Goal: Task Accomplishment & Management: Manage account settings

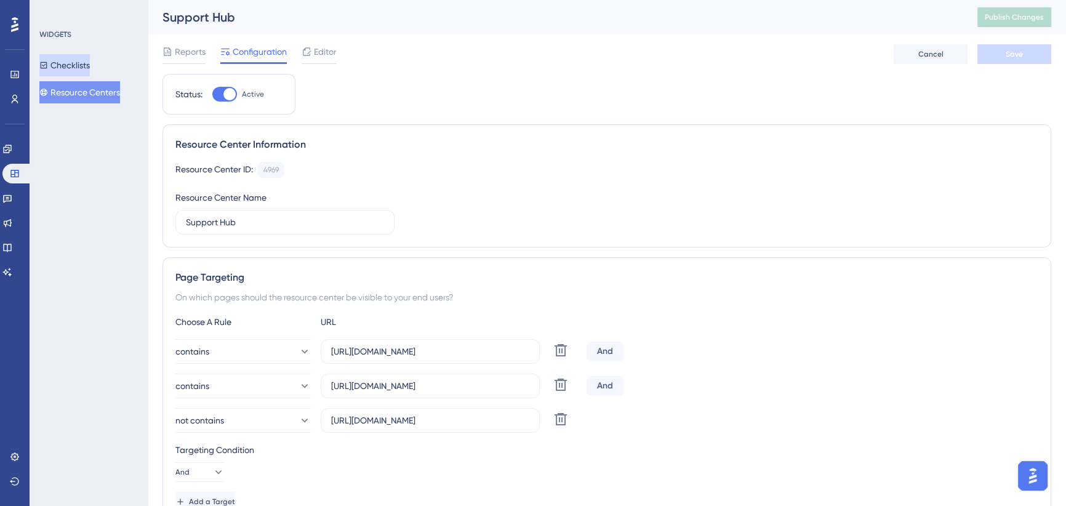
click at [72, 63] on button "Checklists" at bounding box center [64, 65] width 50 height 22
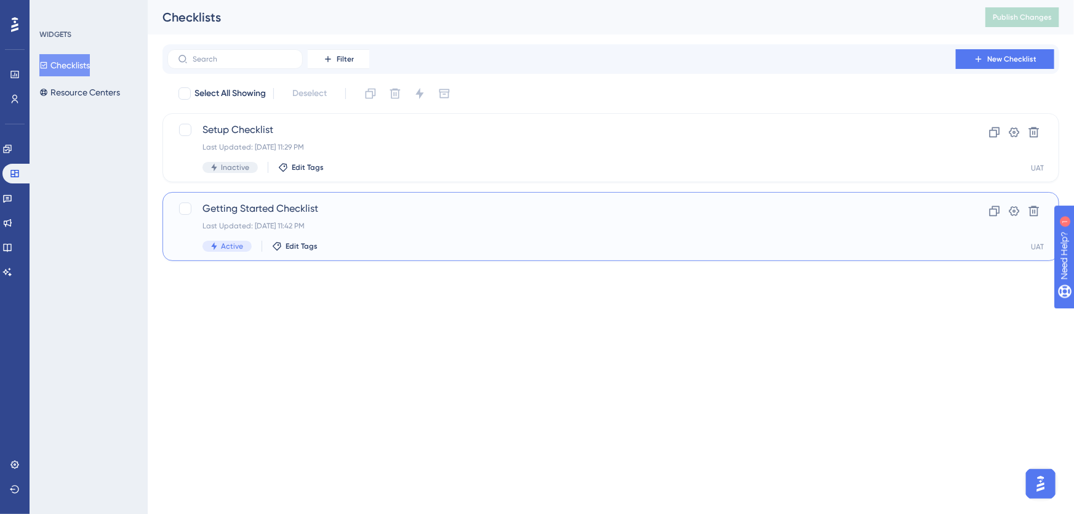
click at [320, 214] on span "Getting Started Checklist" at bounding box center [561, 208] width 718 height 15
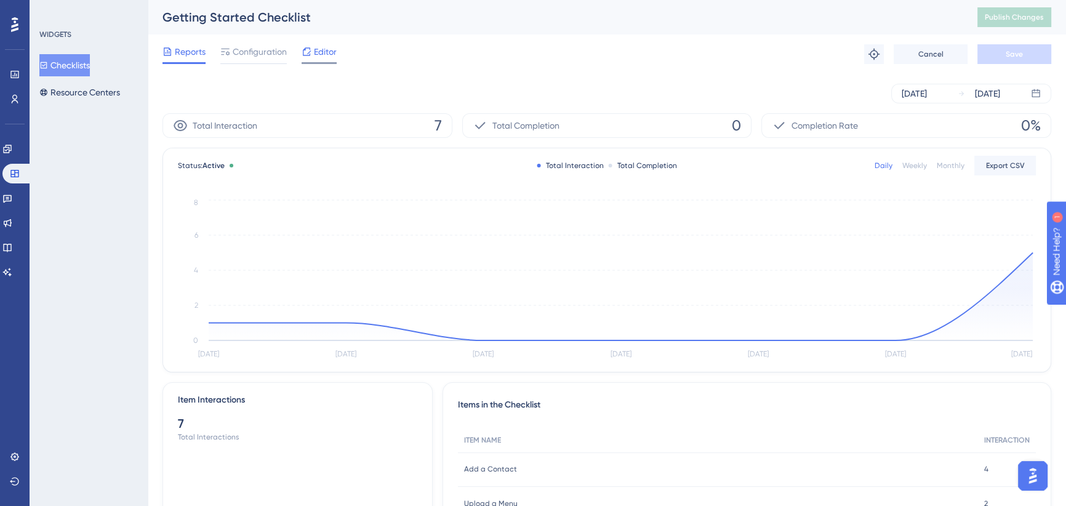
click at [316, 53] on span "Editor" at bounding box center [325, 51] width 23 height 15
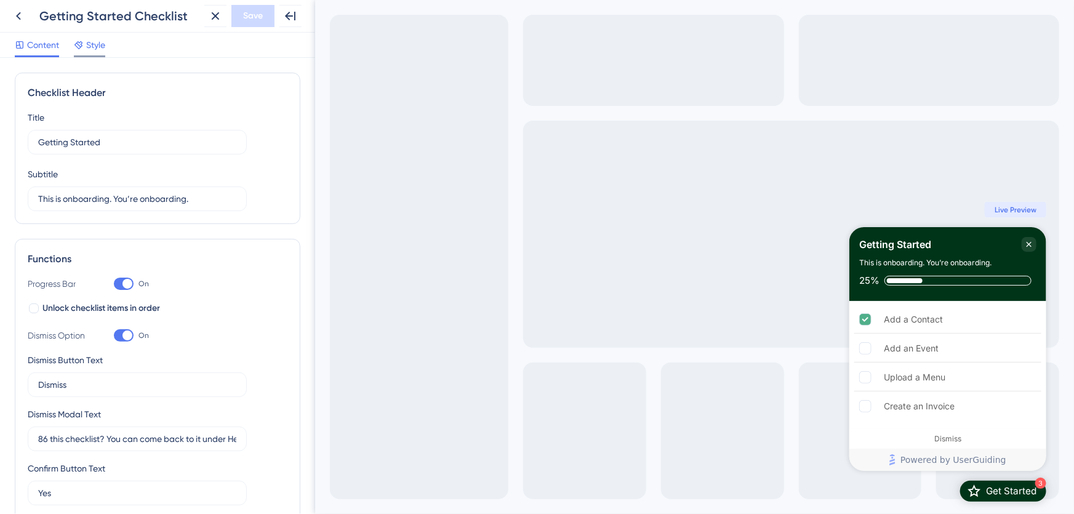
click at [97, 49] on span "Style" at bounding box center [95, 45] width 19 height 15
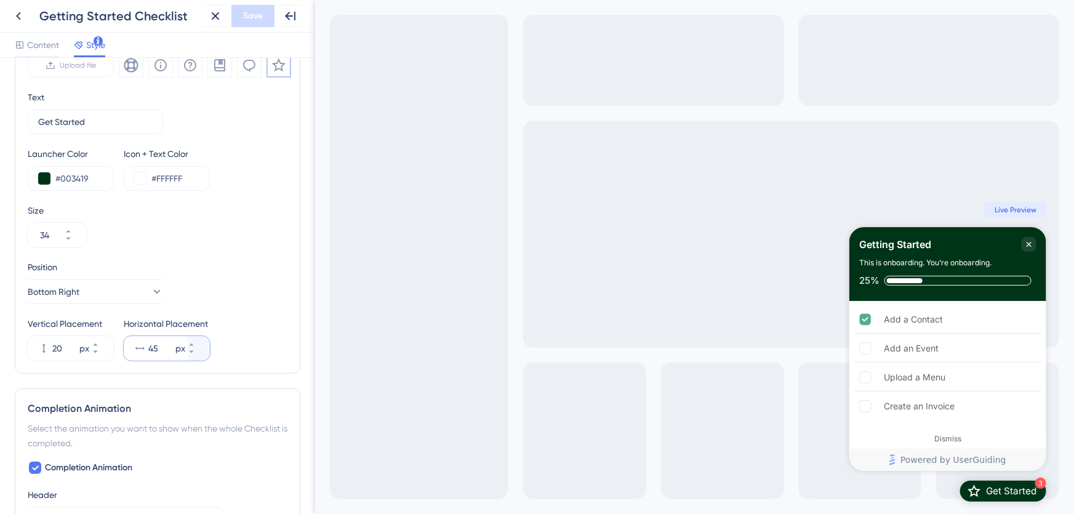
click at [161, 345] on input "45" at bounding box center [160, 348] width 25 height 15
drag, startPoint x: 161, startPoint y: 345, endPoint x: 147, endPoint y: 345, distance: 13.5
click at [147, 345] on div "45 px" at bounding box center [156, 348] width 64 height 25
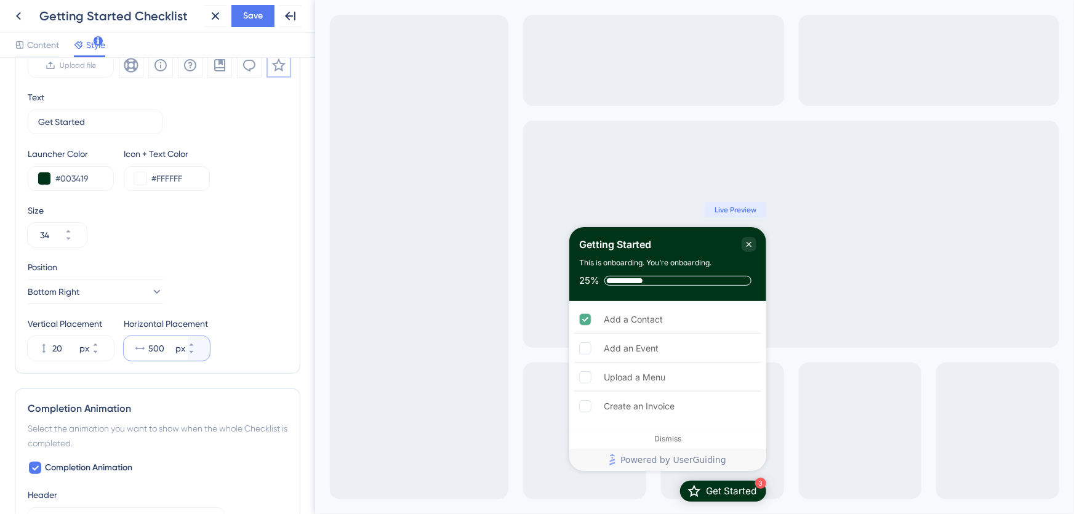
click at [153, 350] on input "500" at bounding box center [160, 348] width 25 height 15
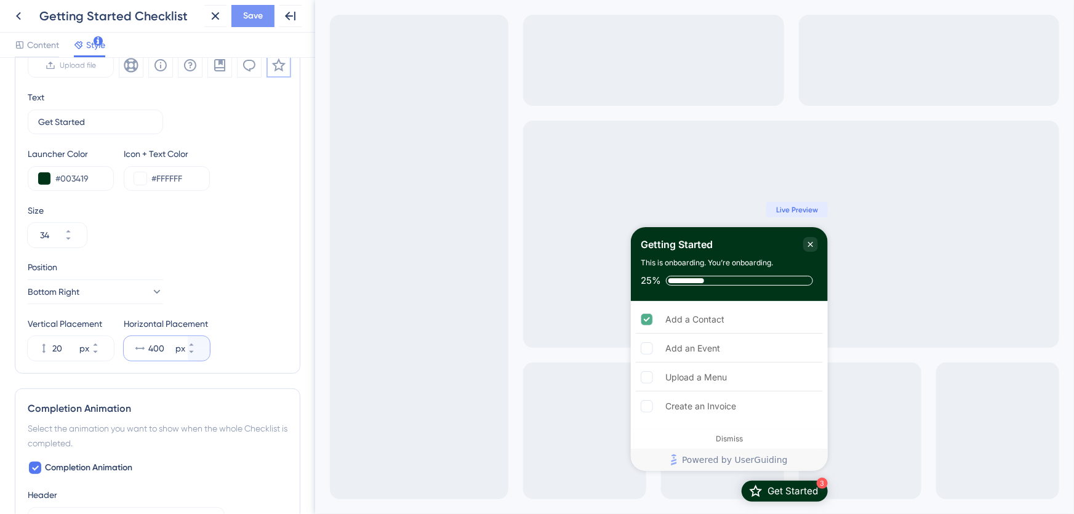
type input "400"
click at [257, 12] on span "Save" at bounding box center [253, 16] width 20 height 15
click at [23, 20] on icon at bounding box center [18, 16] width 15 height 15
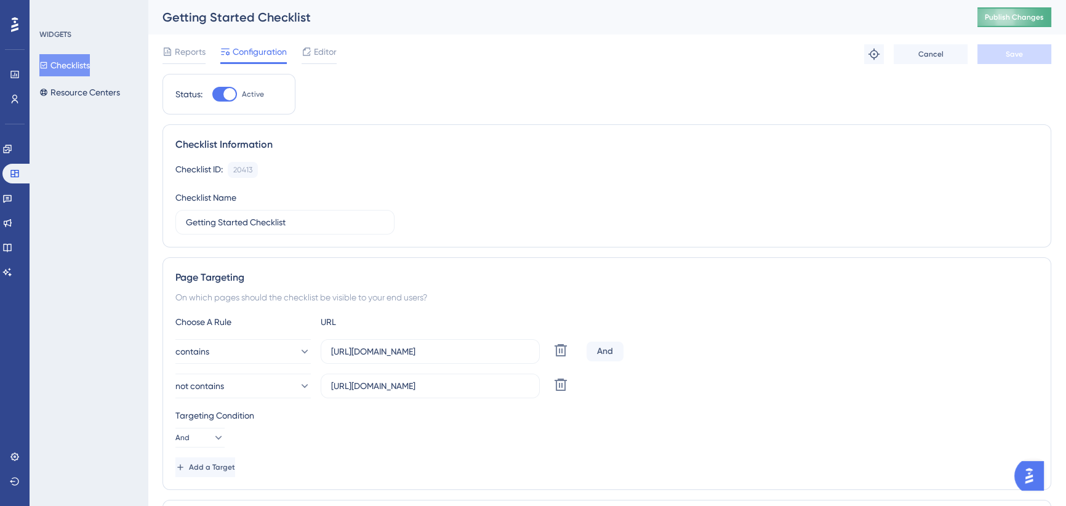
click at [1017, 22] on span "Publish Changes" at bounding box center [1014, 17] width 59 height 10
click at [329, 53] on span "Editor" at bounding box center [325, 51] width 23 height 15
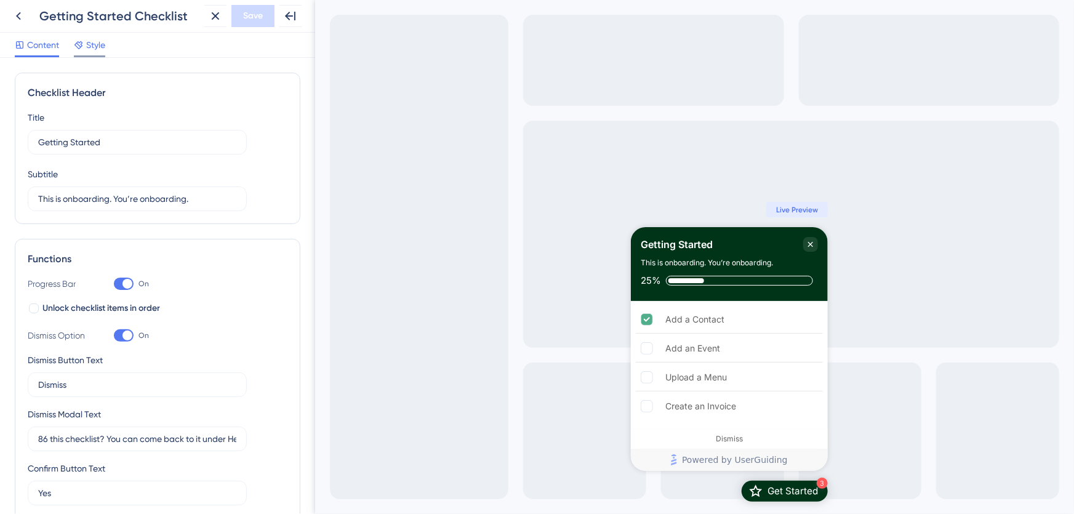
click at [90, 54] on div "Style" at bounding box center [89, 48] width 31 height 20
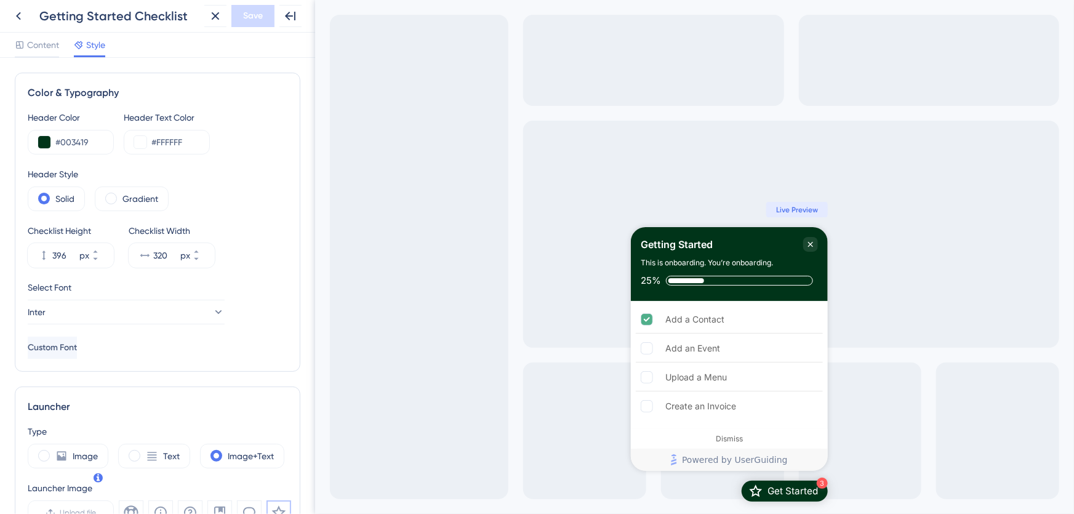
scroll to position [391, 0]
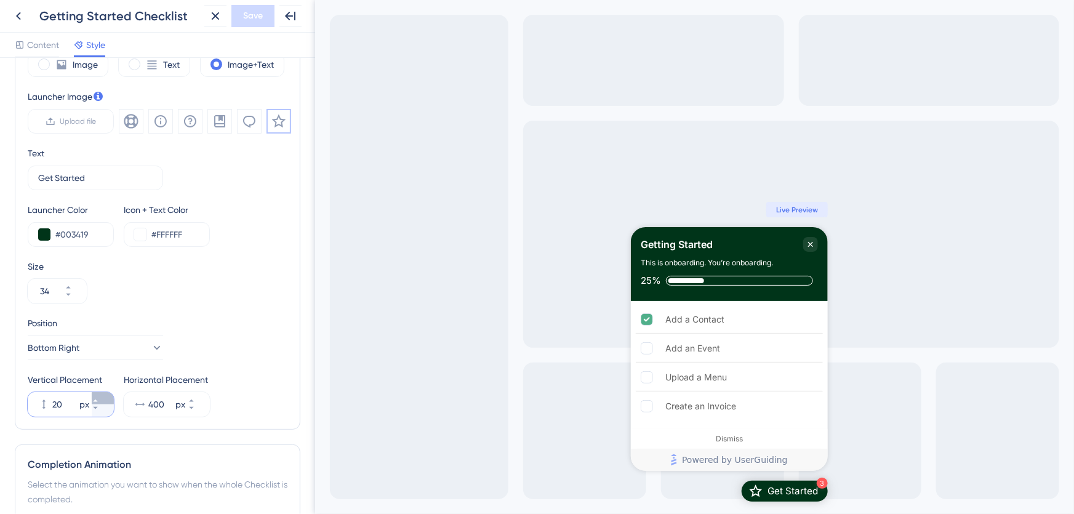
click at [106, 398] on button "20 px" at bounding box center [103, 398] width 22 height 12
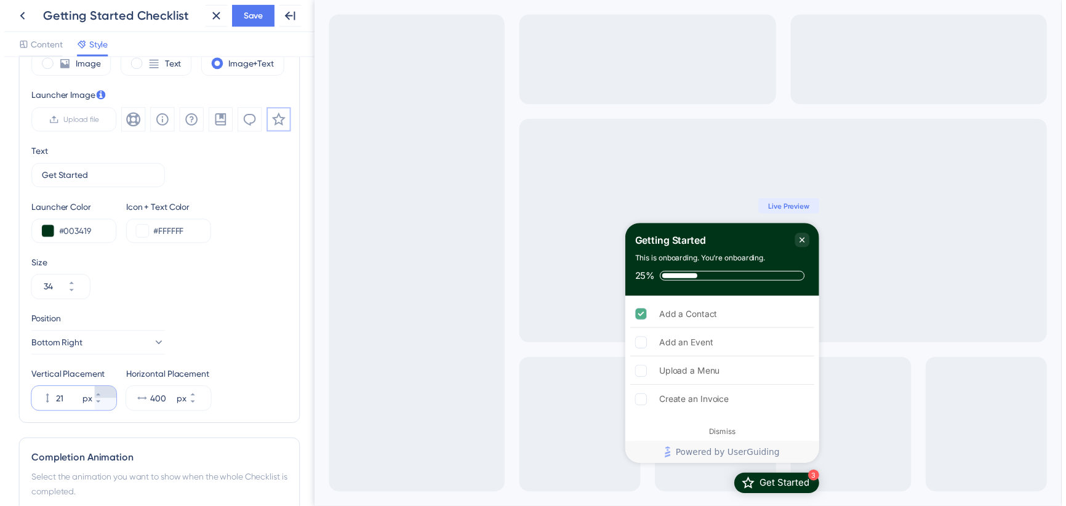
scroll to position [0, 0]
click at [99, 398] on icon at bounding box center [95, 400] width 7 height 7
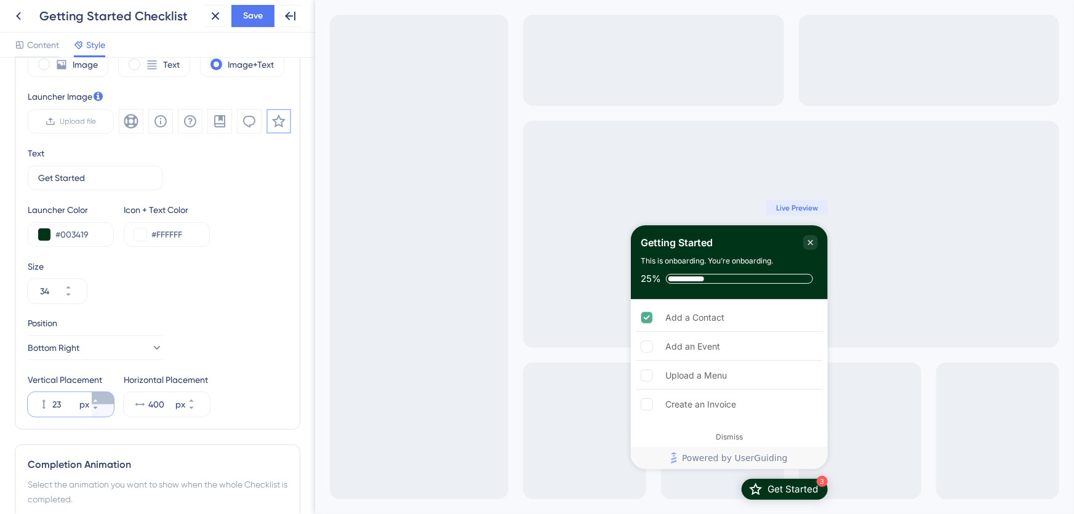
click at [99, 398] on icon at bounding box center [95, 400] width 7 height 7
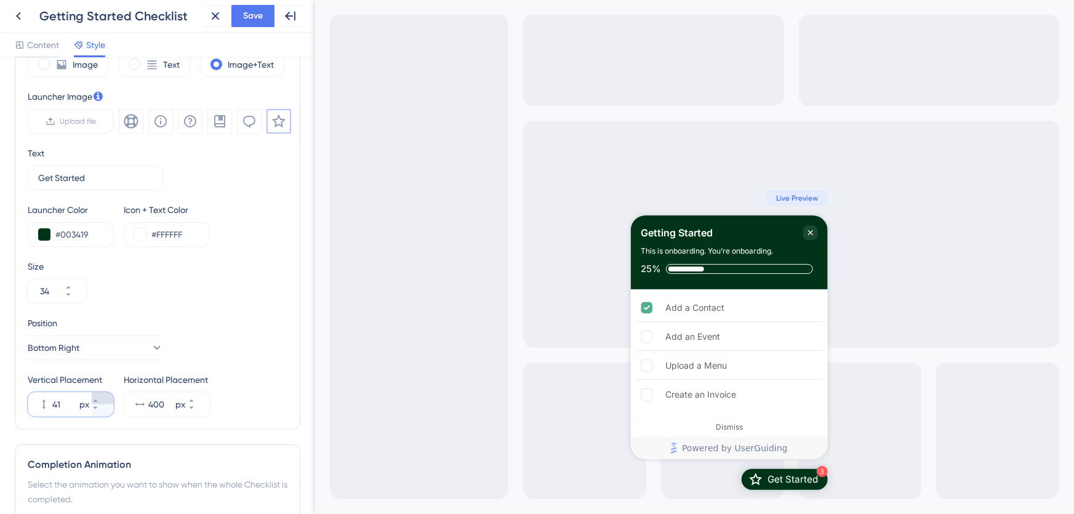
click at [99, 398] on icon at bounding box center [95, 400] width 7 height 7
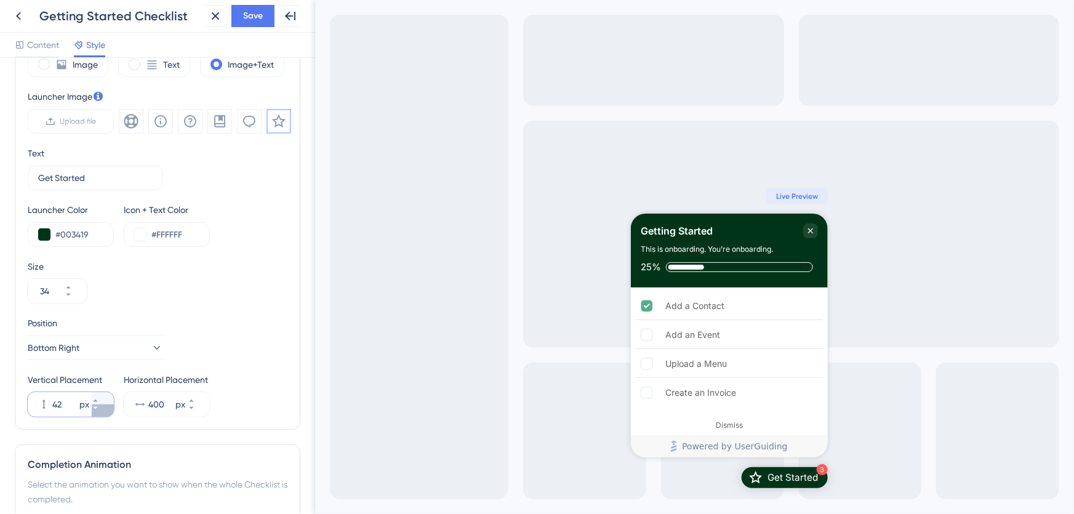
click at [104, 412] on button "42 px" at bounding box center [103, 410] width 22 height 12
click at [104, 412] on button "41 px" at bounding box center [103, 410] width 22 height 12
type input "40"
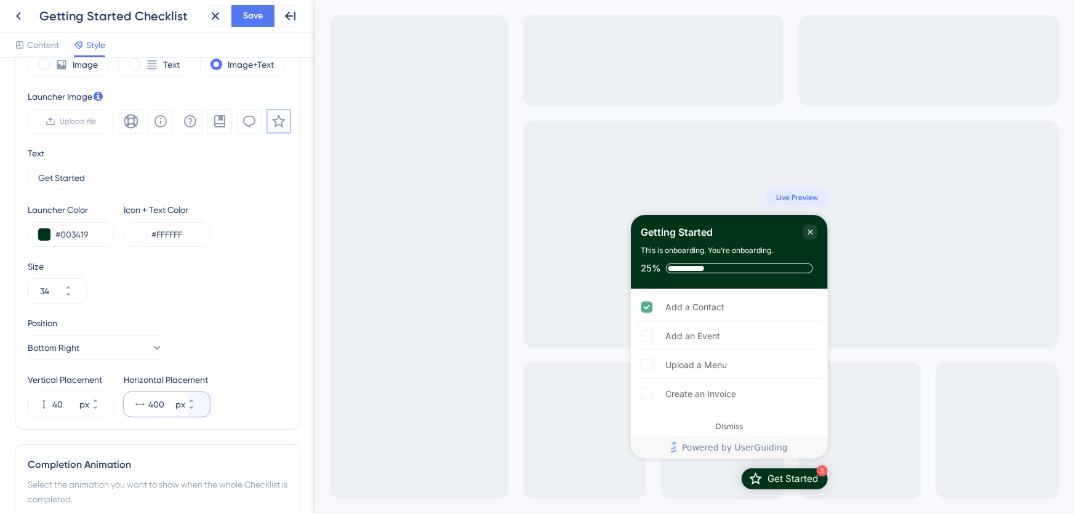
click at [154, 403] on input "400" at bounding box center [160, 404] width 25 height 15
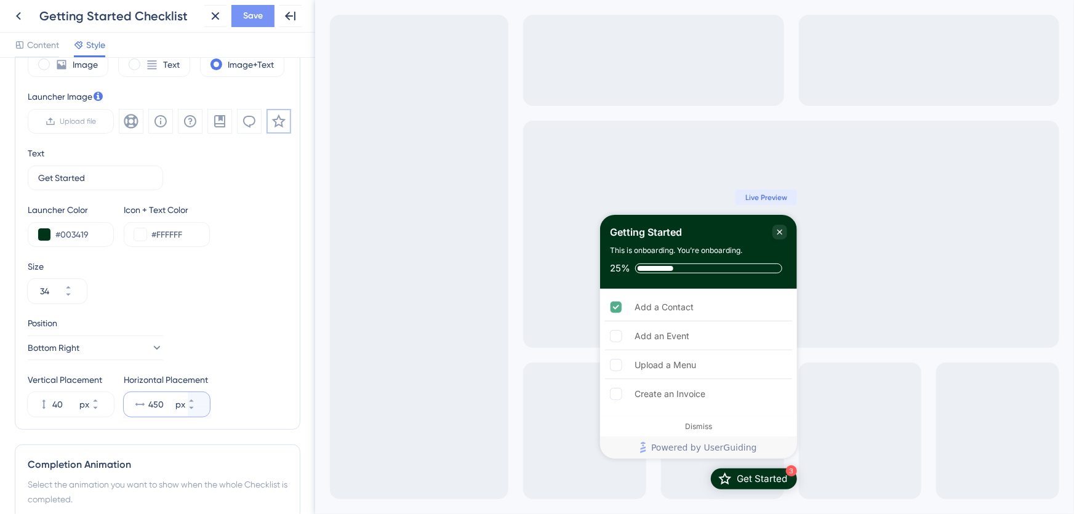
type input "450"
click at [254, 12] on span "Save" at bounding box center [253, 16] width 20 height 15
click at [22, 18] on icon at bounding box center [18, 16] width 15 height 15
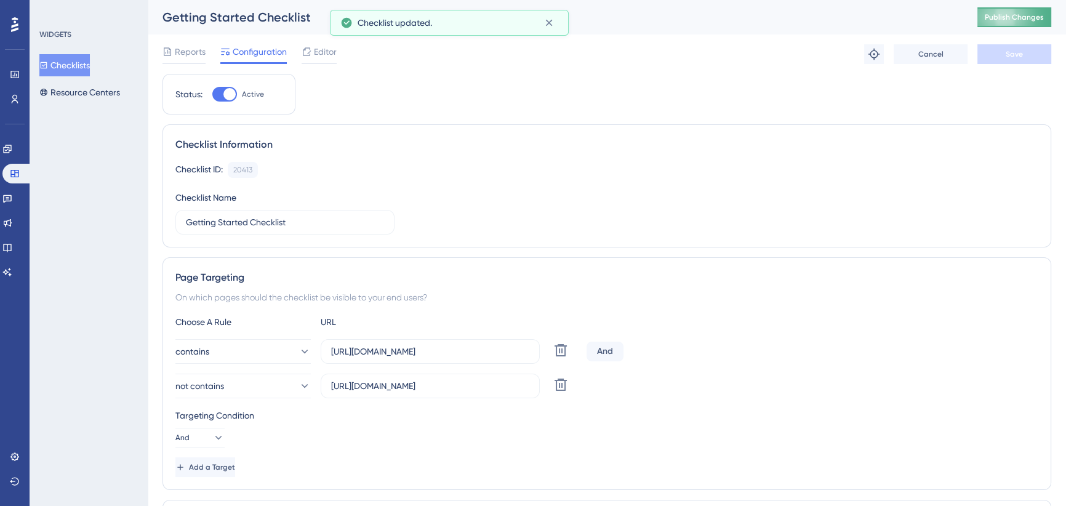
click at [1018, 15] on span "Publish Changes" at bounding box center [1014, 17] width 59 height 10
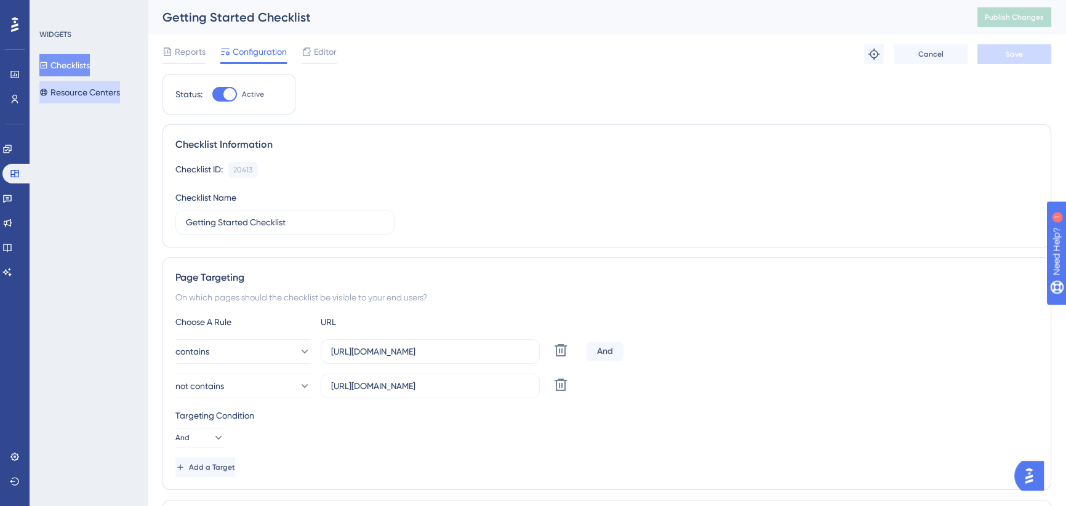
drag, startPoint x: 89, startPoint y: 91, endPoint x: 102, endPoint y: 95, distance: 14.2
click at [89, 91] on button "Resource Centers" at bounding box center [79, 92] width 81 height 22
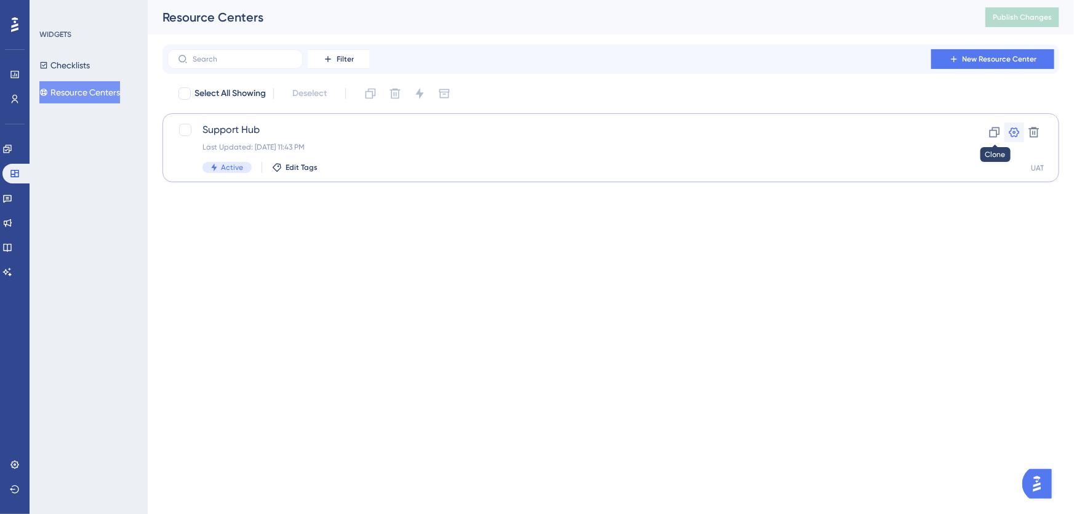
click at [1011, 132] on icon at bounding box center [1014, 132] width 12 height 12
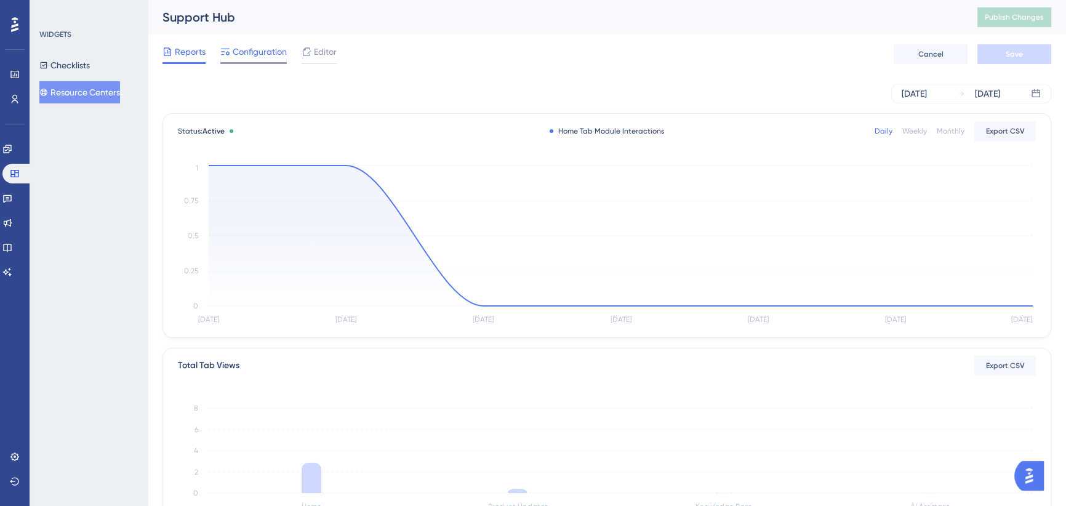
click at [270, 52] on span "Configuration" at bounding box center [260, 51] width 54 height 15
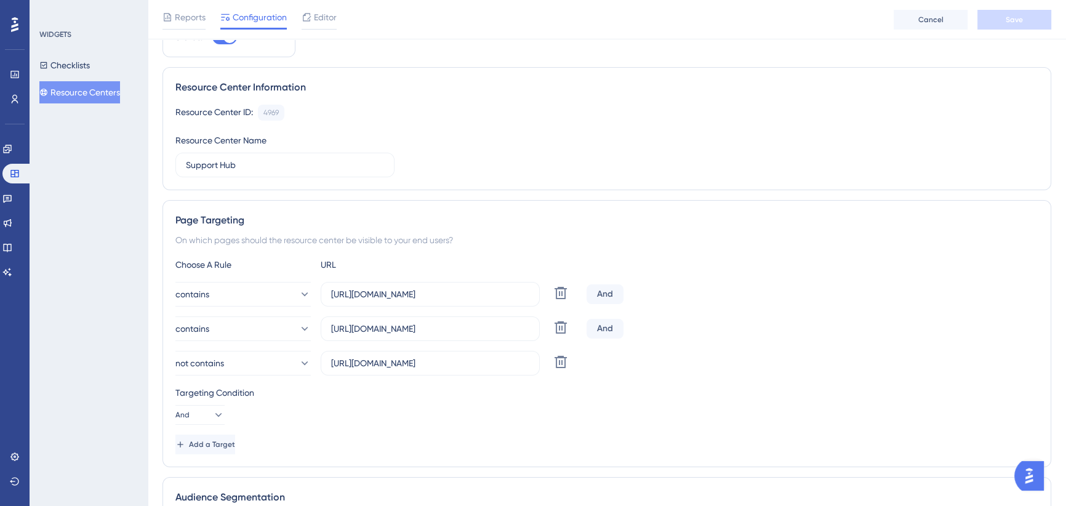
scroll to position [111, 0]
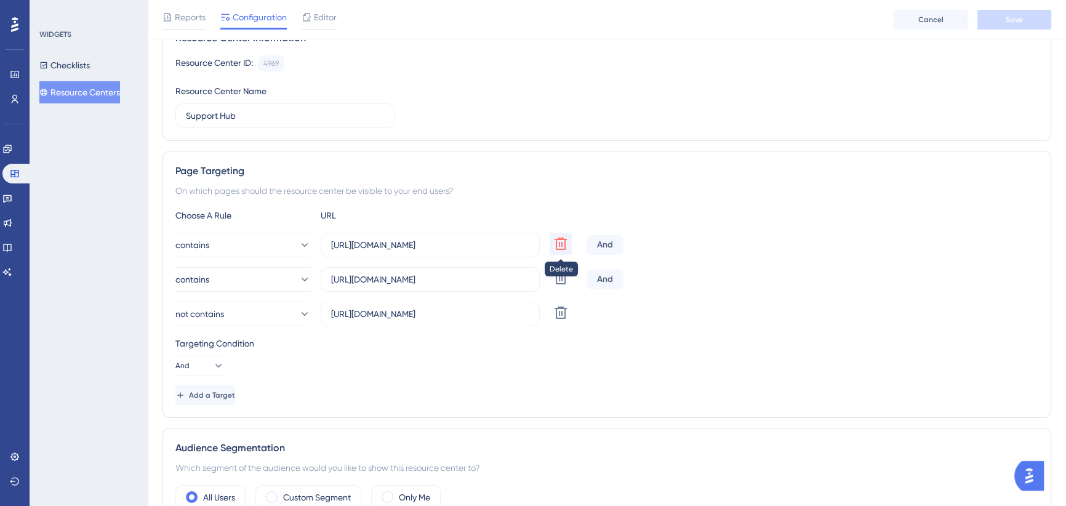
click at [559, 240] on icon at bounding box center [560, 243] width 15 height 15
type input "[URL][DOMAIN_NAME]"
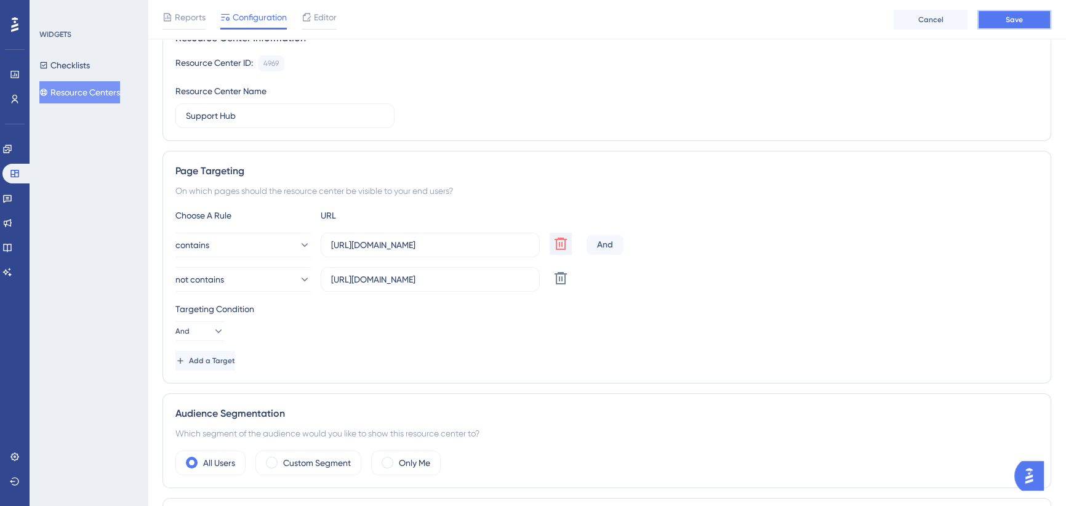
click at [1032, 14] on button "Save" at bounding box center [1014, 20] width 74 height 20
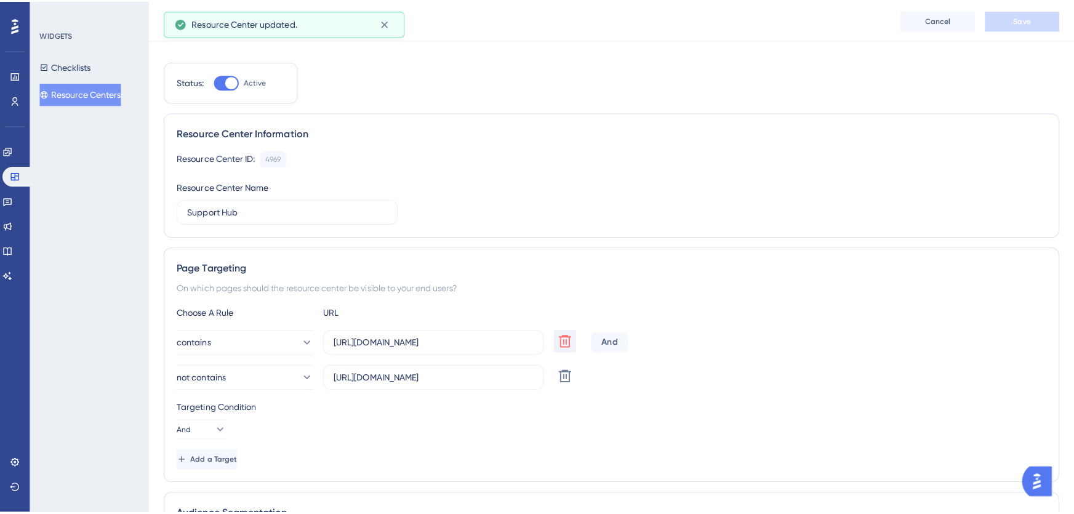
scroll to position [0, 0]
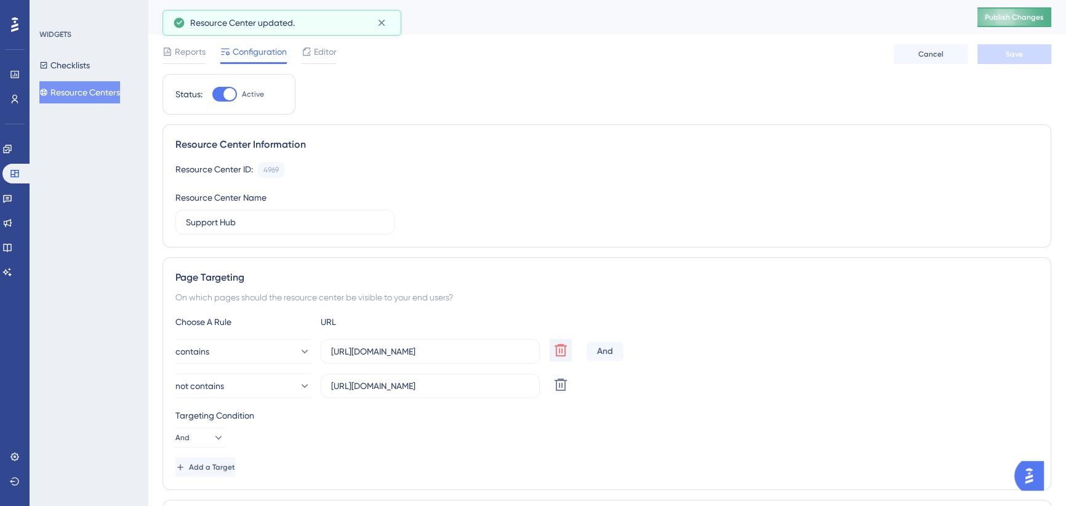
click at [1007, 20] on span "Publish Changes" at bounding box center [1014, 17] width 59 height 10
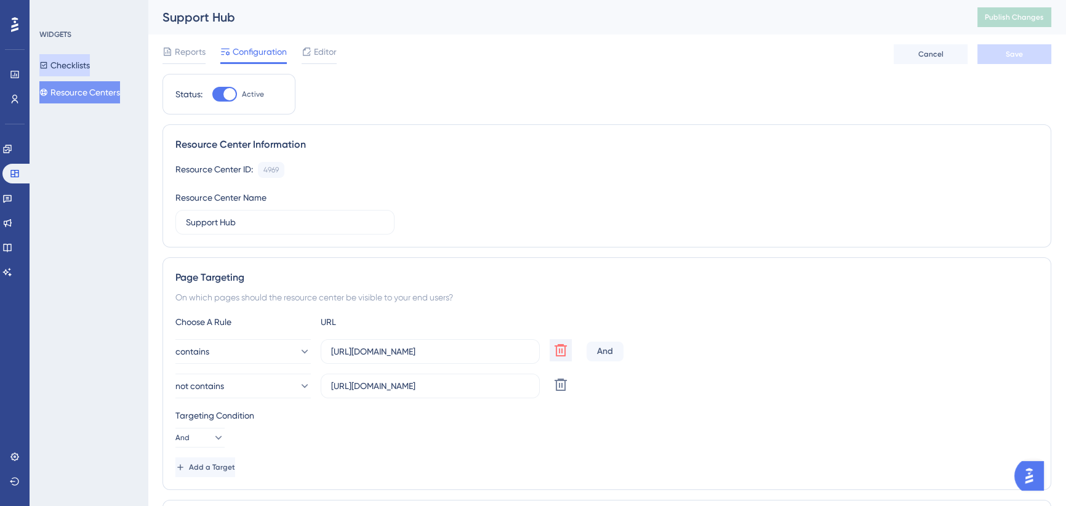
click at [90, 62] on button "Checklists" at bounding box center [64, 65] width 50 height 22
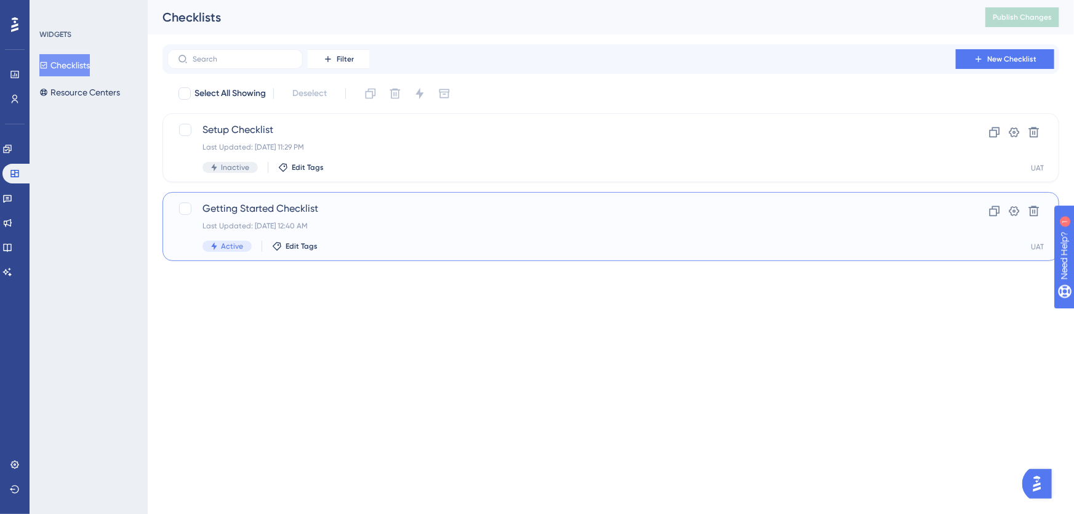
click at [321, 214] on span "Getting Started Checklist" at bounding box center [561, 208] width 718 height 15
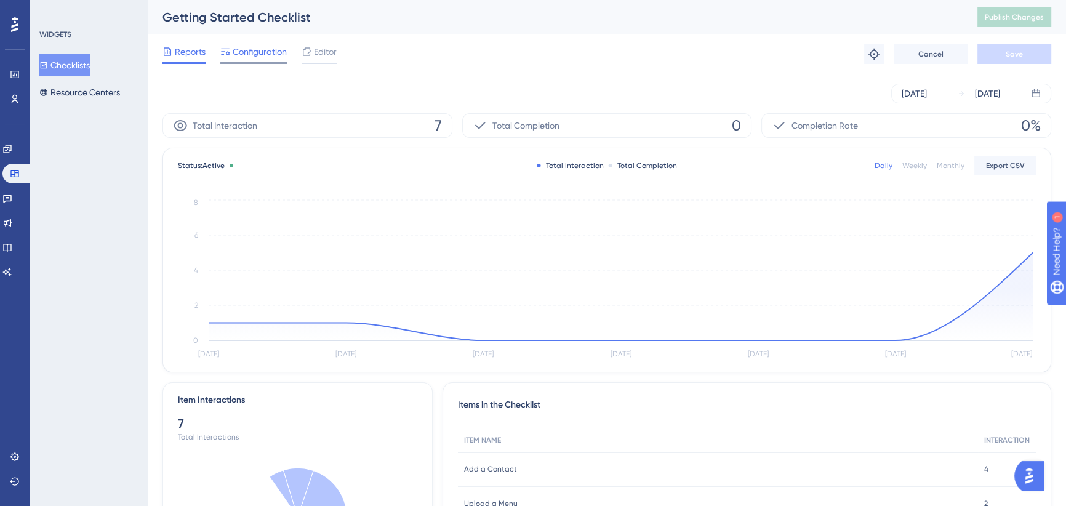
click at [252, 47] on span "Configuration" at bounding box center [260, 51] width 54 height 15
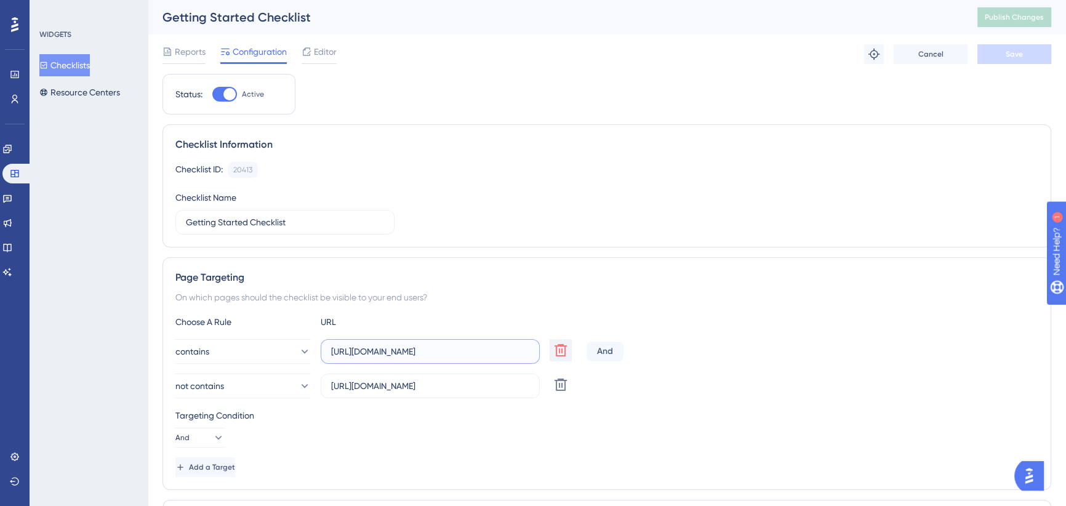
scroll to position [0, 6]
drag, startPoint x: 461, startPoint y: 353, endPoint x: 573, endPoint y: 353, distance: 112.0
click at [573, 353] on div "contains [URL][DOMAIN_NAME] Delete" at bounding box center [378, 351] width 406 height 25
drag, startPoint x: 478, startPoint y: 386, endPoint x: 587, endPoint y: 387, distance: 109.6
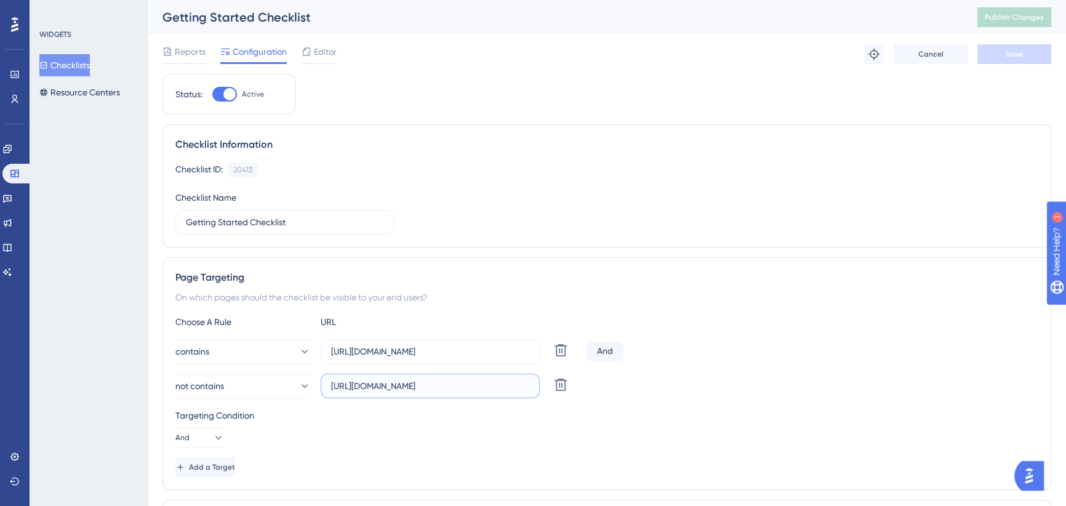
click at [587, 387] on div "not contains [URL][DOMAIN_NAME] Delete" at bounding box center [606, 386] width 863 height 25
click at [486, 387] on input "[URL][DOMAIN_NAME]" at bounding box center [430, 386] width 198 height 14
click at [788, 351] on div "contains [URL][DOMAIN_NAME] Delete And" at bounding box center [606, 351] width 863 height 25
click at [82, 89] on button "Resource Centers" at bounding box center [79, 92] width 81 height 22
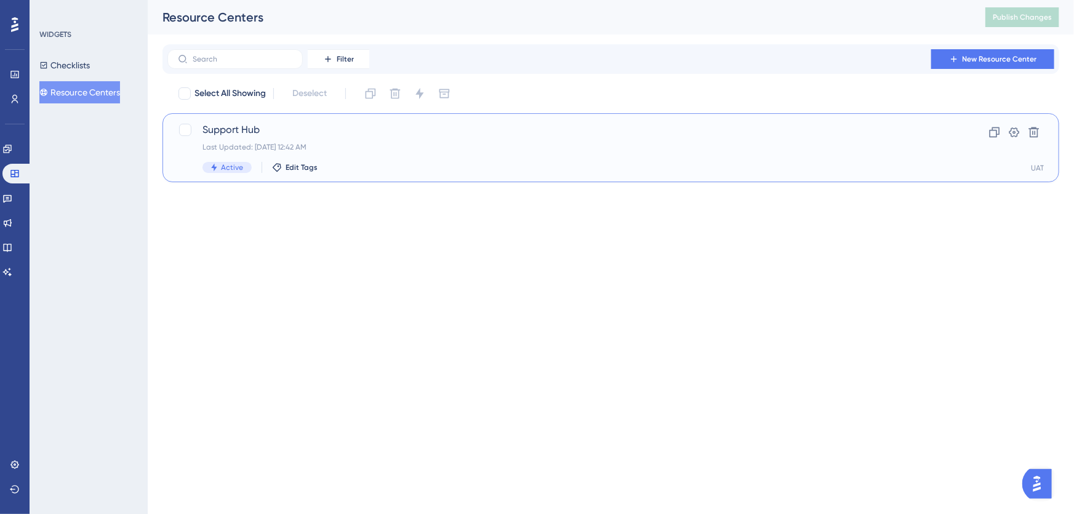
click at [276, 138] on div "Support Hub Last Updated: [DATE] 12:42 AM Active Edit Tags" at bounding box center [561, 147] width 718 height 50
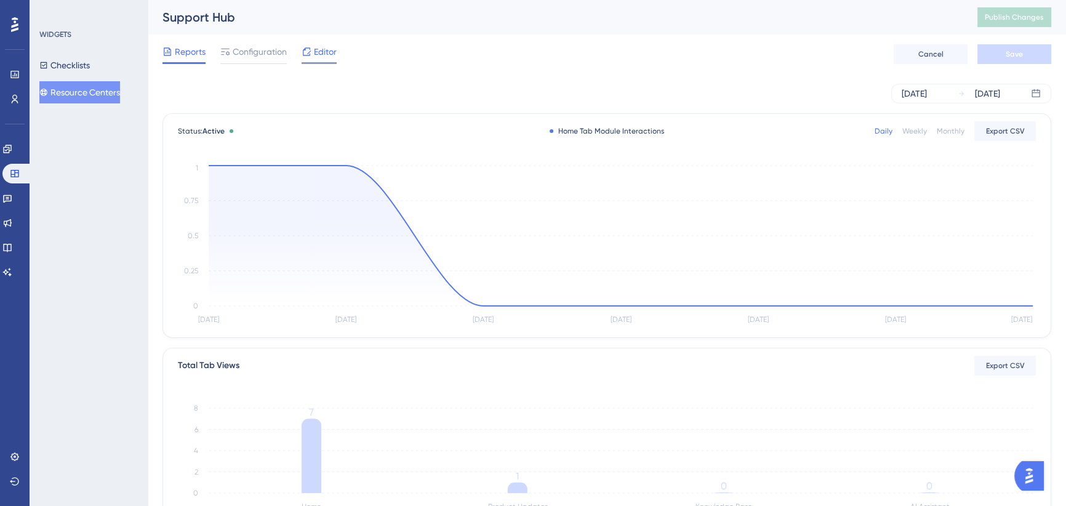
click at [314, 49] on span "Editor" at bounding box center [325, 51] width 23 height 15
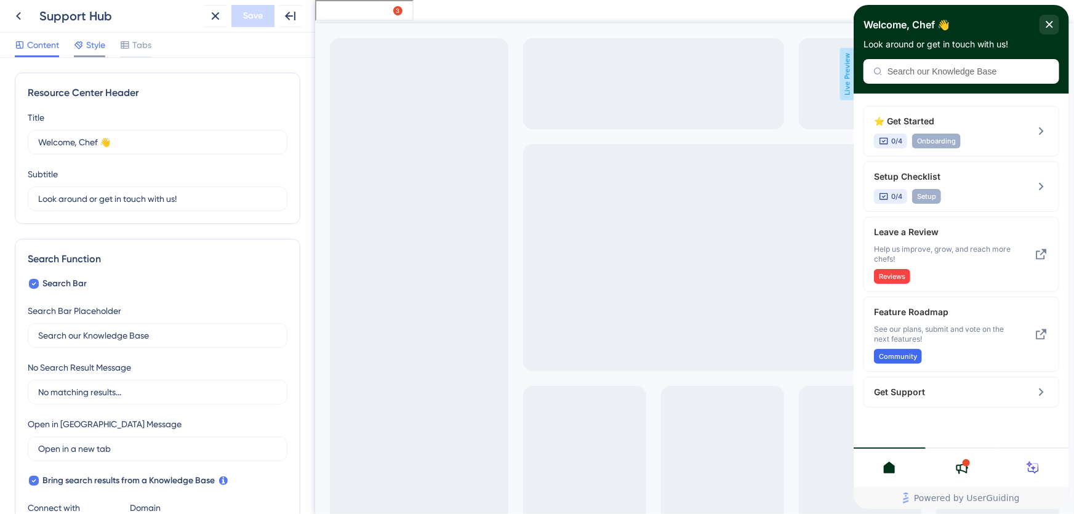
click at [99, 41] on span "Style" at bounding box center [95, 45] width 19 height 15
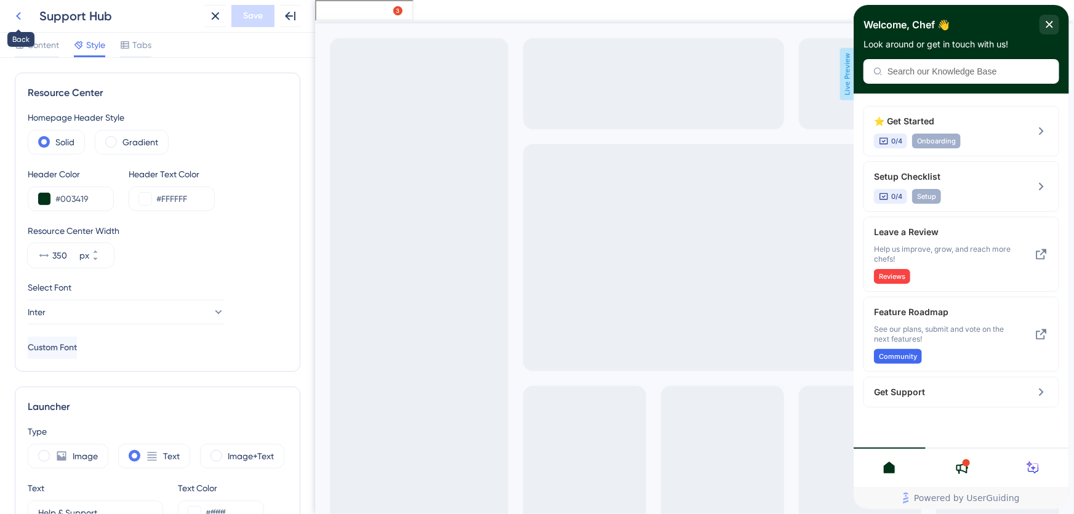
click at [11, 18] on icon at bounding box center [18, 16] width 15 height 15
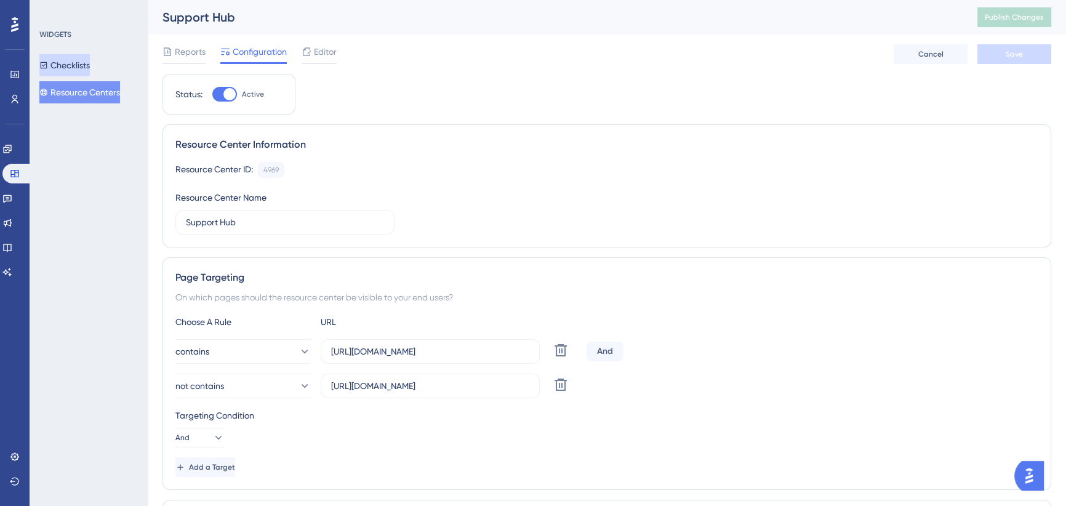
click at [77, 69] on button "Checklists" at bounding box center [64, 65] width 50 height 22
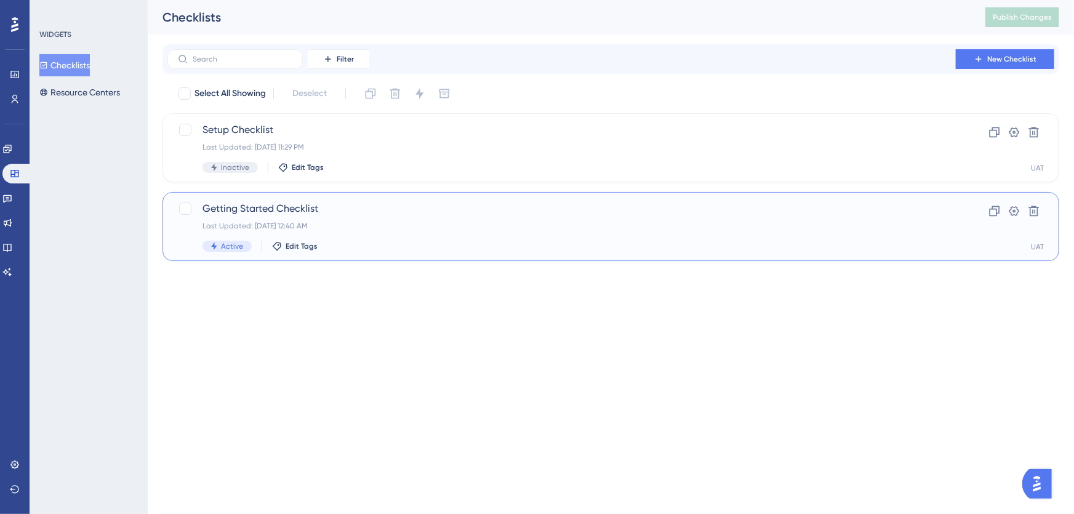
click at [326, 207] on span "Getting Started Checklist" at bounding box center [561, 208] width 718 height 15
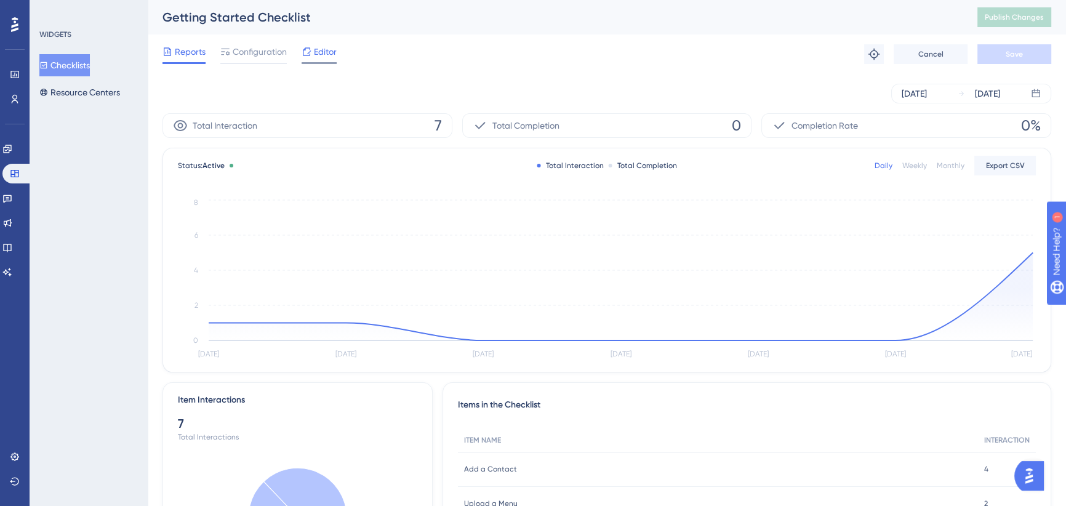
click at [325, 55] on span "Editor" at bounding box center [325, 51] width 23 height 15
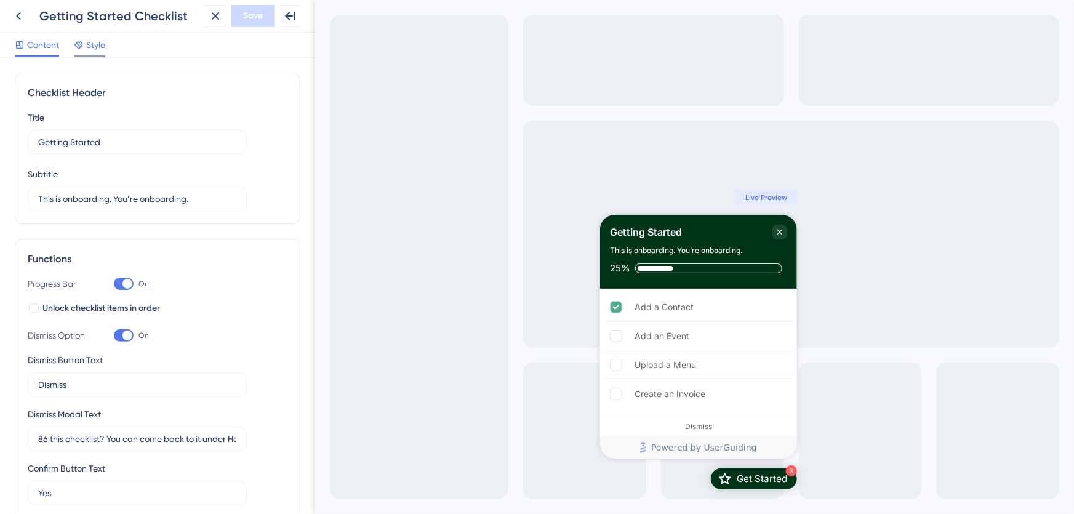
click at [98, 42] on span "Style" at bounding box center [95, 45] width 19 height 15
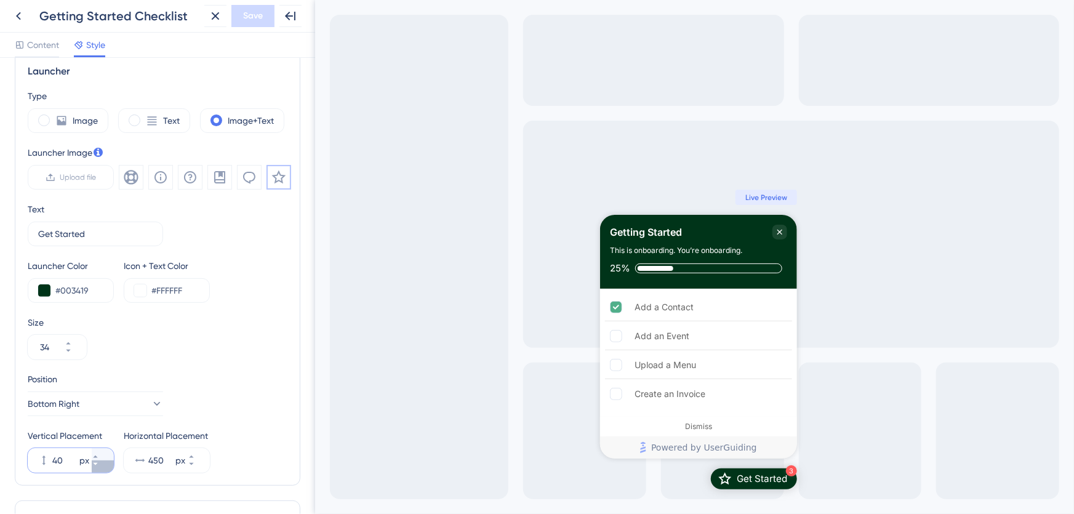
click at [99, 466] on icon at bounding box center [95, 463] width 7 height 7
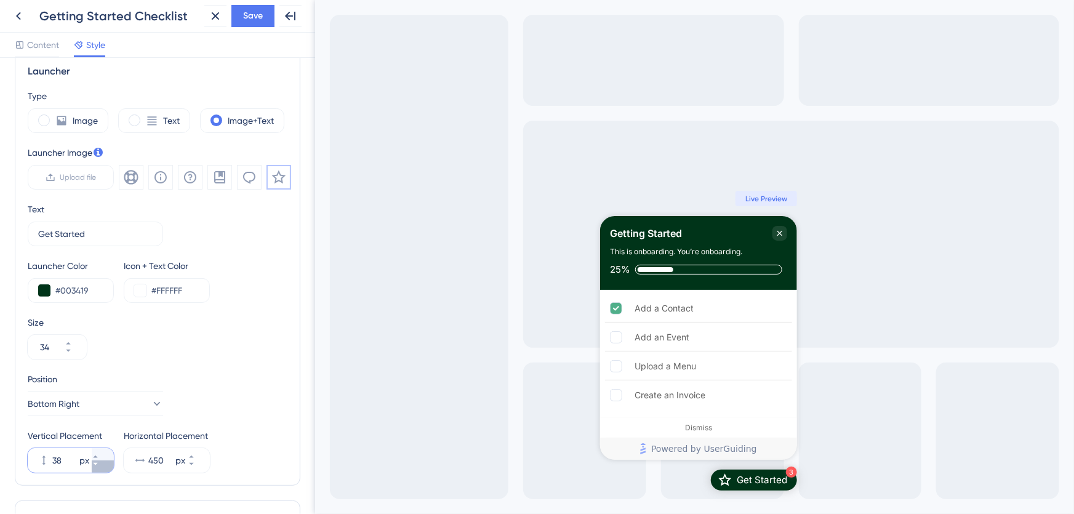
click at [99, 466] on icon at bounding box center [95, 463] width 7 height 7
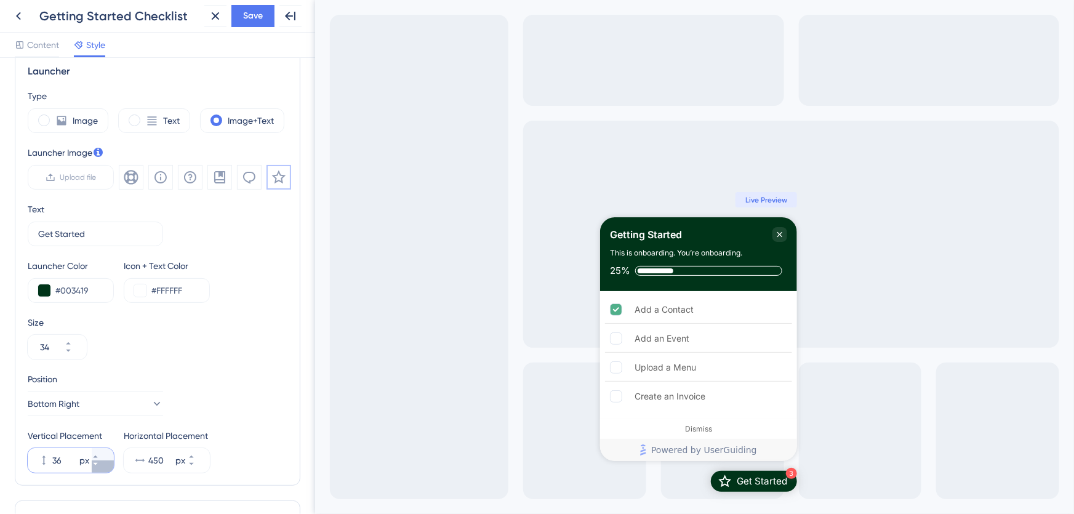
click at [99, 466] on icon at bounding box center [95, 463] width 7 height 7
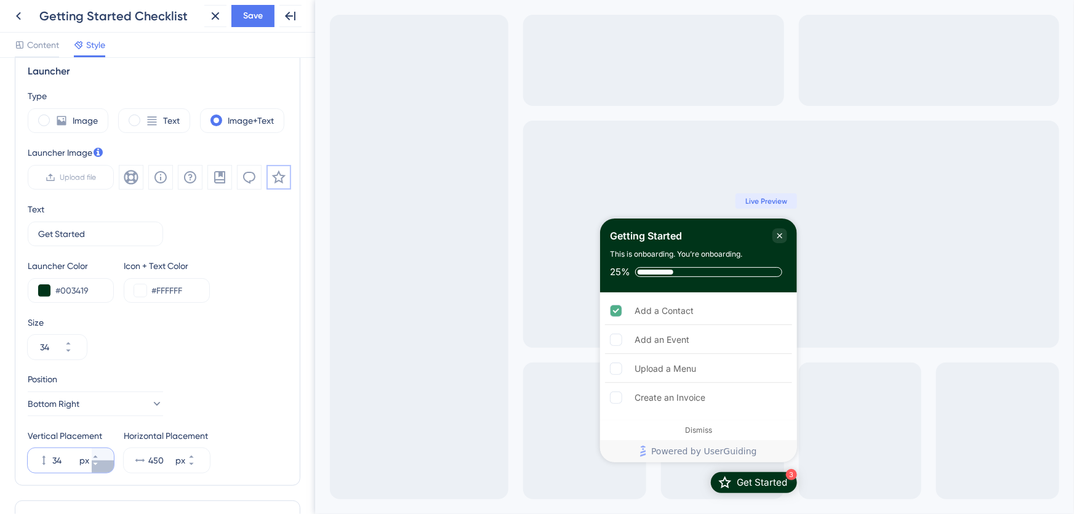
click at [99, 466] on icon at bounding box center [95, 463] width 7 height 7
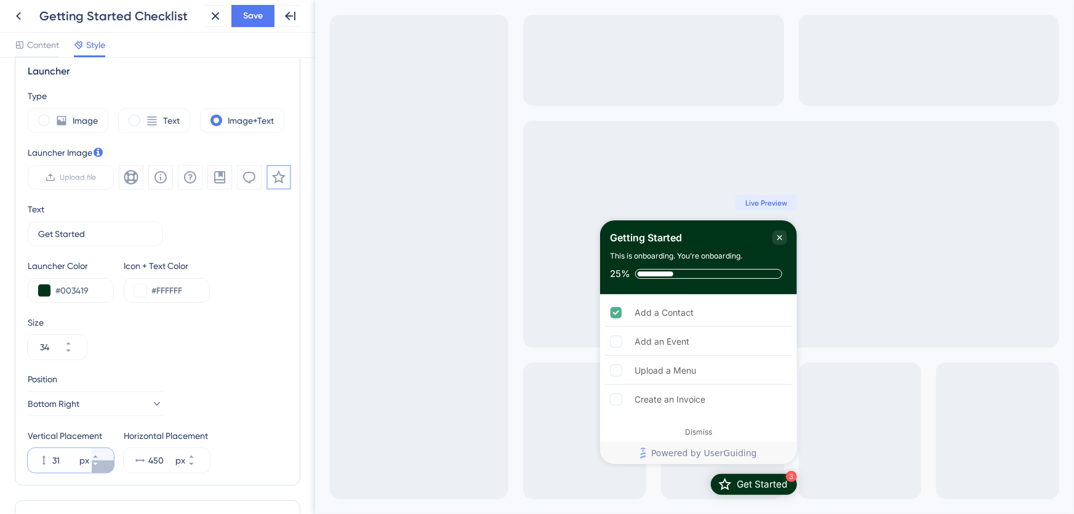
click at [99, 466] on icon at bounding box center [95, 463] width 7 height 7
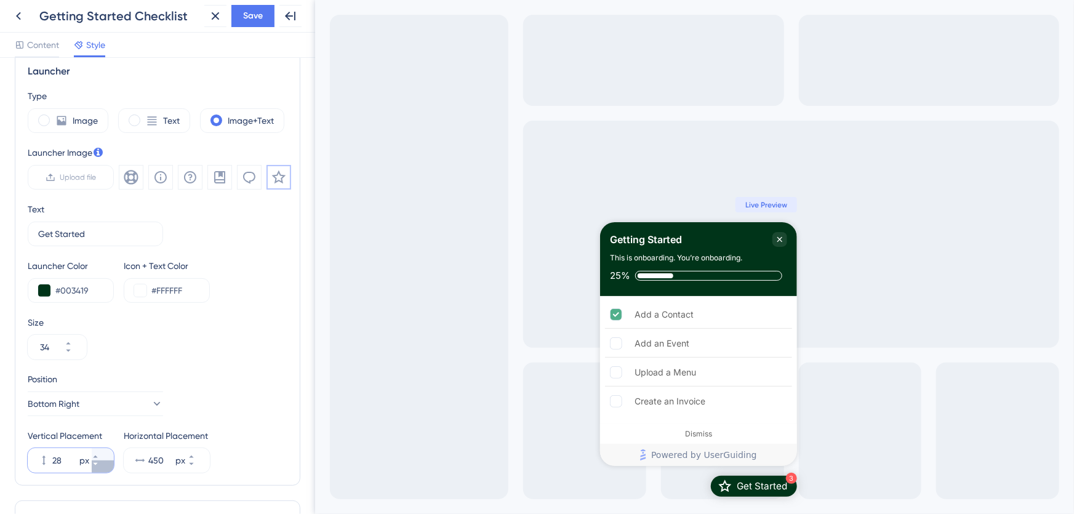
click at [99, 466] on icon at bounding box center [95, 463] width 7 height 7
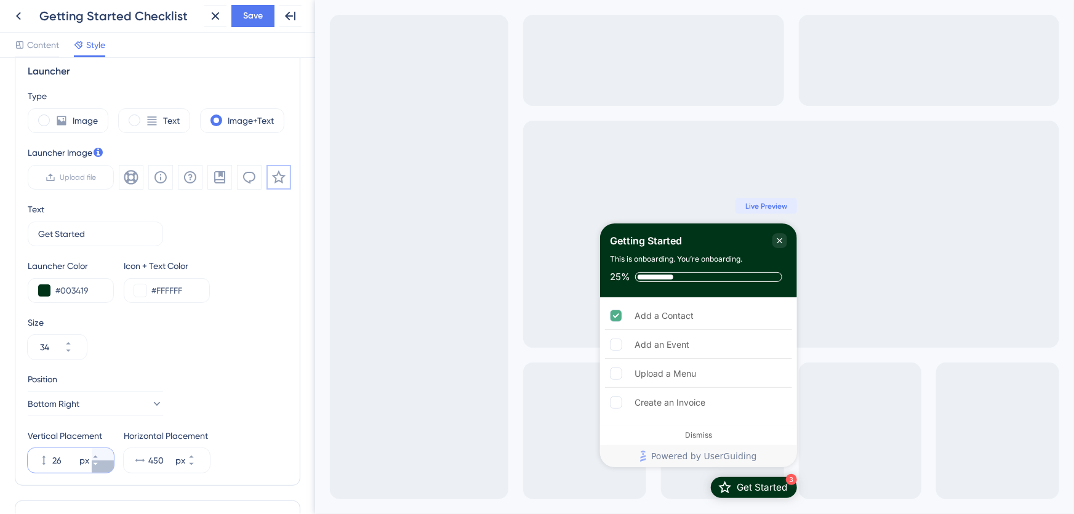
click at [99, 466] on icon at bounding box center [95, 463] width 7 height 7
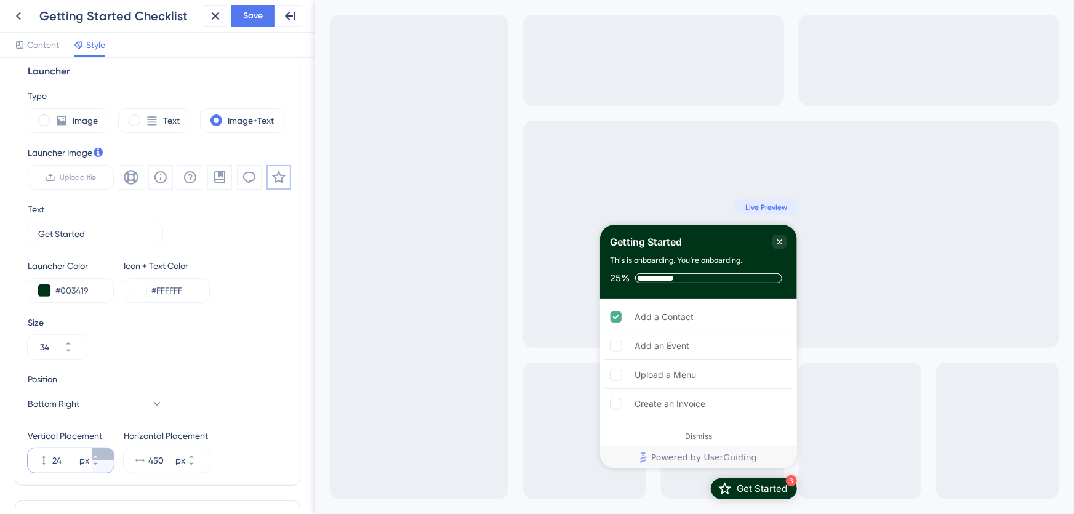
click at [99, 454] on icon at bounding box center [95, 456] width 7 height 7
type input "25"
click at [254, 16] on span "Save" at bounding box center [253, 16] width 20 height 15
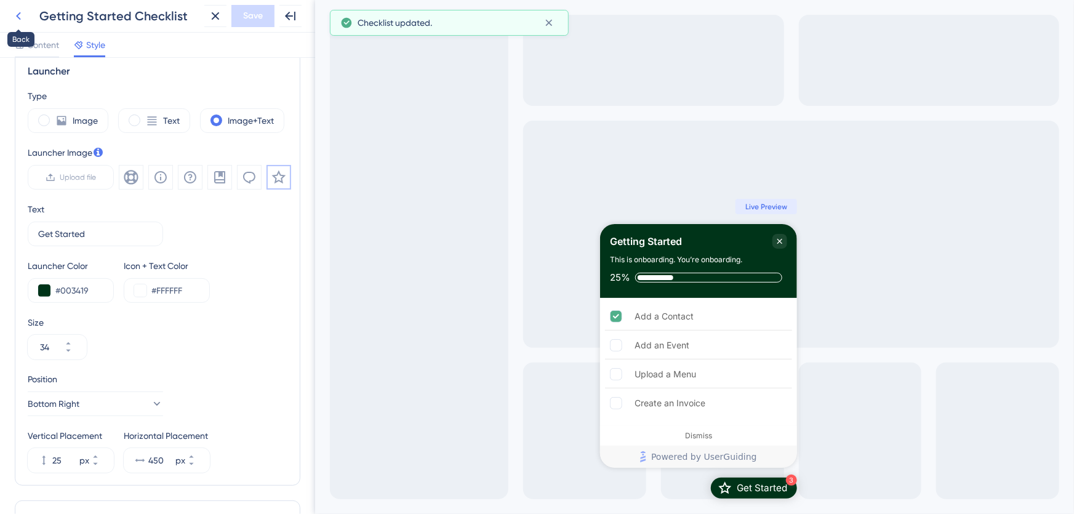
click at [22, 18] on icon at bounding box center [18, 16] width 15 height 15
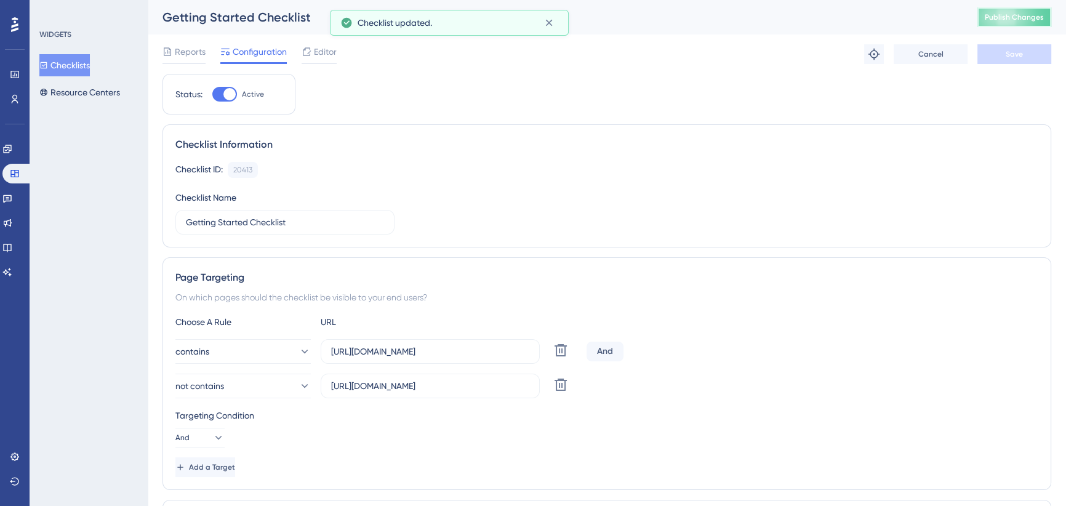
click at [1025, 20] on span "Publish Changes" at bounding box center [1014, 17] width 59 height 10
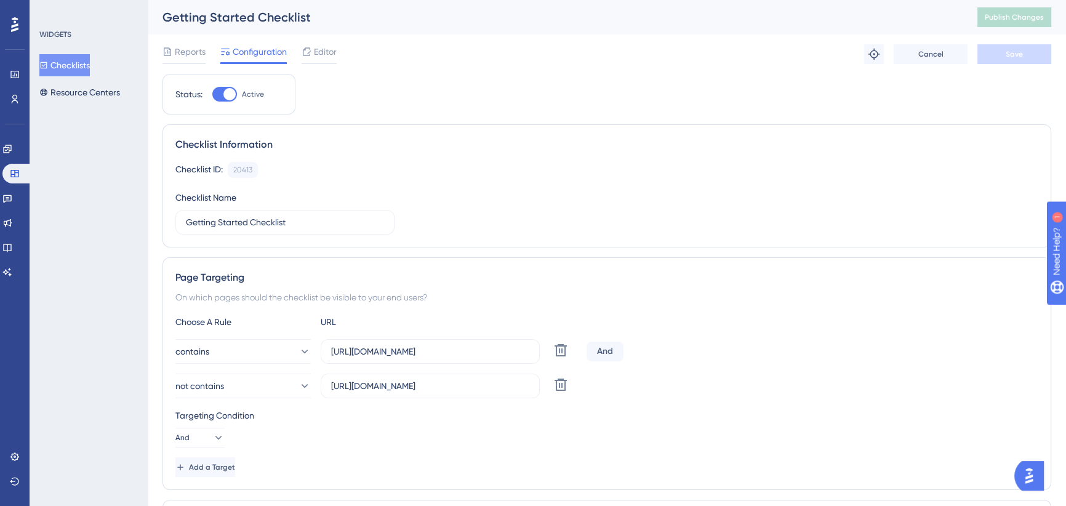
click at [332, 50] on span "Editor" at bounding box center [325, 51] width 23 height 15
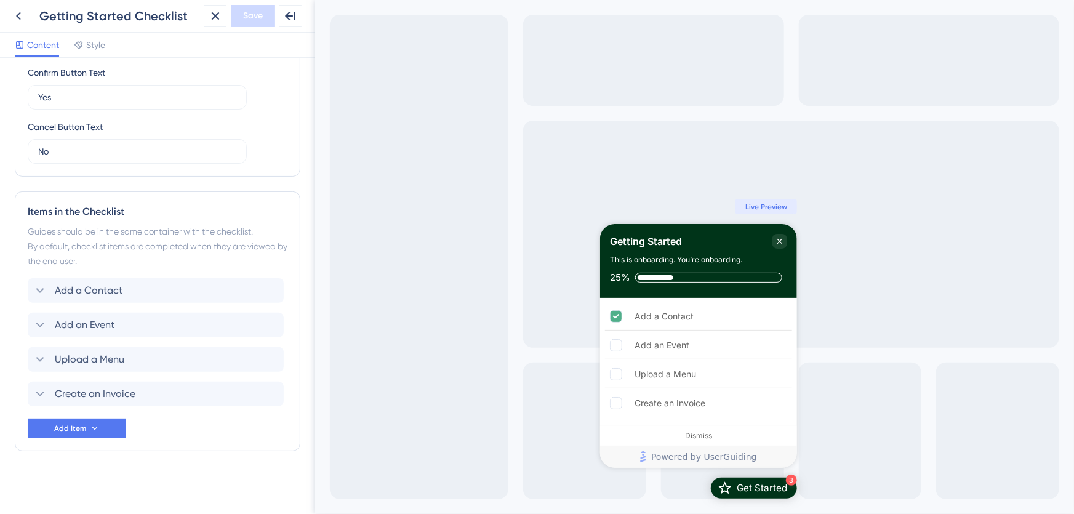
scroll to position [116, 0]
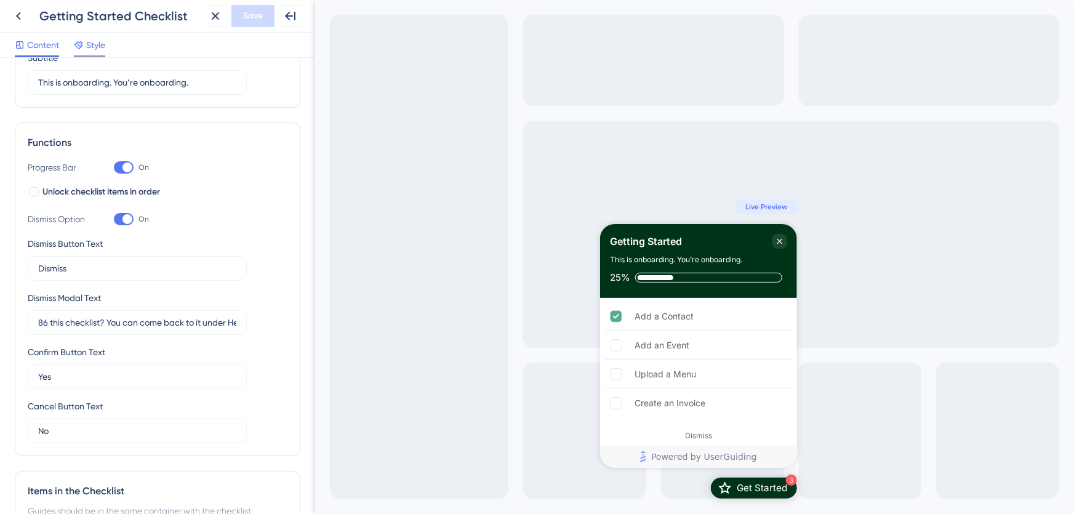
click at [98, 40] on span "Style" at bounding box center [95, 45] width 19 height 15
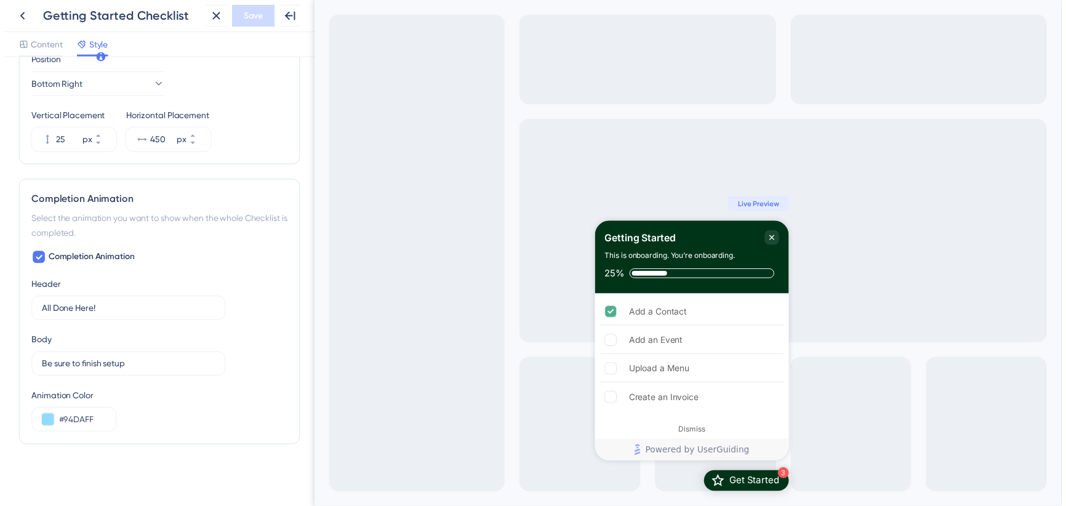
scroll to position [431, 0]
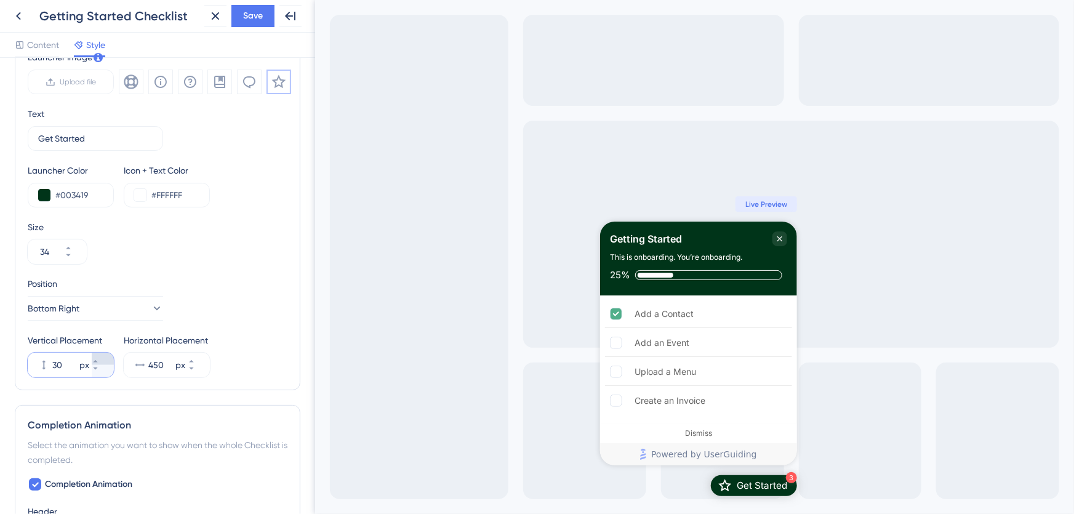
click at [103, 355] on button "30 px" at bounding box center [103, 359] width 22 height 12
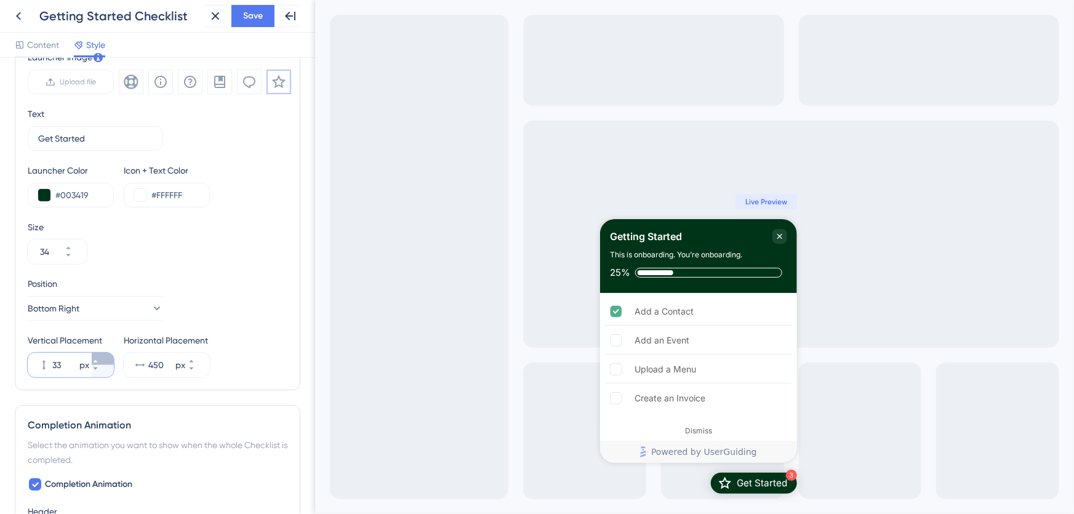
click at [102, 356] on button "33 px" at bounding box center [103, 359] width 22 height 12
click at [102, 356] on button "34 px" at bounding box center [103, 359] width 22 height 12
click at [102, 356] on button "35 px" at bounding box center [103, 359] width 22 height 12
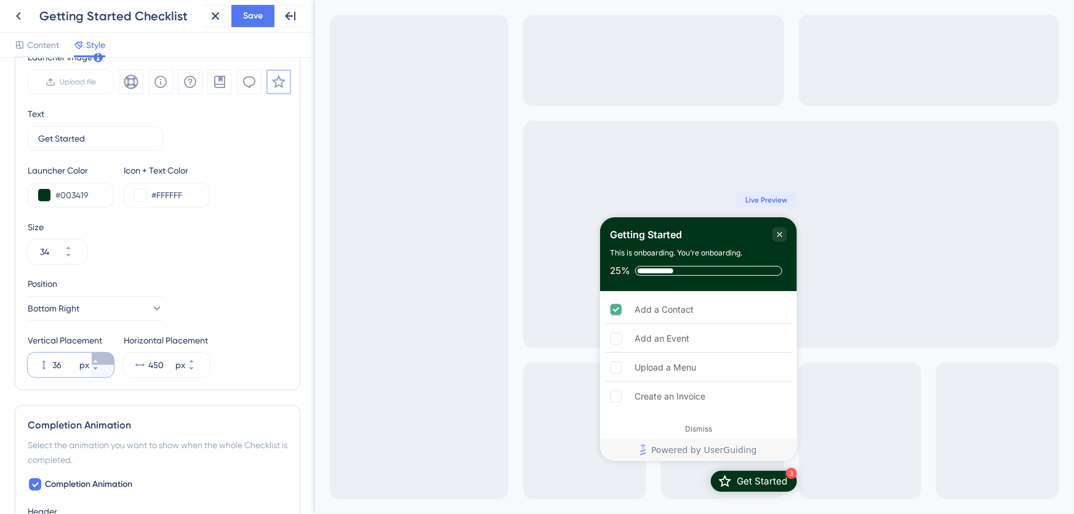
click at [102, 356] on button "36 px" at bounding box center [103, 359] width 22 height 12
click at [102, 356] on button "37 px" at bounding box center [103, 359] width 22 height 12
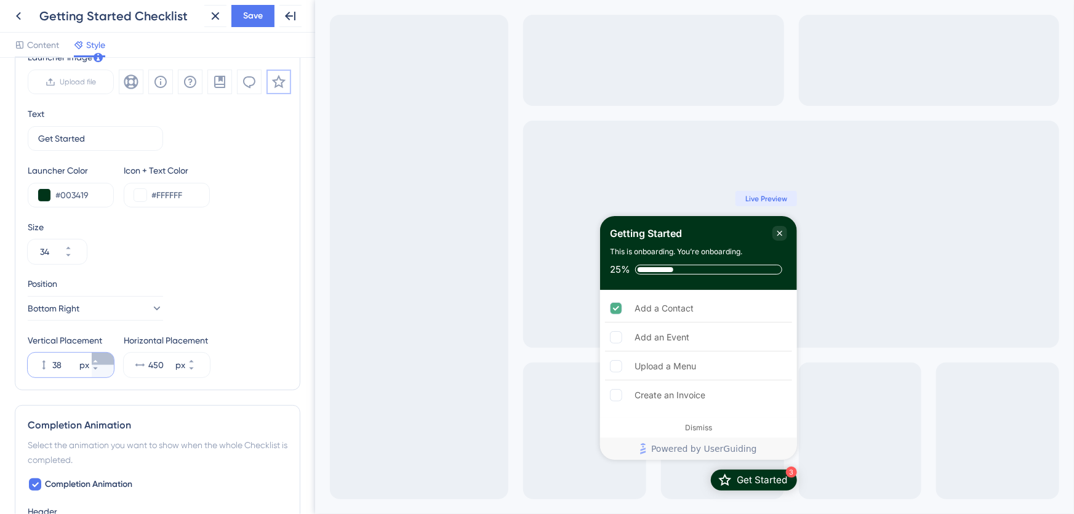
click at [102, 356] on button "38 px" at bounding box center [103, 359] width 22 height 12
click at [102, 356] on button "39 px" at bounding box center [103, 359] width 22 height 12
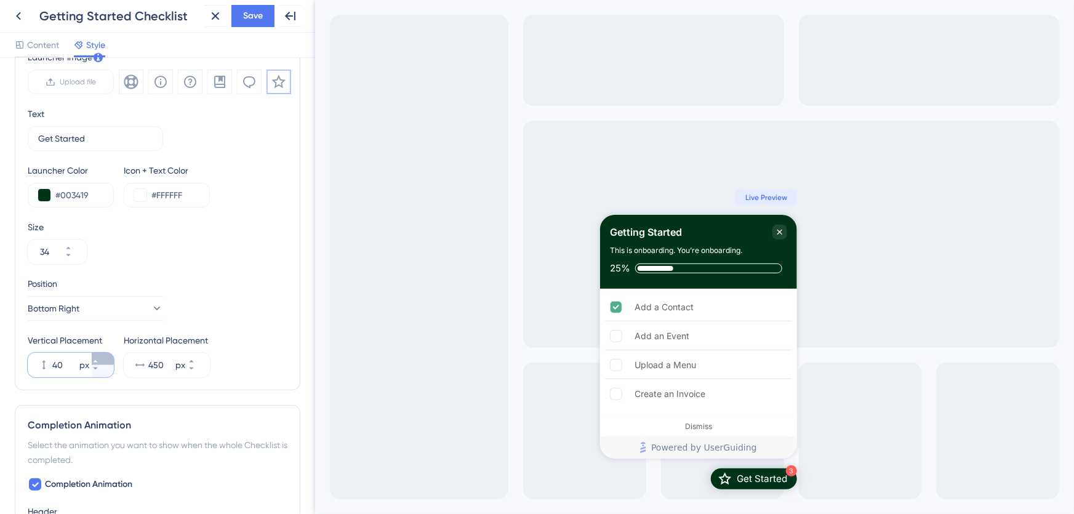
click at [102, 356] on button "40 px" at bounding box center [103, 359] width 22 height 12
click at [102, 356] on button "41 px" at bounding box center [103, 359] width 22 height 12
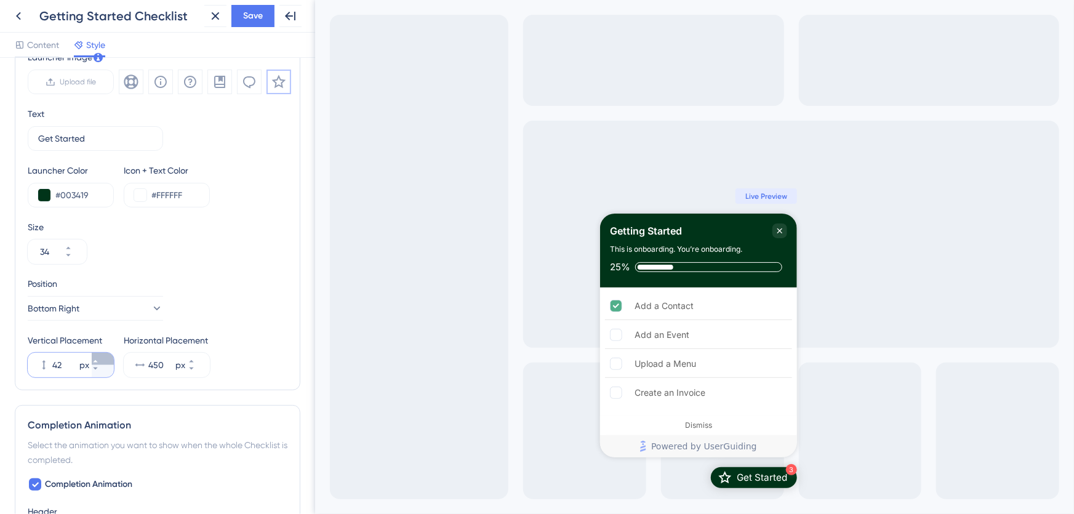
click at [102, 356] on button "42 px" at bounding box center [103, 359] width 22 height 12
click at [102, 356] on button "43 px" at bounding box center [103, 359] width 22 height 12
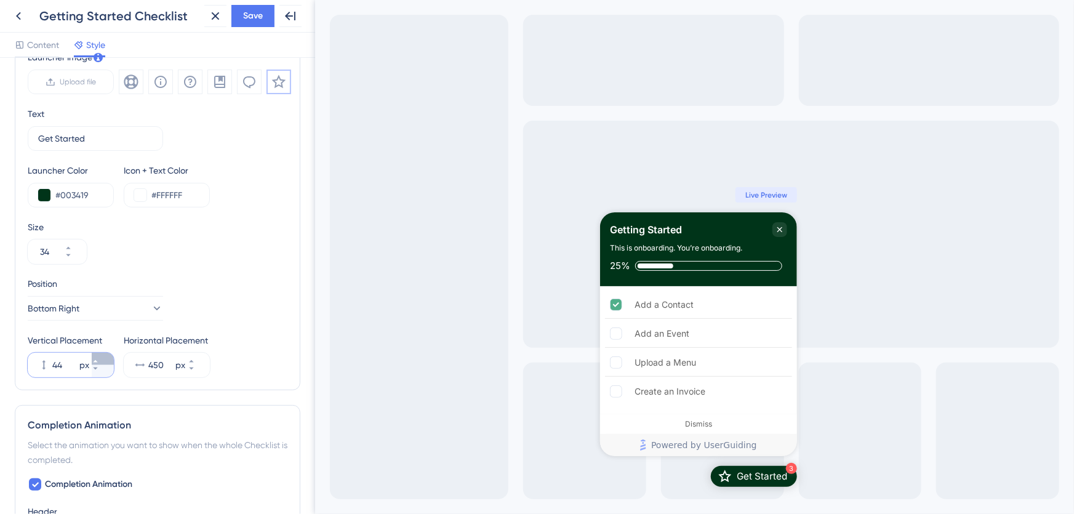
click at [102, 356] on button "44 px" at bounding box center [103, 359] width 22 height 12
type input "45"
click at [166, 363] on input "450" at bounding box center [160, 365] width 25 height 15
click at [155, 363] on input "450" at bounding box center [160, 365] width 25 height 15
click at [154, 363] on input "450" at bounding box center [160, 365] width 25 height 15
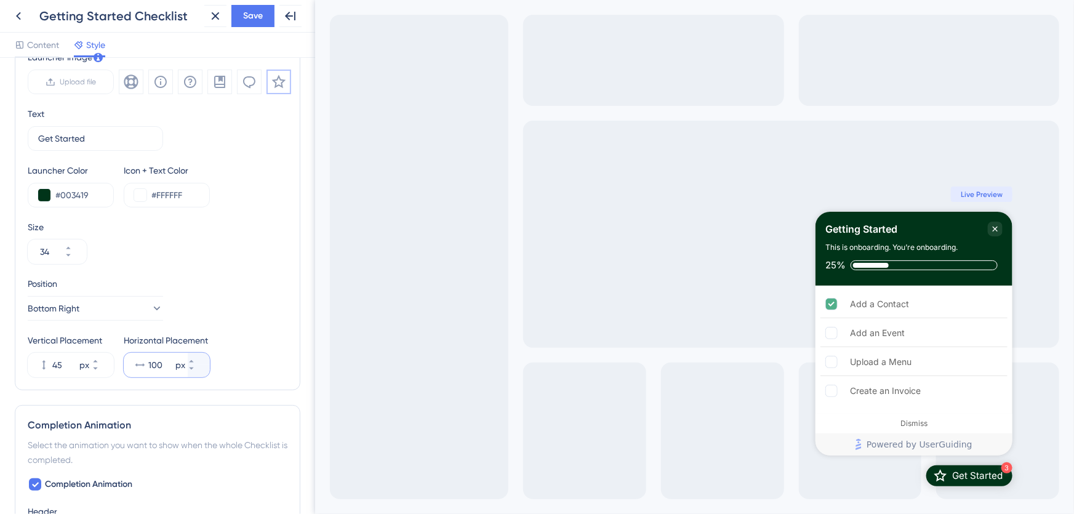
type input "100"
click at [255, 14] on span "Save" at bounding box center [253, 16] width 20 height 15
click at [20, 14] on icon at bounding box center [18, 16] width 15 height 15
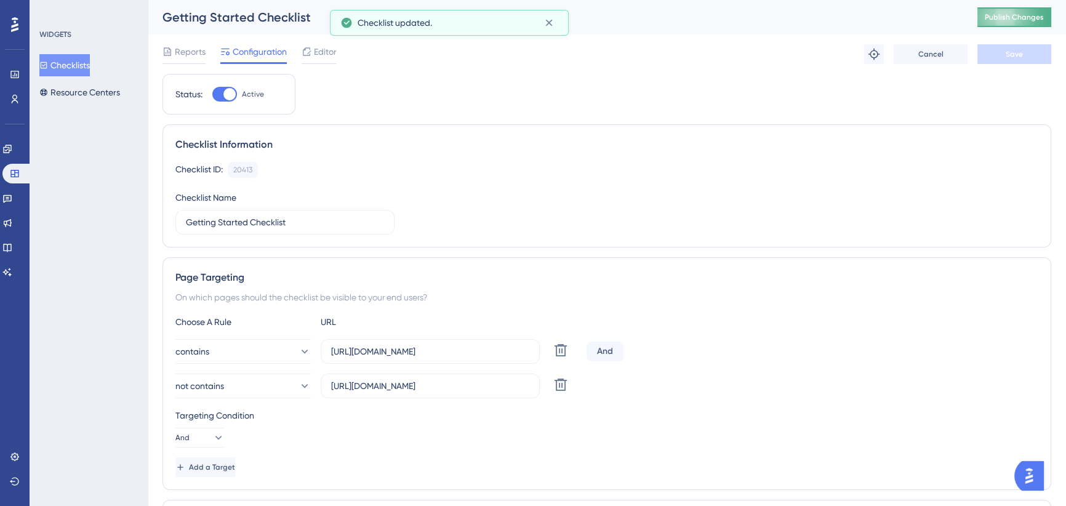
click at [1008, 18] on span "Publish Changes" at bounding box center [1014, 17] width 59 height 10
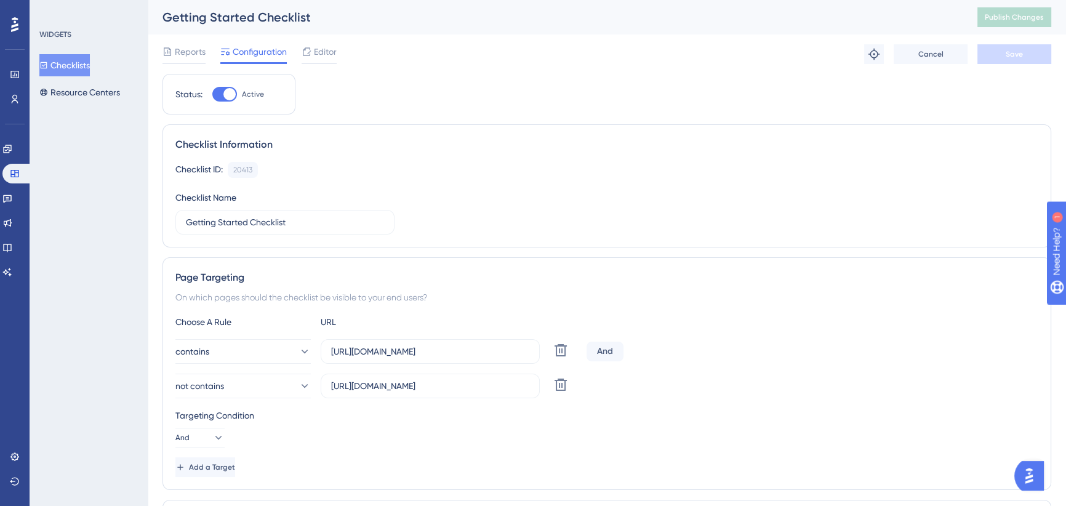
click at [324, 47] on span "Editor" at bounding box center [325, 51] width 23 height 15
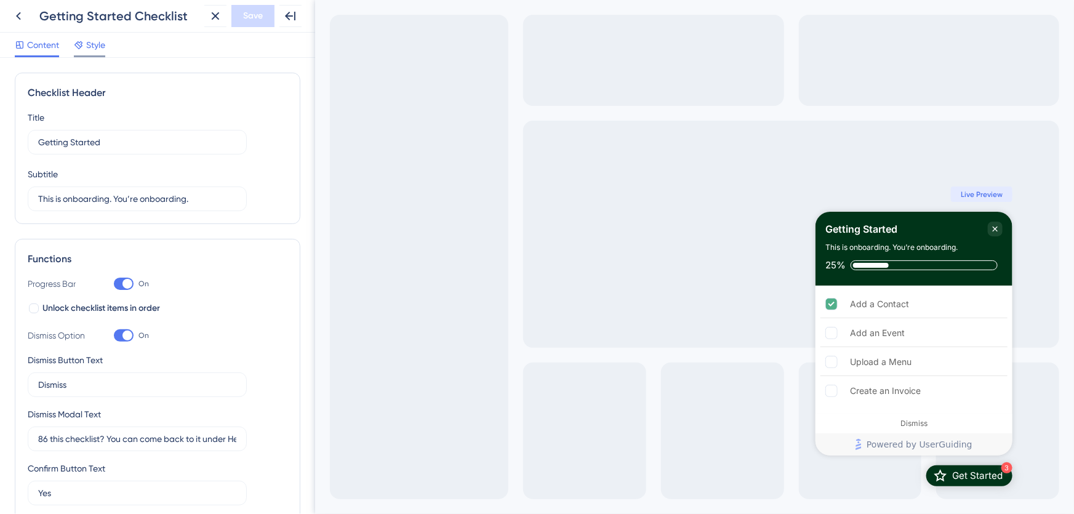
click at [98, 44] on span "Style" at bounding box center [95, 45] width 19 height 15
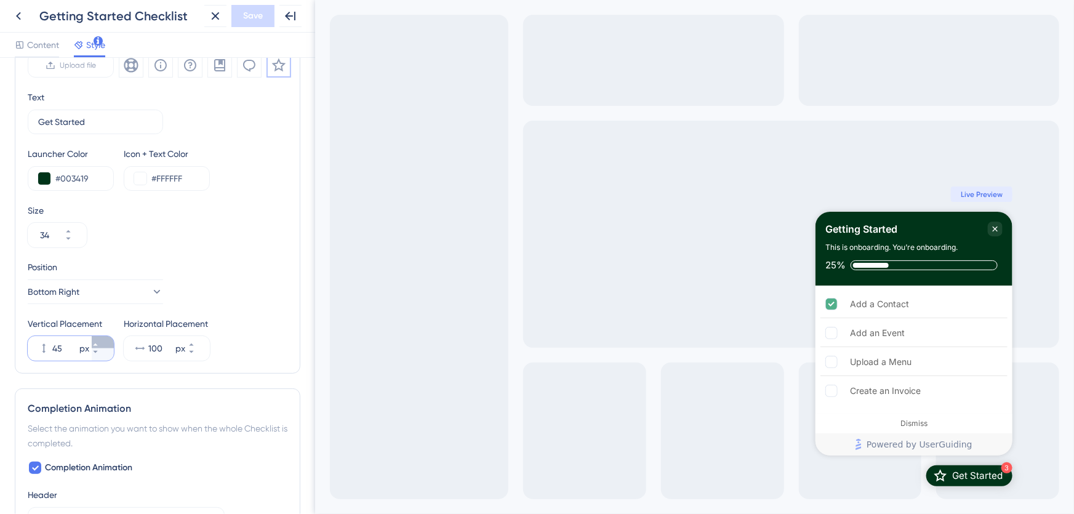
click at [98, 341] on button "45 px" at bounding box center [103, 342] width 22 height 12
click at [98, 341] on button "46 px" at bounding box center [103, 342] width 22 height 12
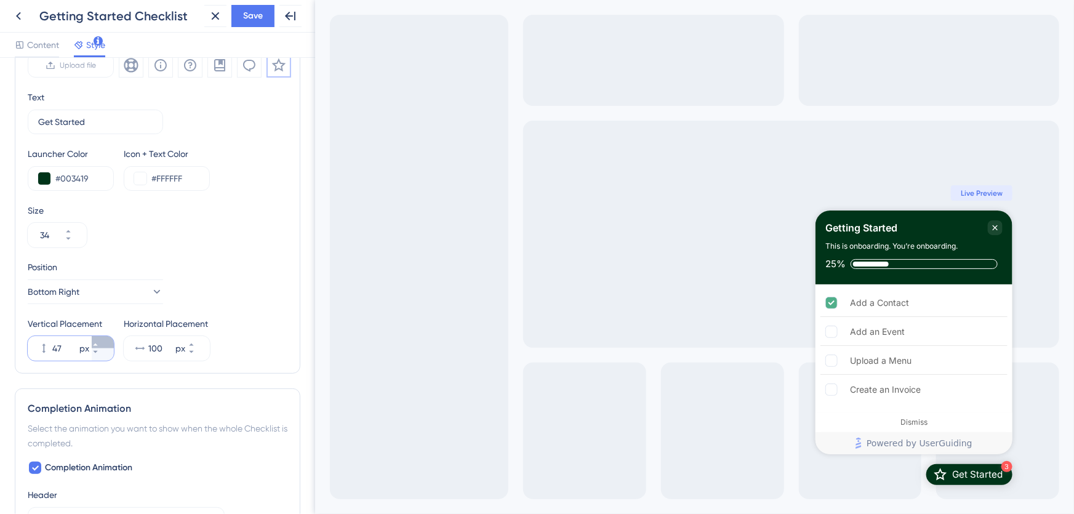
click at [98, 341] on button "47 px" at bounding box center [103, 342] width 22 height 12
click at [98, 341] on button "48 px" at bounding box center [103, 342] width 22 height 12
click at [98, 341] on button "49 px" at bounding box center [103, 342] width 22 height 12
click at [98, 341] on button "50 px" at bounding box center [103, 342] width 22 height 12
click at [98, 341] on button "51 px" at bounding box center [103, 342] width 22 height 12
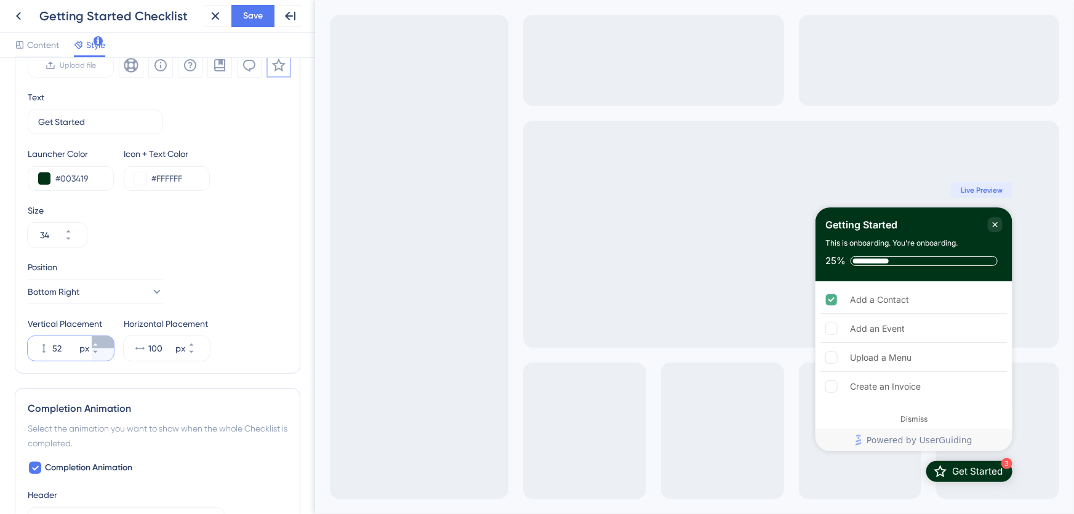
click at [98, 341] on button "52 px" at bounding box center [103, 342] width 22 height 12
click at [98, 341] on button "53 px" at bounding box center [103, 342] width 22 height 12
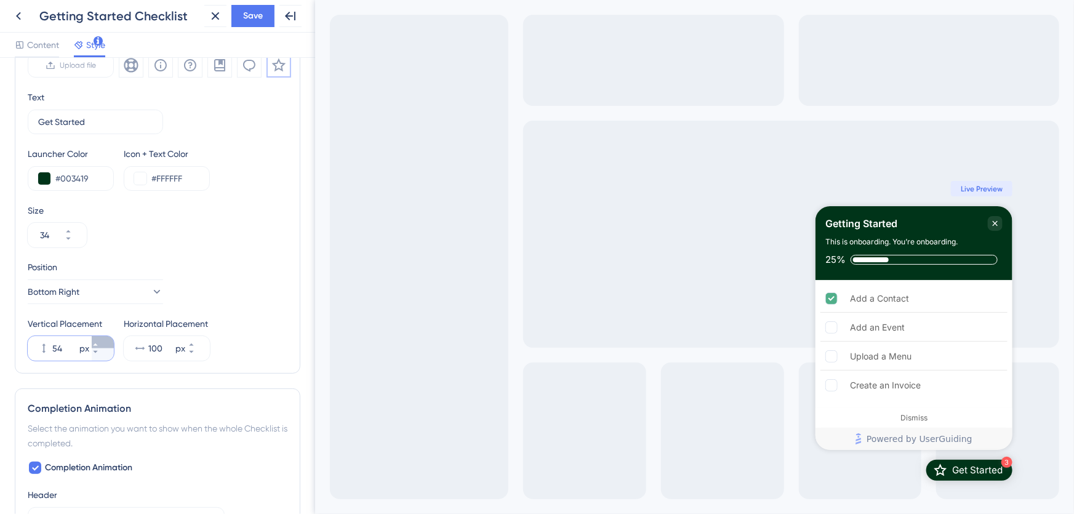
click at [98, 341] on button "54 px" at bounding box center [103, 342] width 22 height 12
type input "55"
click at [193, 353] on button "100 px" at bounding box center [199, 354] width 22 height 12
click at [193, 353] on button "99 px" at bounding box center [199, 354] width 22 height 12
click at [193, 353] on button "98 px" at bounding box center [199, 354] width 22 height 12
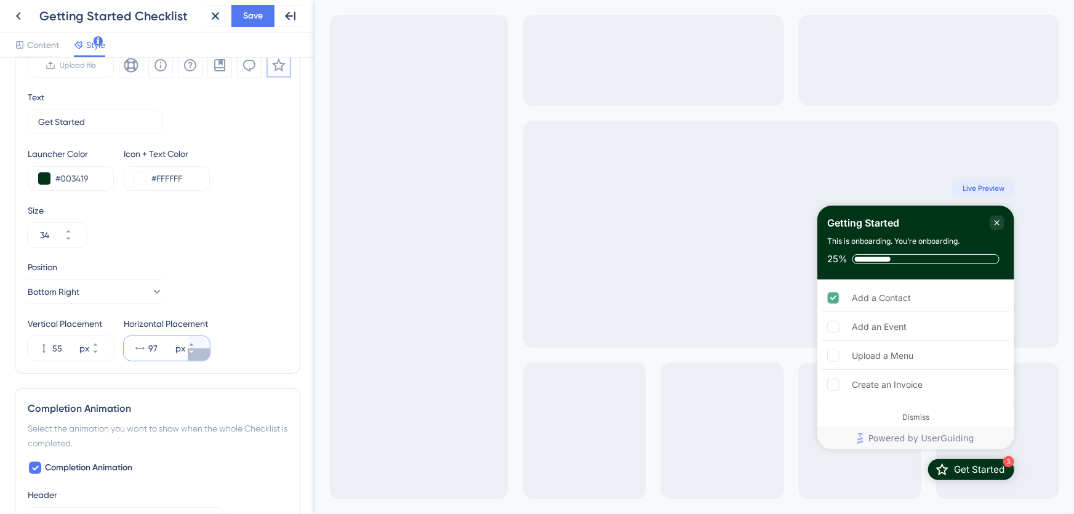
click at [193, 353] on button "97 px" at bounding box center [199, 354] width 22 height 12
click at [193, 353] on button "96 px" at bounding box center [199, 354] width 22 height 12
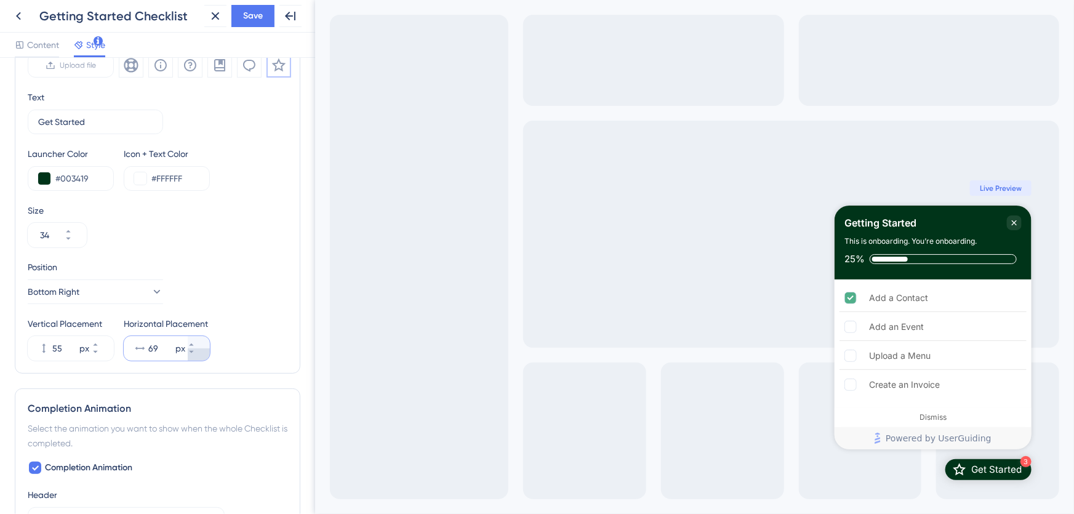
click at [193, 353] on button "69 px" at bounding box center [199, 354] width 22 height 12
click at [193, 353] on button "68 px" at bounding box center [199, 354] width 22 height 12
click at [193, 353] on button "67 px" at bounding box center [199, 354] width 22 height 12
click at [193, 353] on button "66 px" at bounding box center [199, 354] width 22 height 12
type input "65"
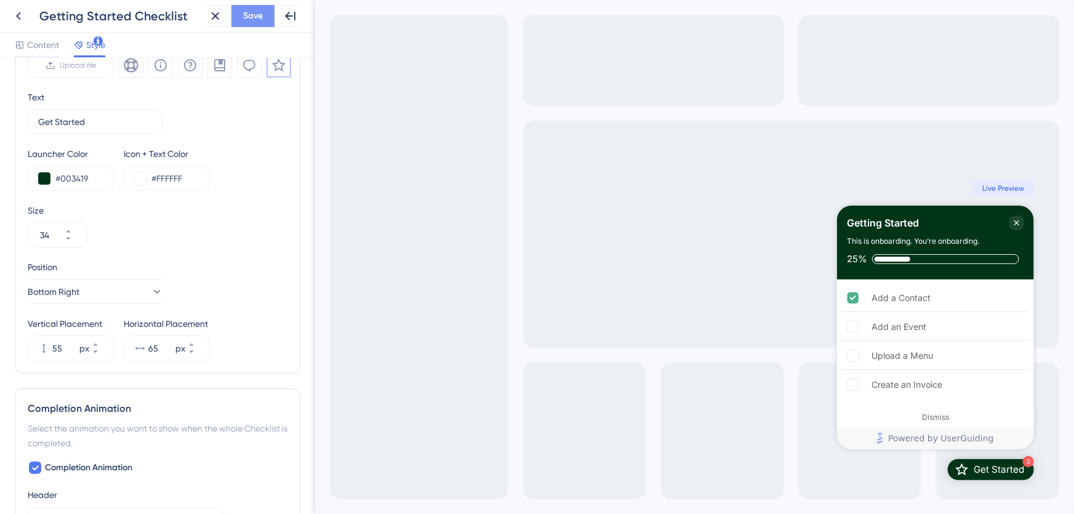
click at [257, 5] on button "Save" at bounding box center [252, 16] width 43 height 22
click at [23, 14] on icon at bounding box center [18, 16] width 15 height 15
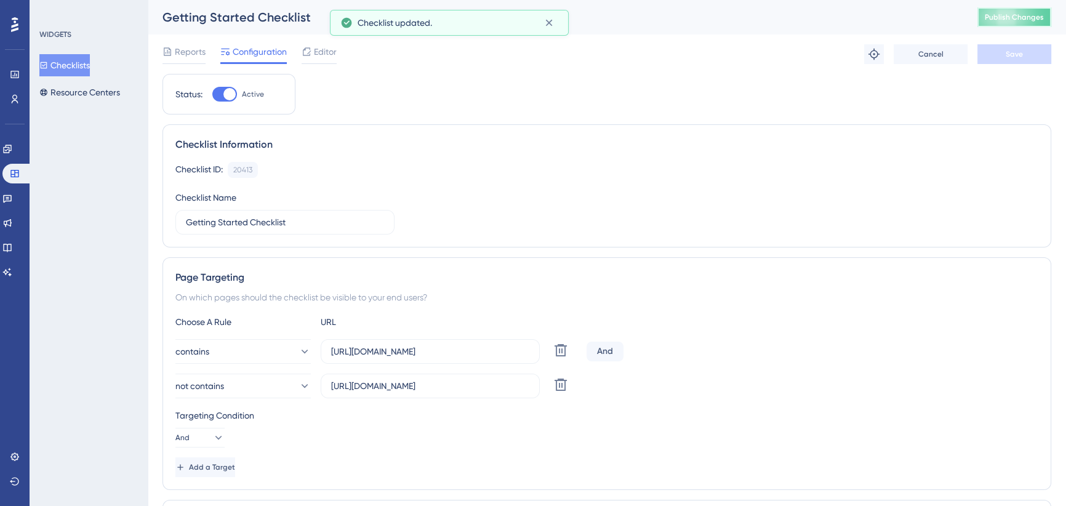
click at [993, 20] on button "Publish Changes" at bounding box center [1014, 17] width 74 height 20
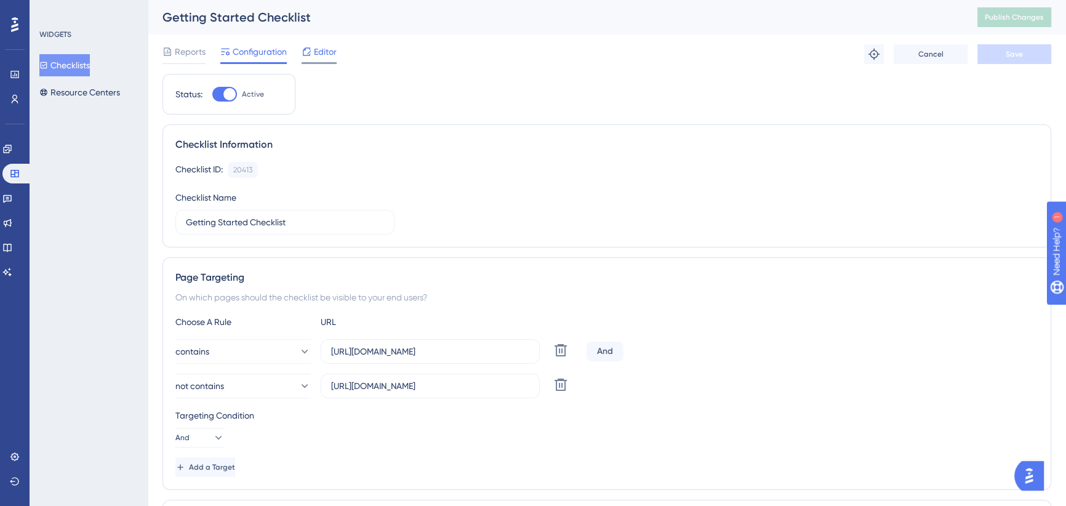
click at [319, 51] on span "Editor" at bounding box center [325, 51] width 23 height 15
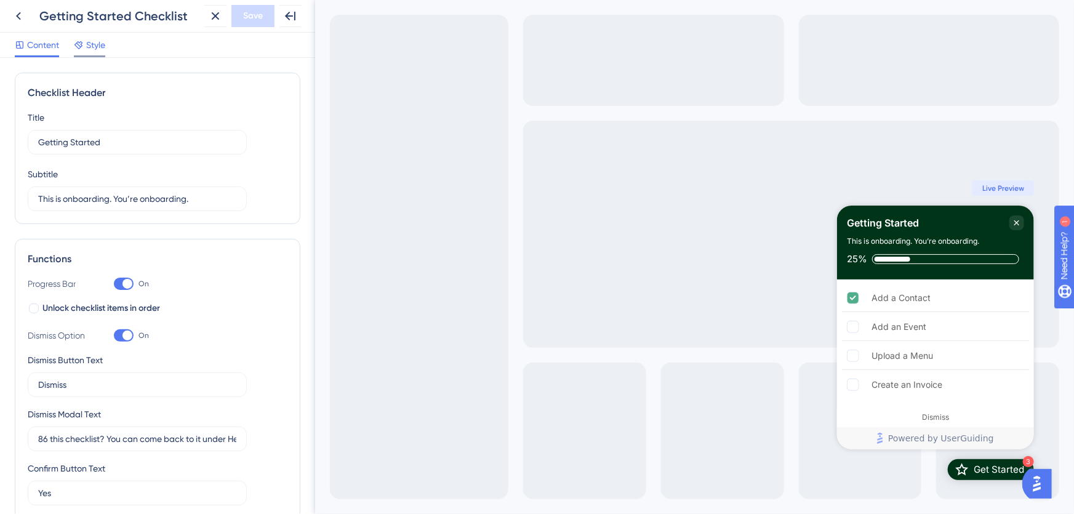
click at [95, 46] on span "Style" at bounding box center [95, 45] width 19 height 15
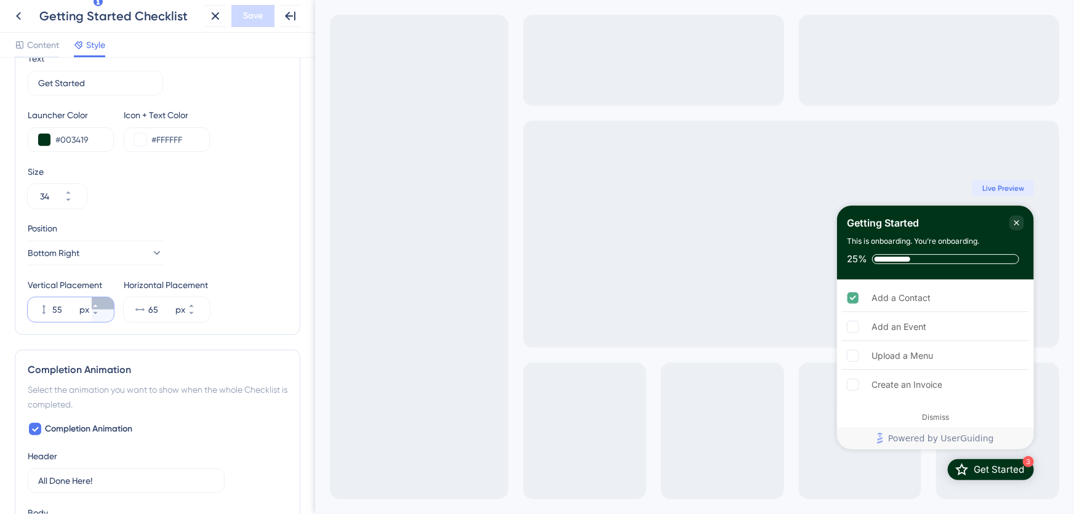
click at [97, 303] on button "55 px" at bounding box center [103, 303] width 22 height 12
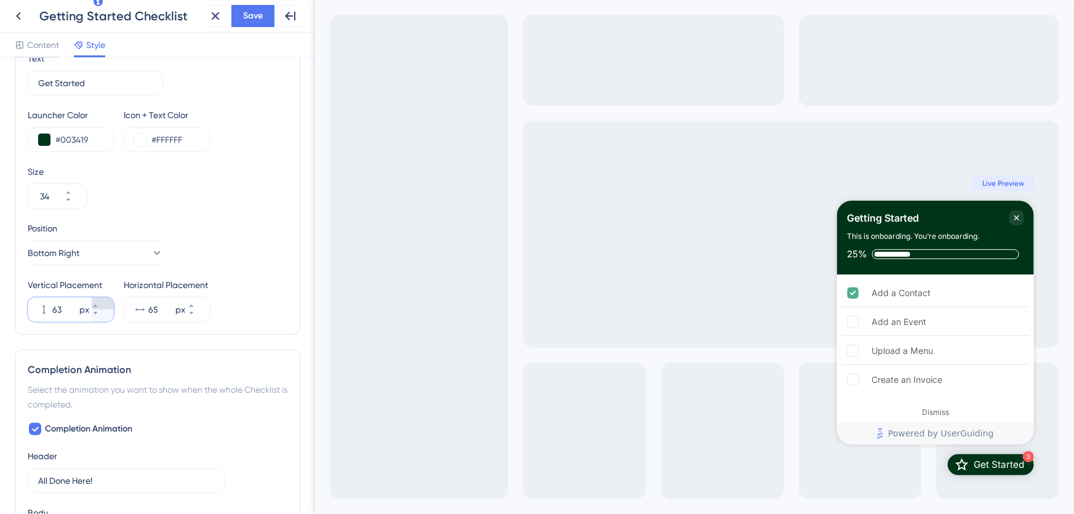
click at [97, 303] on button "63 px" at bounding box center [103, 303] width 22 height 12
click at [97, 303] on button "64 px" at bounding box center [103, 303] width 22 height 12
type input "65"
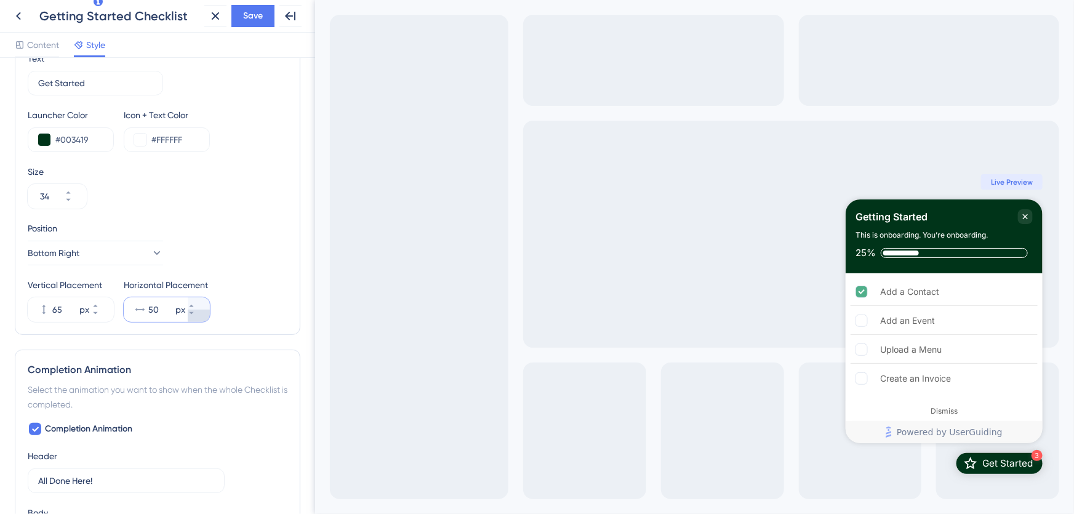
click at [198, 316] on button "50 px" at bounding box center [199, 316] width 22 height 12
click at [195, 302] on icon at bounding box center [191, 305] width 7 height 7
type input "50"
click at [259, 19] on span "Save" at bounding box center [253, 16] width 20 height 15
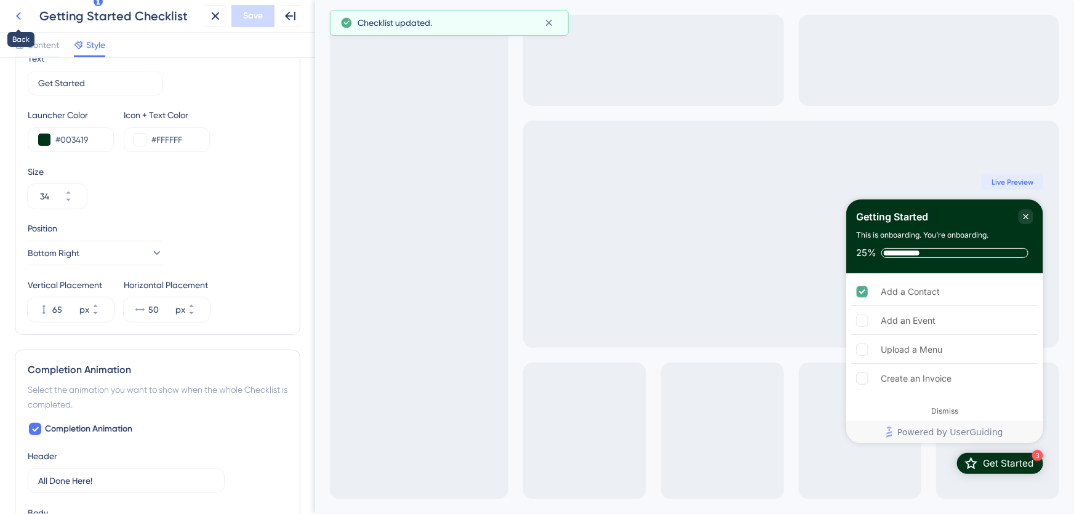
click at [17, 14] on icon at bounding box center [18, 16] width 15 height 15
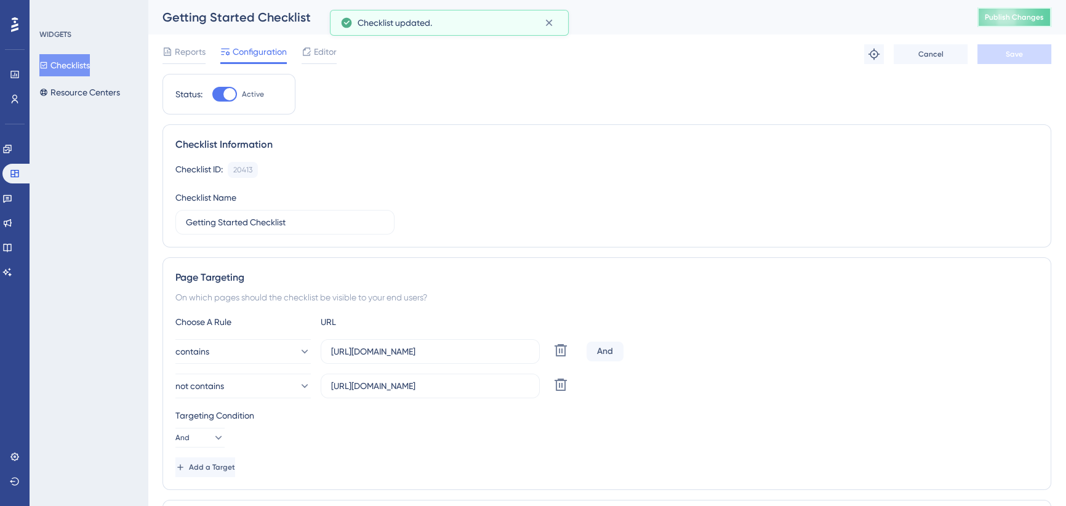
click at [1010, 15] on span "Publish Changes" at bounding box center [1014, 17] width 59 height 10
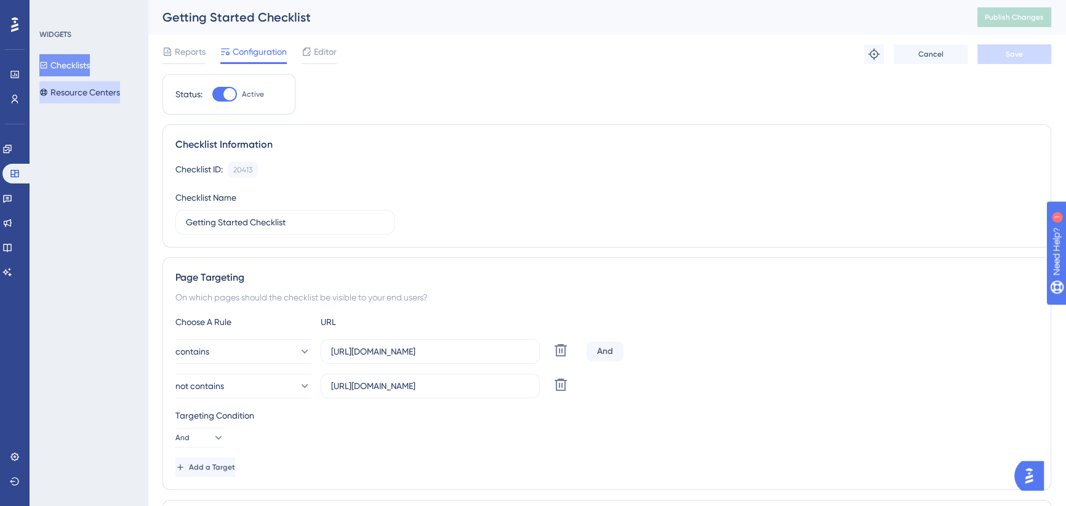
click at [93, 92] on button "Resource Centers" at bounding box center [79, 92] width 81 height 22
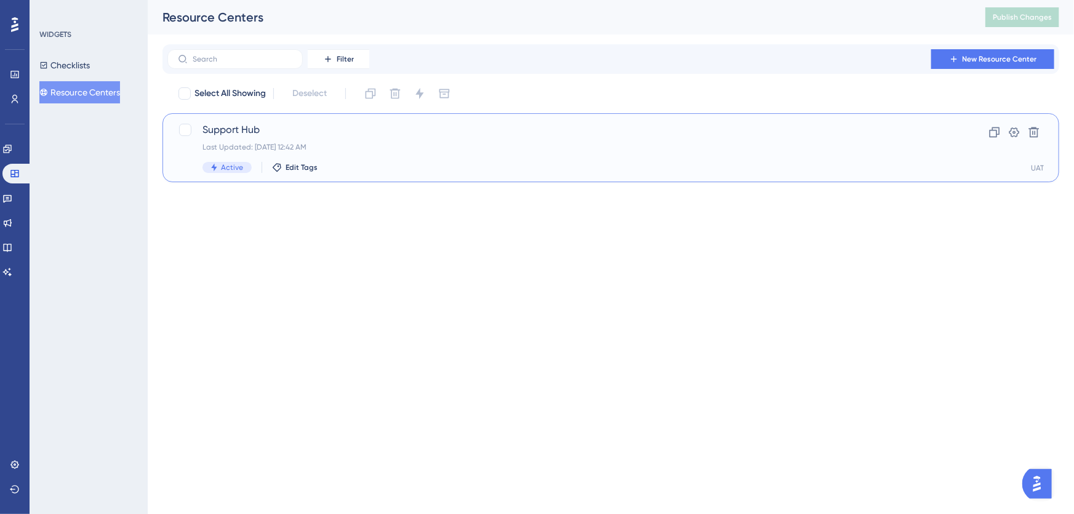
click at [326, 135] on span "Support Hub" at bounding box center [561, 129] width 718 height 15
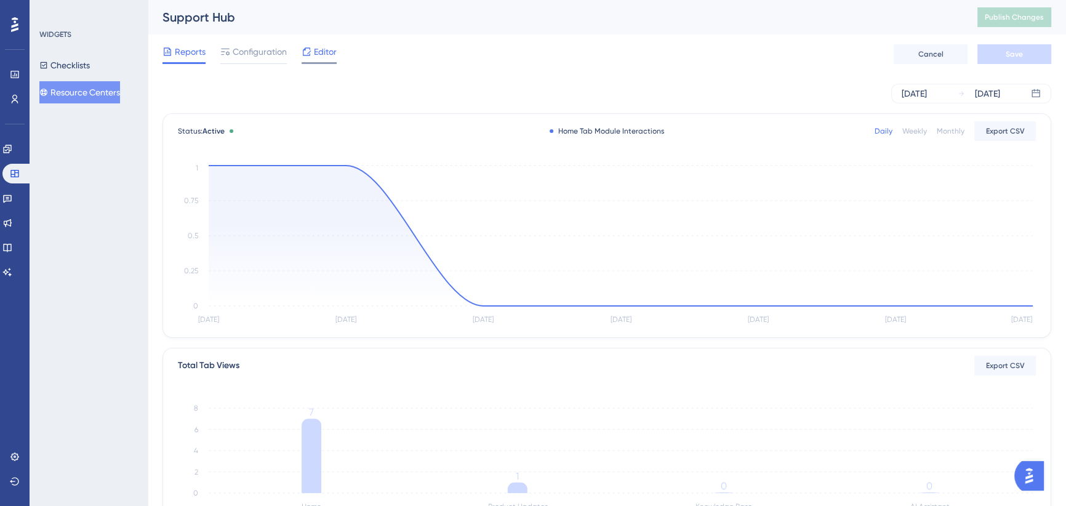
click at [325, 55] on span "Editor" at bounding box center [325, 51] width 23 height 15
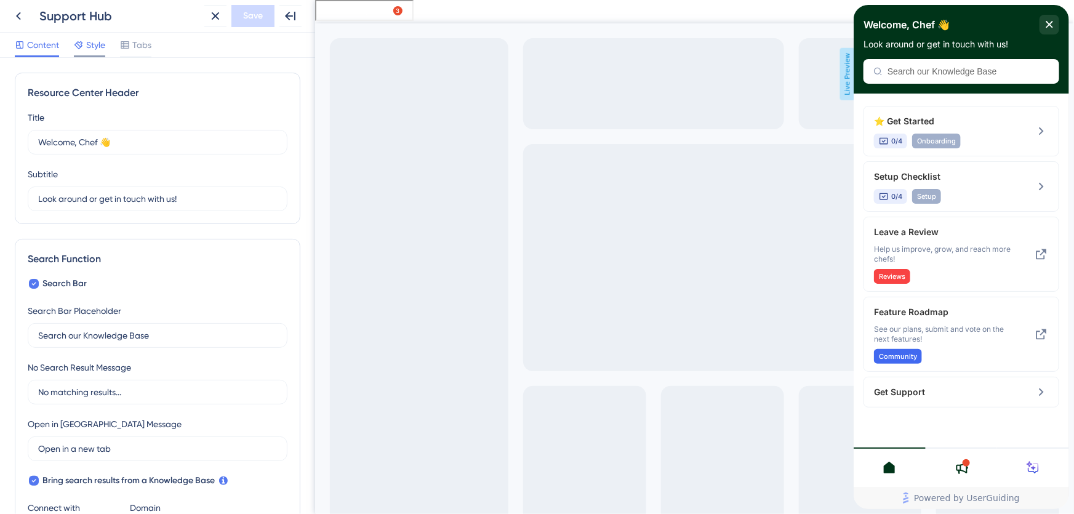
click at [94, 39] on span "Style" at bounding box center [95, 45] width 19 height 15
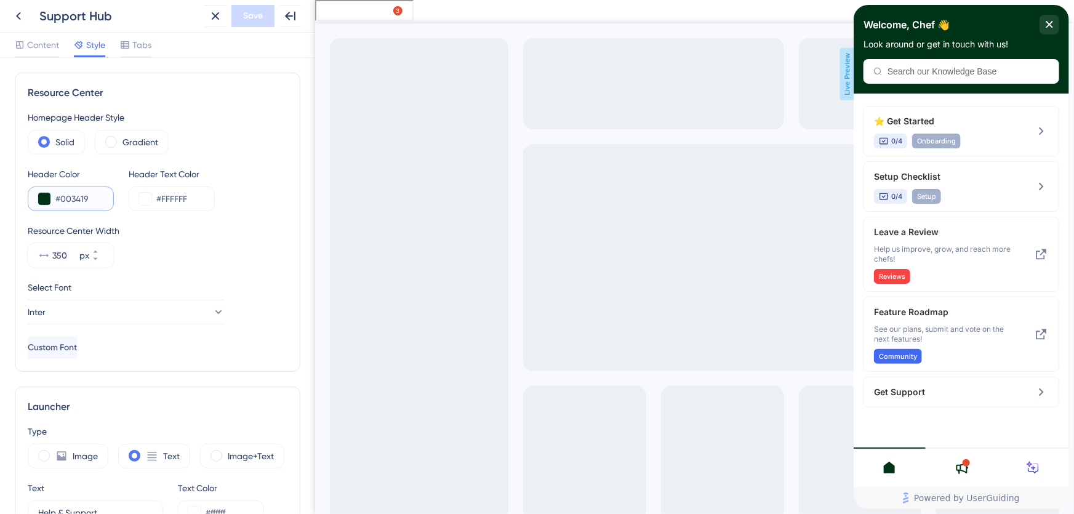
click at [45, 199] on button at bounding box center [44, 199] width 12 height 12
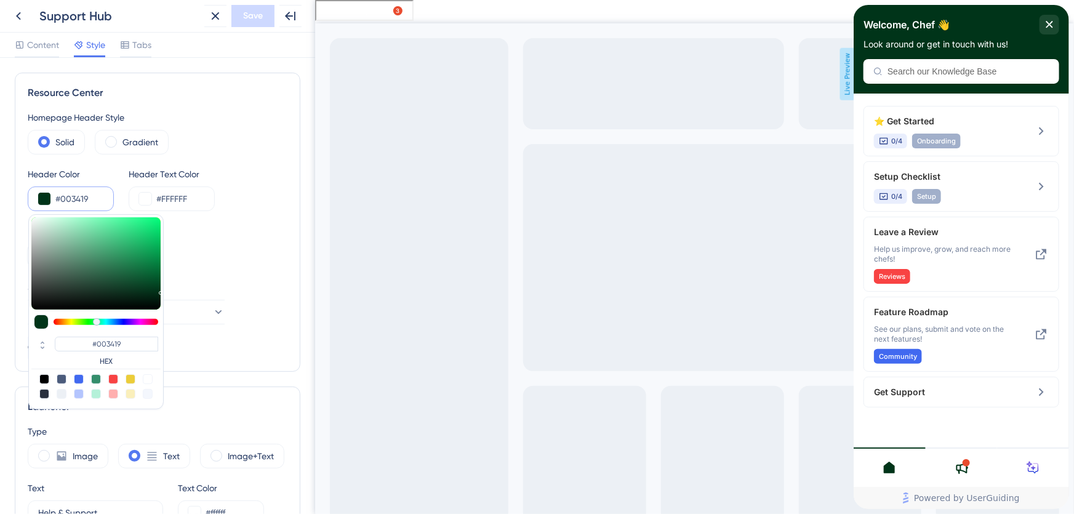
click at [44, 377] on div at bounding box center [44, 379] width 10 height 10
type input "#000000"
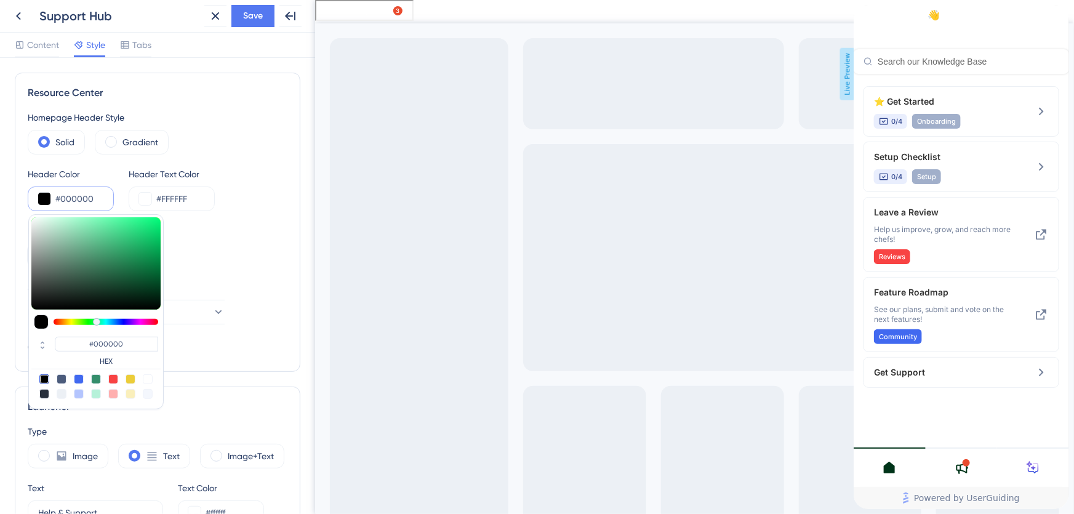
click at [73, 193] on input "#000000" at bounding box center [79, 198] width 48 height 15
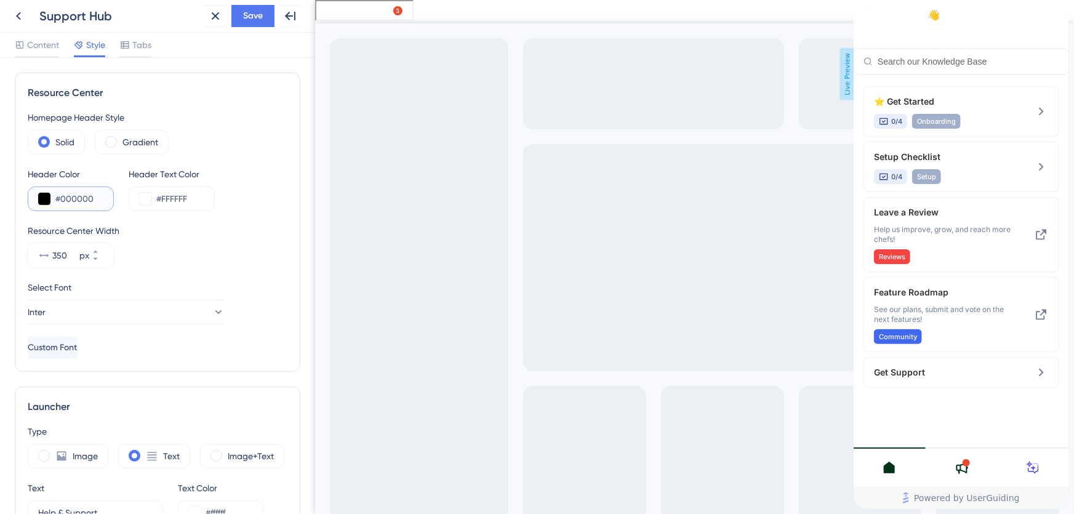
paste input "18181B"
type input "#18181B"
click at [185, 250] on div "Resource Center Width 350 px" at bounding box center [158, 245] width 260 height 44
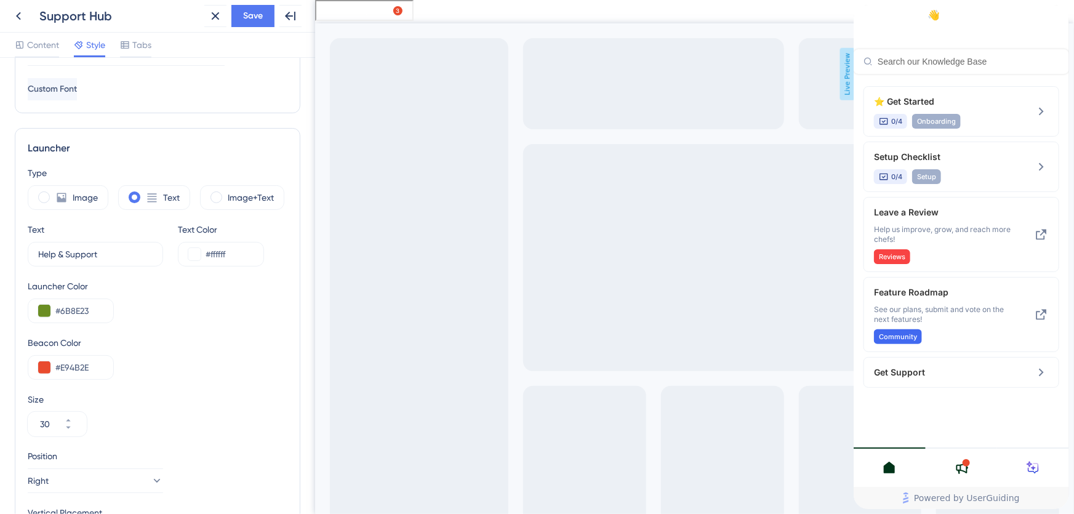
scroll to position [279, 0]
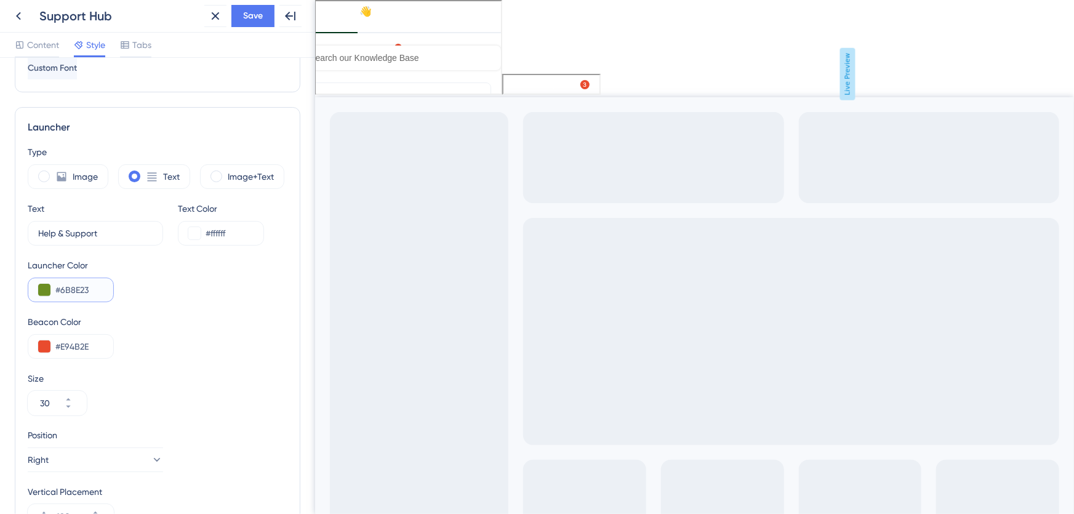
click at [74, 287] on input "#6B8E23" at bounding box center [79, 289] width 48 height 15
paste input "18181B"
type input "#18181B"
click at [156, 284] on div "Launcher Color #18181B" at bounding box center [158, 280] width 260 height 44
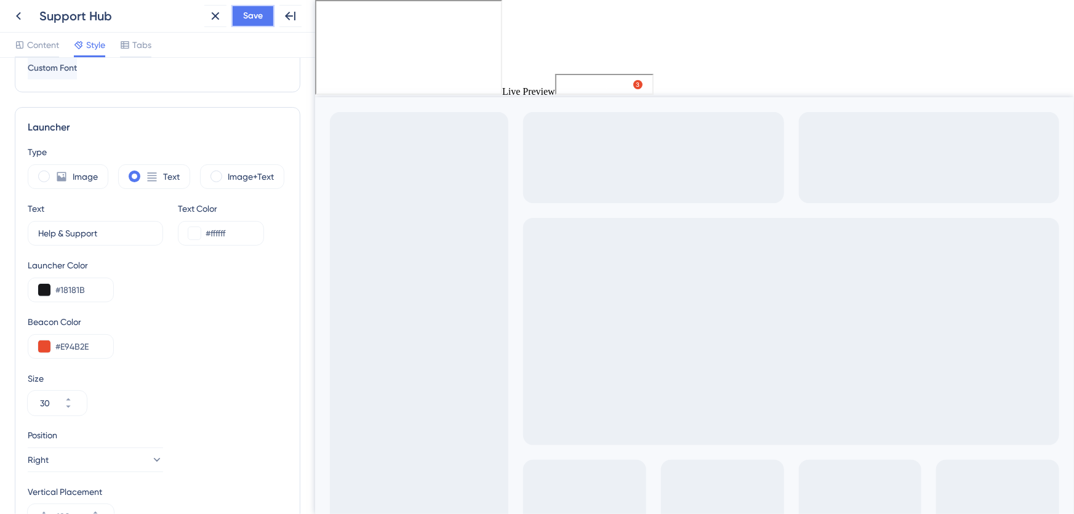
click at [257, 12] on span "Save" at bounding box center [253, 16] width 20 height 15
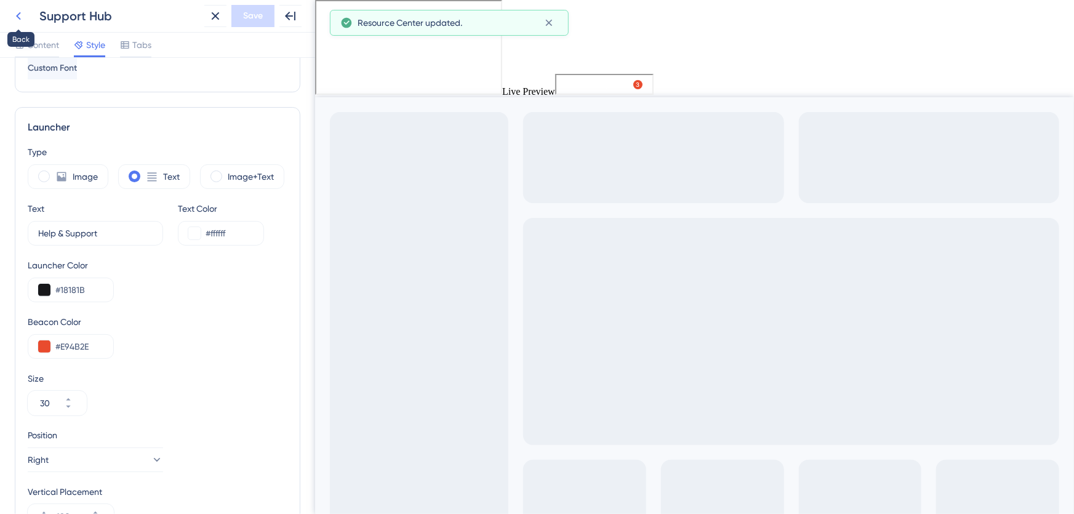
click at [22, 15] on icon at bounding box center [18, 16] width 15 height 15
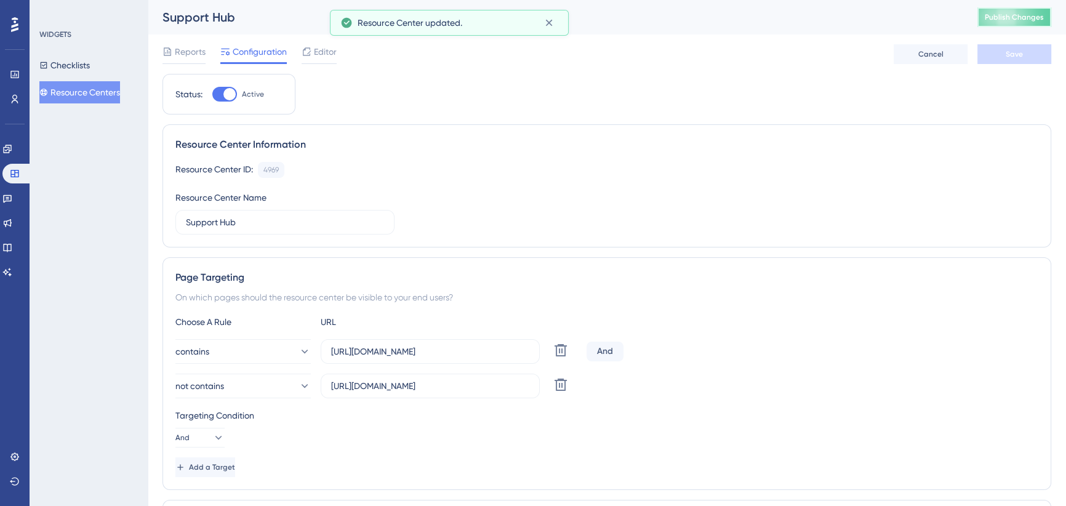
click at [998, 18] on span "Publish Changes" at bounding box center [1014, 17] width 59 height 10
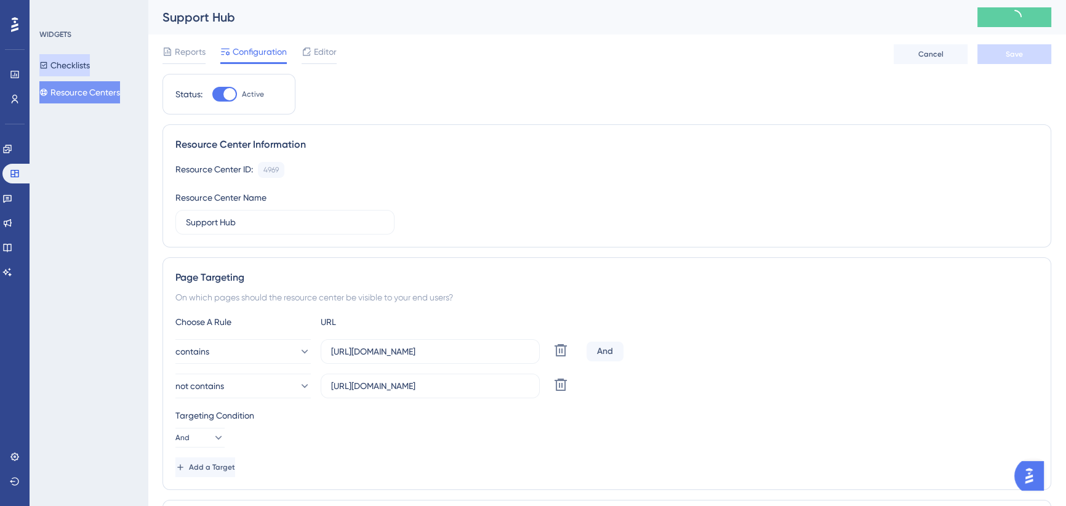
click at [76, 62] on button "Checklists" at bounding box center [64, 65] width 50 height 22
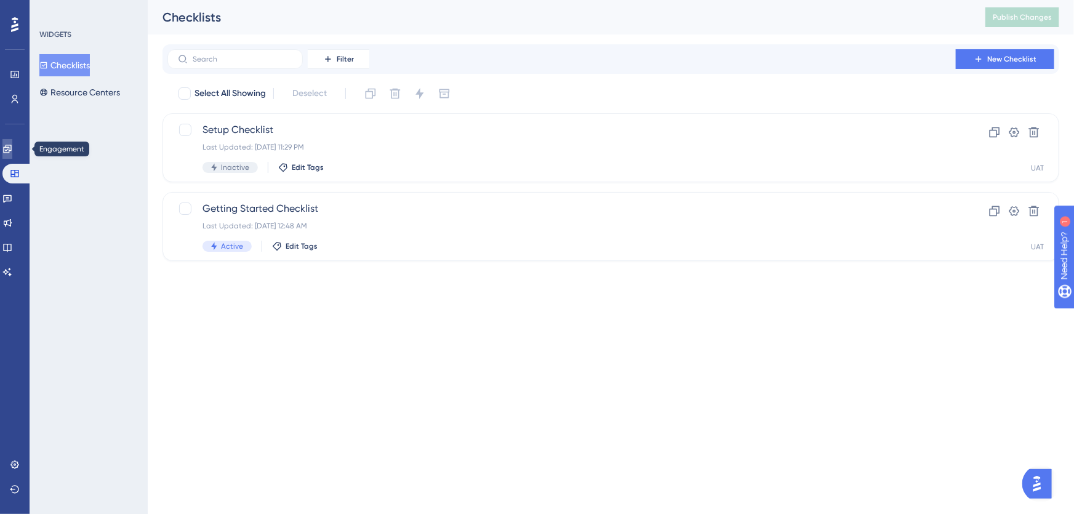
click at [11, 148] on icon at bounding box center [7, 149] width 8 height 8
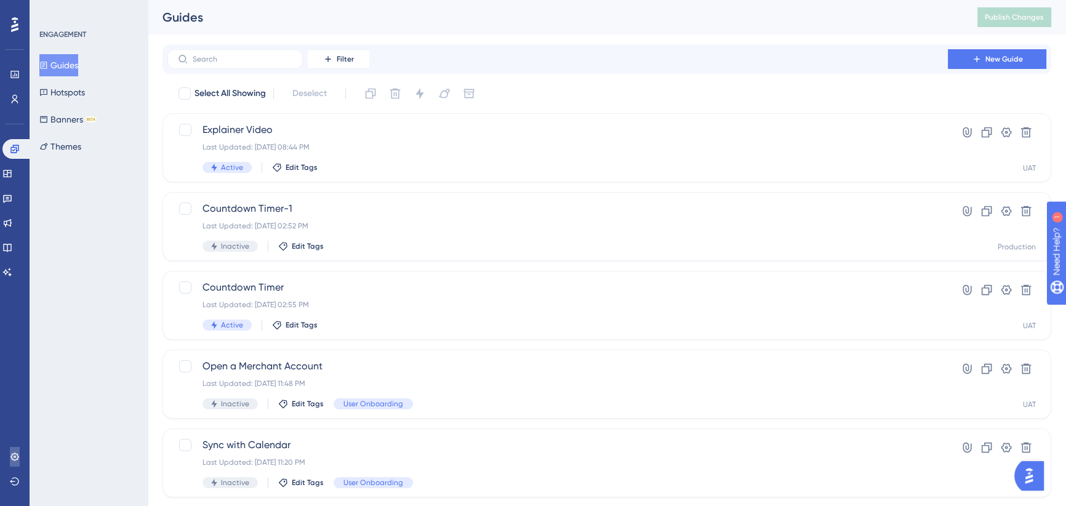
click at [18, 459] on icon at bounding box center [15, 457] width 10 height 10
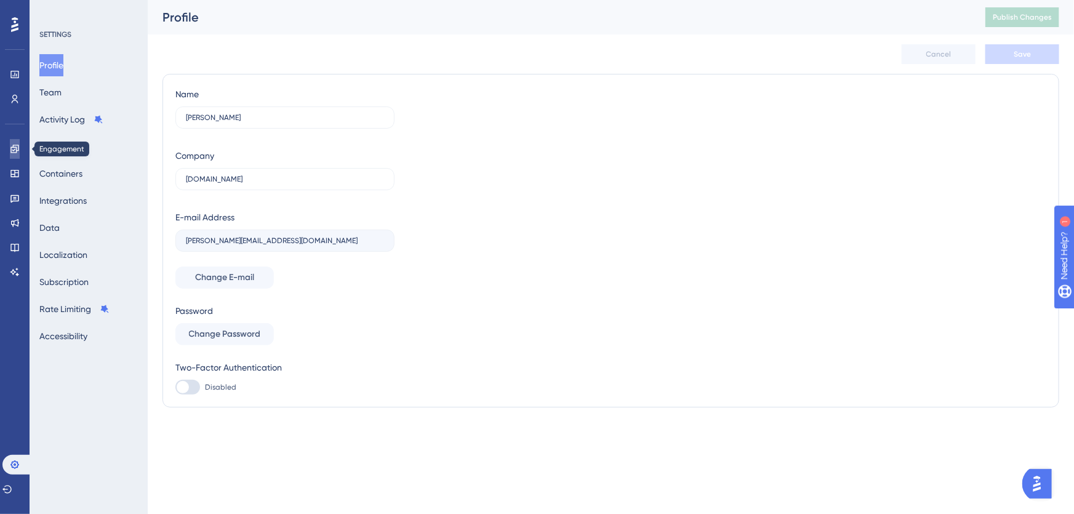
click at [10, 145] on icon at bounding box center [15, 149] width 10 height 10
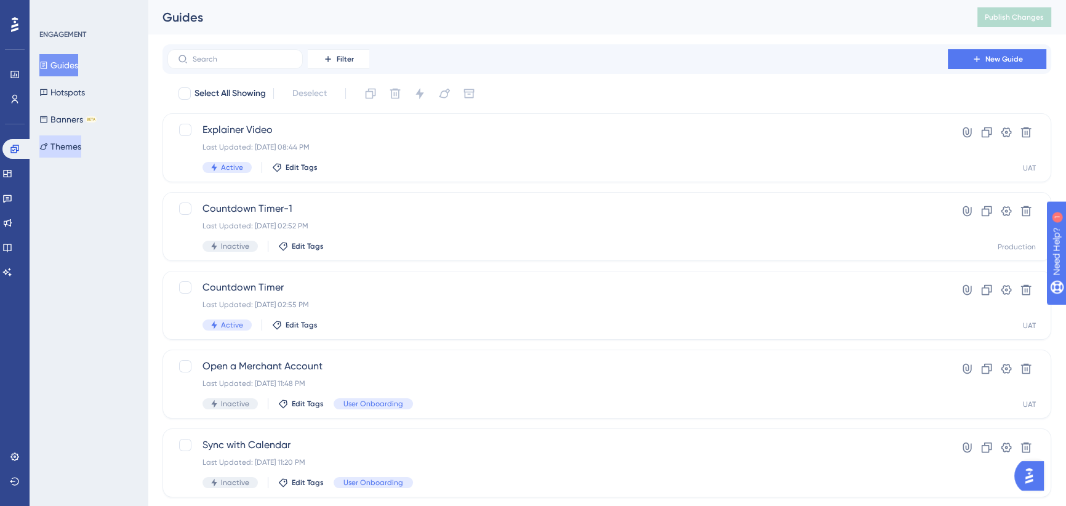
click at [70, 140] on button "Themes" at bounding box center [60, 146] width 42 height 22
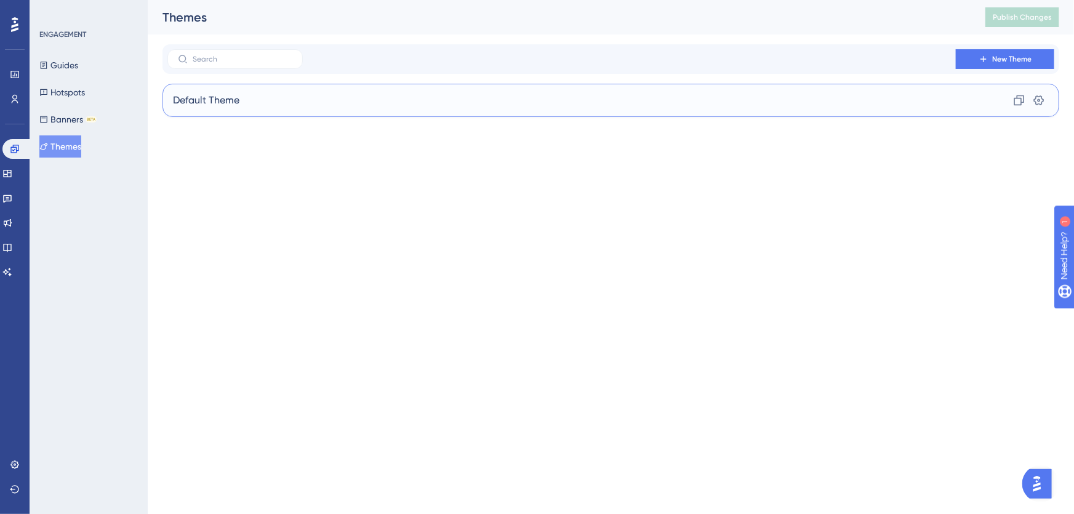
click at [284, 108] on div "Default Theme Clone Settings" at bounding box center [610, 100] width 897 height 33
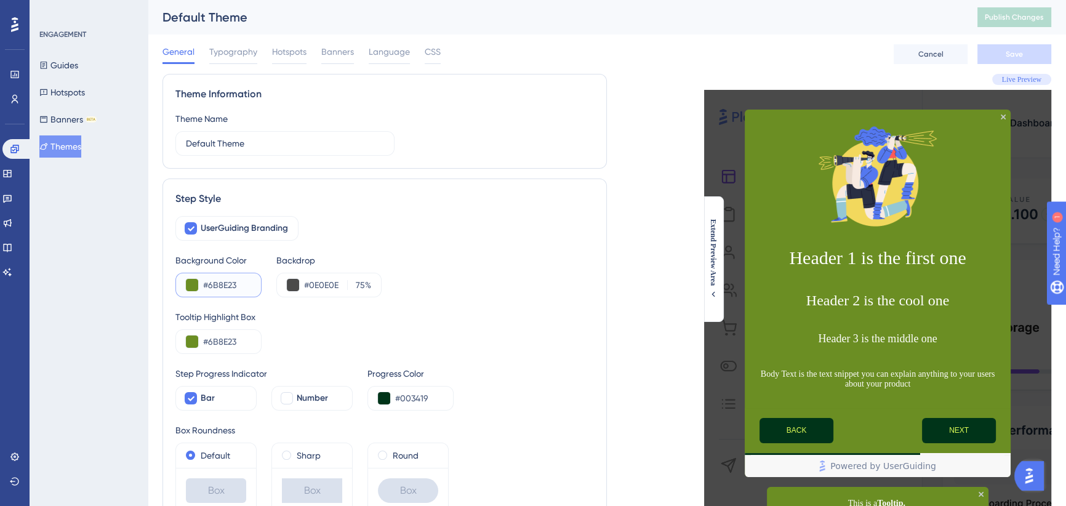
click at [227, 284] on input "#6B8E23" at bounding box center [227, 285] width 48 height 15
click at [217, 288] on input "#6B8E23" at bounding box center [227, 285] width 48 height 15
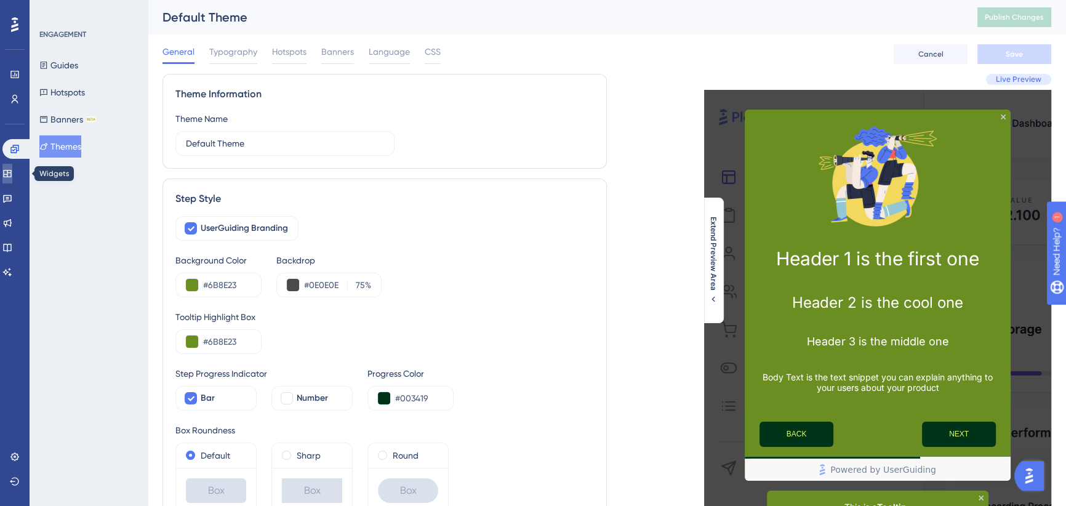
click at [12, 176] on icon at bounding box center [7, 174] width 10 height 10
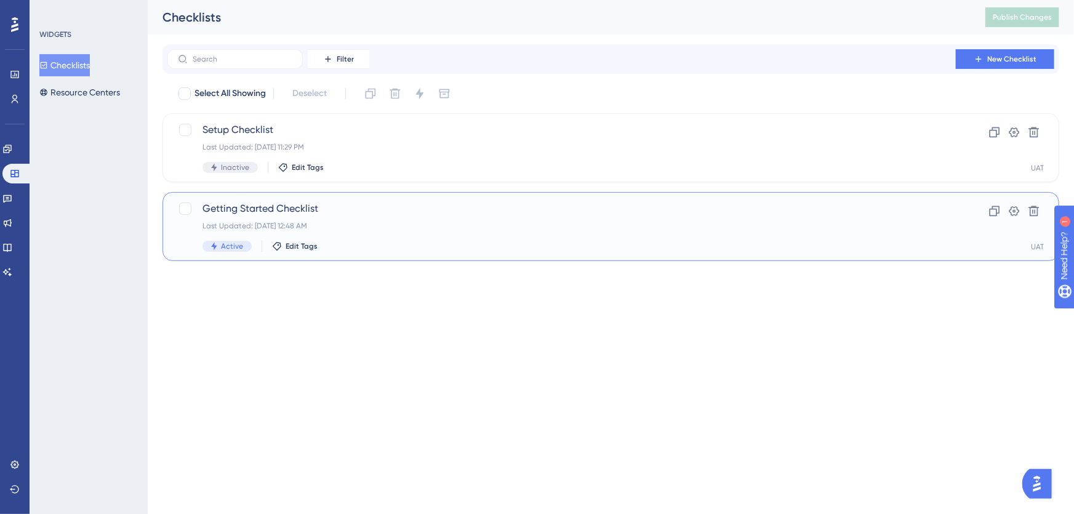
click at [366, 203] on span "Getting Started Checklist" at bounding box center [561, 208] width 718 height 15
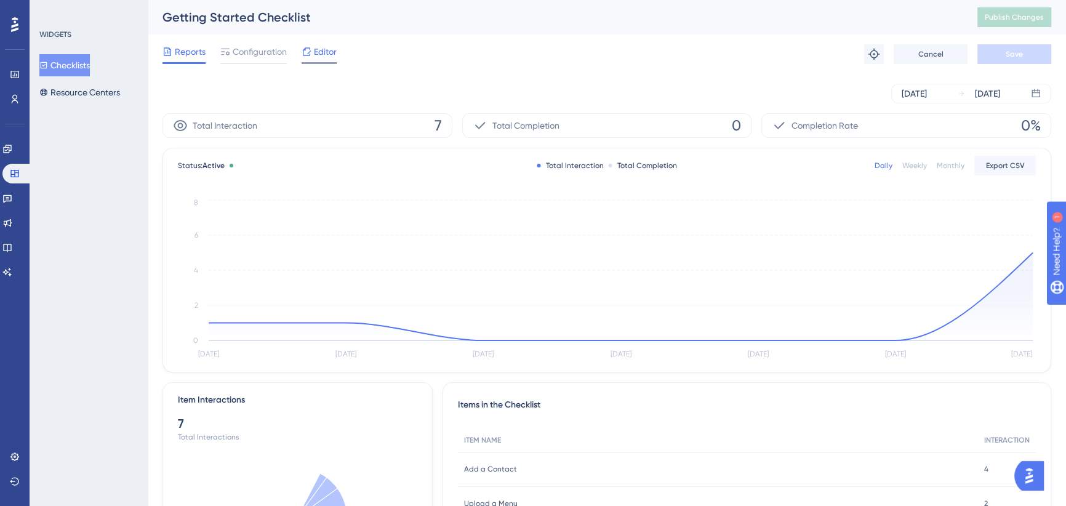
click at [319, 50] on span "Editor" at bounding box center [325, 51] width 23 height 15
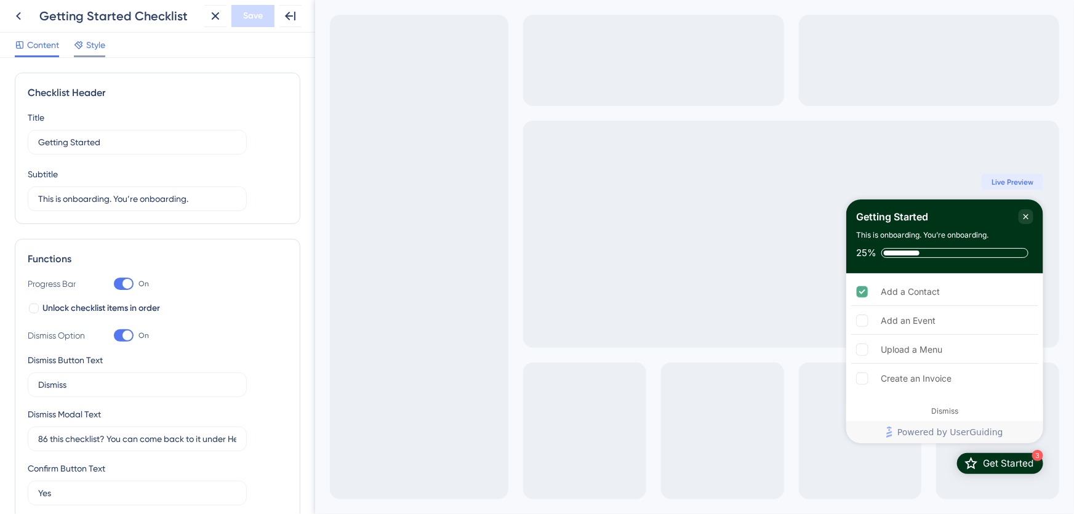
click at [93, 49] on span "Style" at bounding box center [95, 45] width 19 height 15
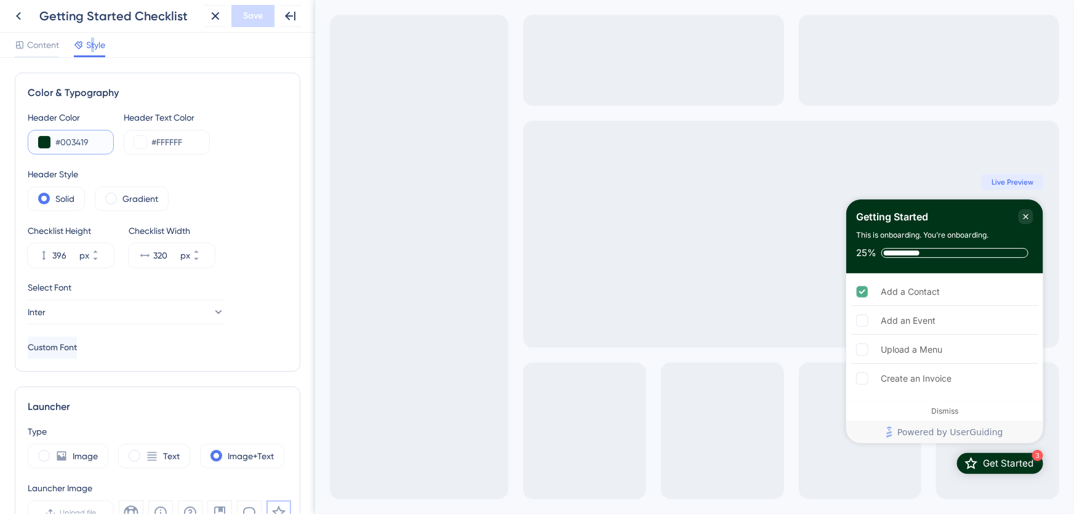
click at [78, 144] on input "#003419" at bounding box center [79, 142] width 48 height 15
paste input "6B8E23"
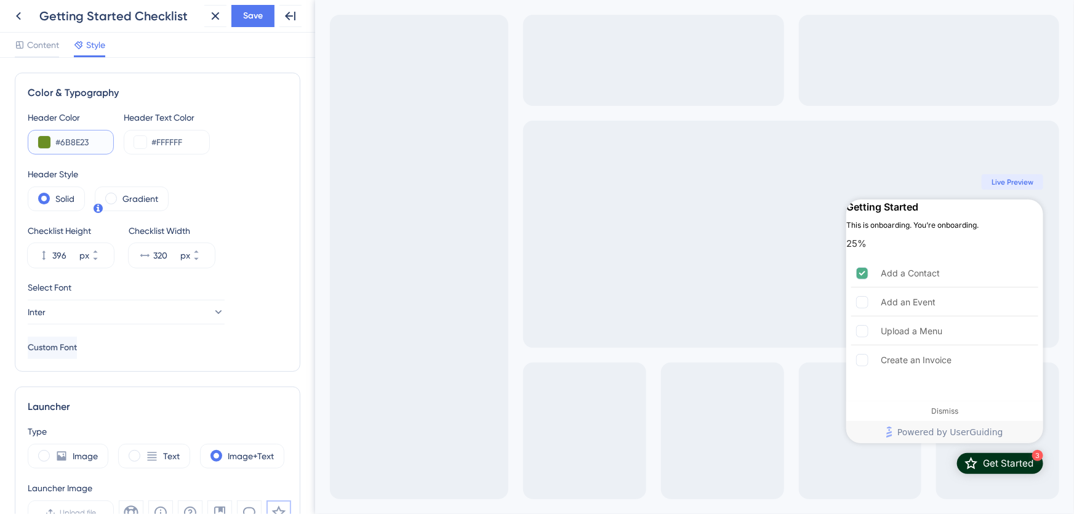
scroll to position [279, 0]
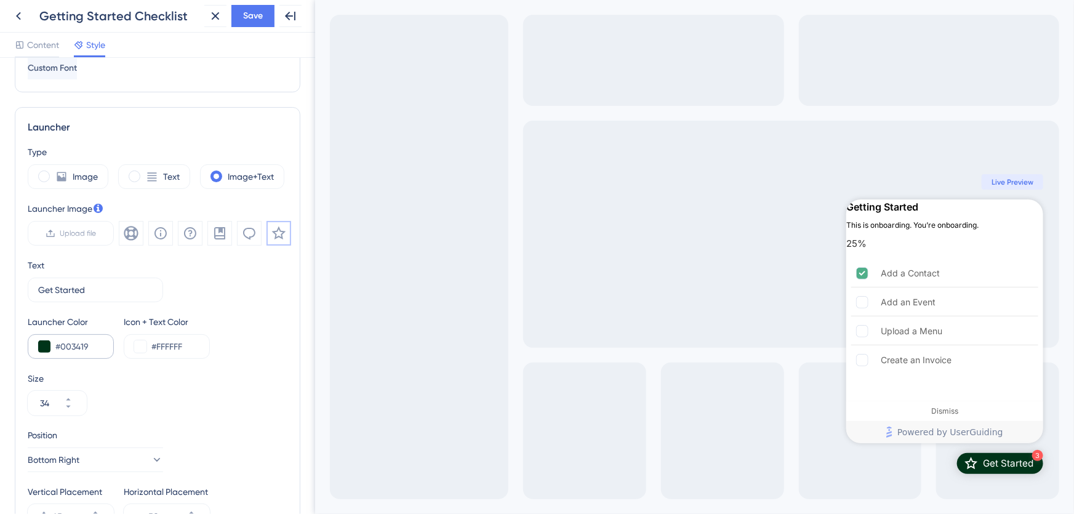
type input "#6B8E23"
click at [67, 347] on input "#003419" at bounding box center [79, 346] width 48 height 15
paste input "6B8E23"
type input "#6B8E23"
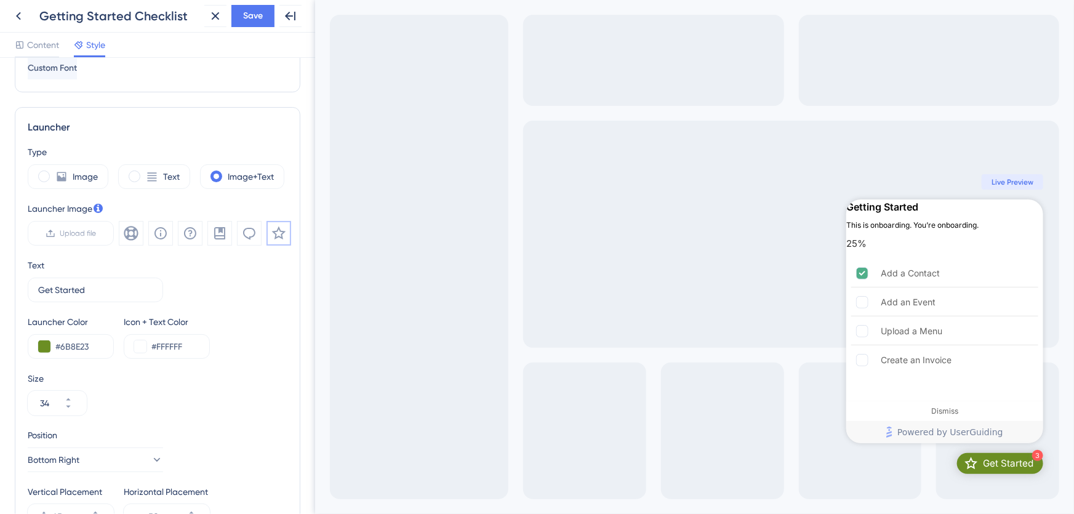
click at [230, 286] on div "Text Get Started 9" at bounding box center [158, 280] width 260 height 44
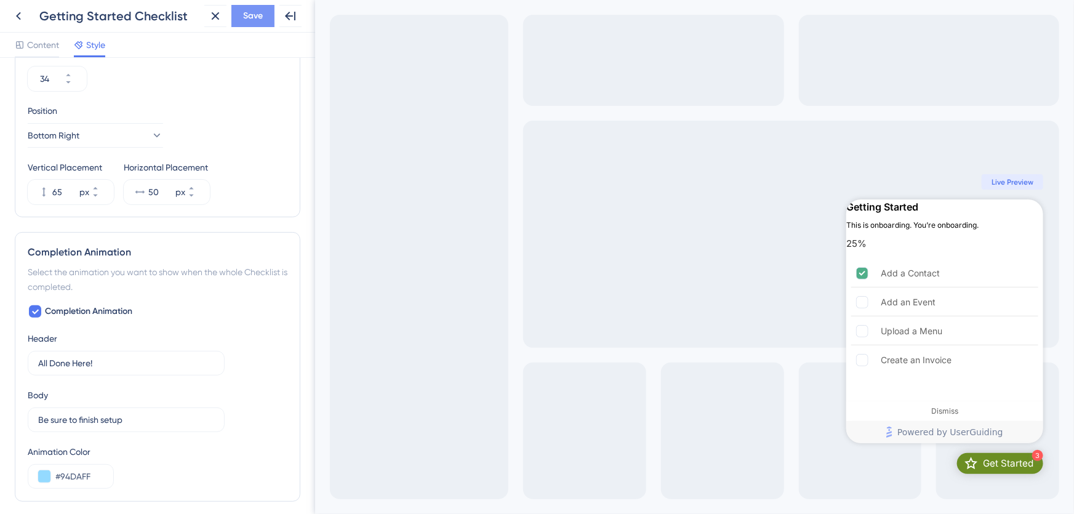
scroll to position [654, 0]
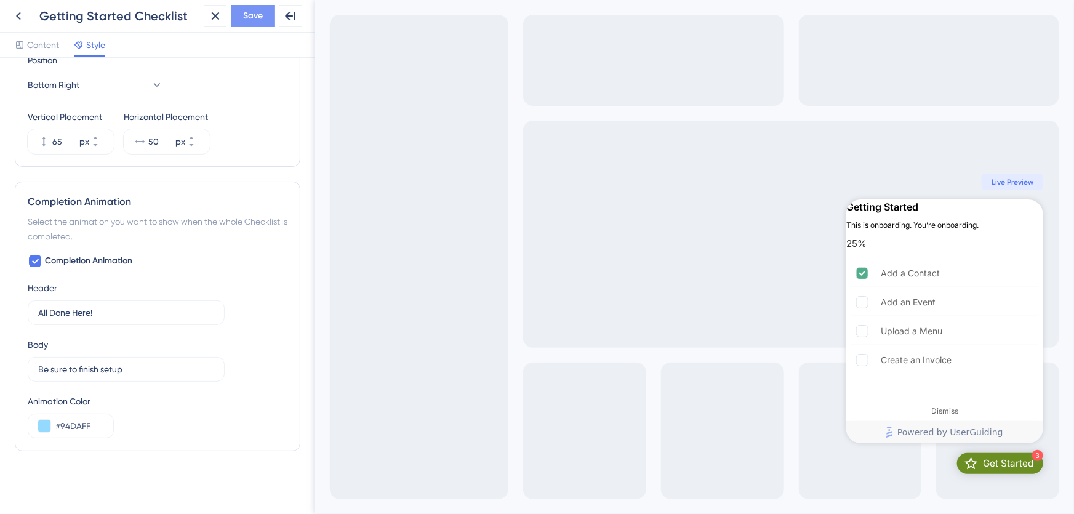
click at [247, 17] on span "Save" at bounding box center [253, 16] width 20 height 15
click at [32, 260] on icon at bounding box center [35, 261] width 7 height 5
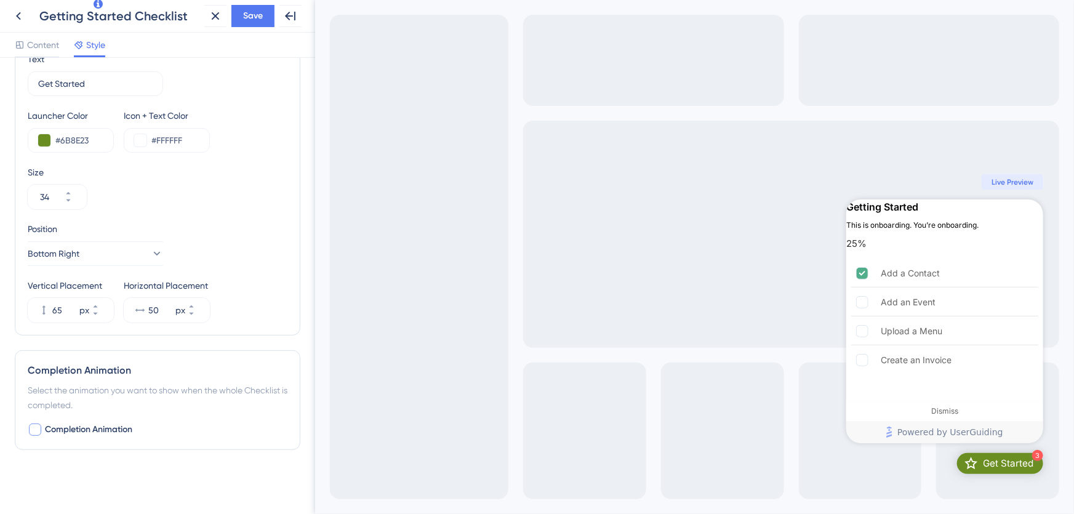
scroll to position [484, 0]
click at [36, 428] on div at bounding box center [35, 431] width 12 height 12
checkbox input "true"
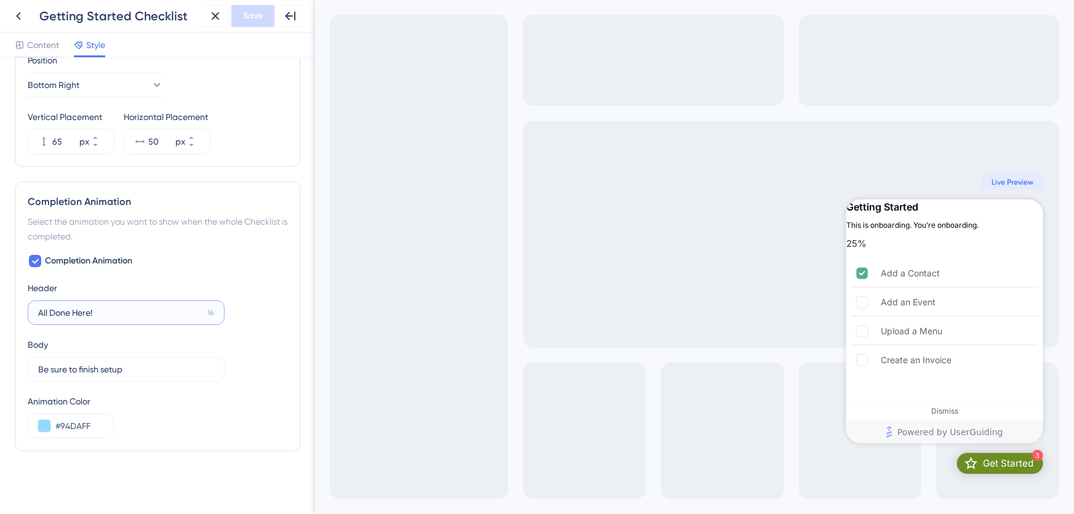
click at [71, 313] on input "All Done Here!" at bounding box center [120, 313] width 164 height 14
click at [65, 423] on input "#94DAFF" at bounding box center [79, 426] width 48 height 15
paste input "6B8E23"
type input "#6B8E23"
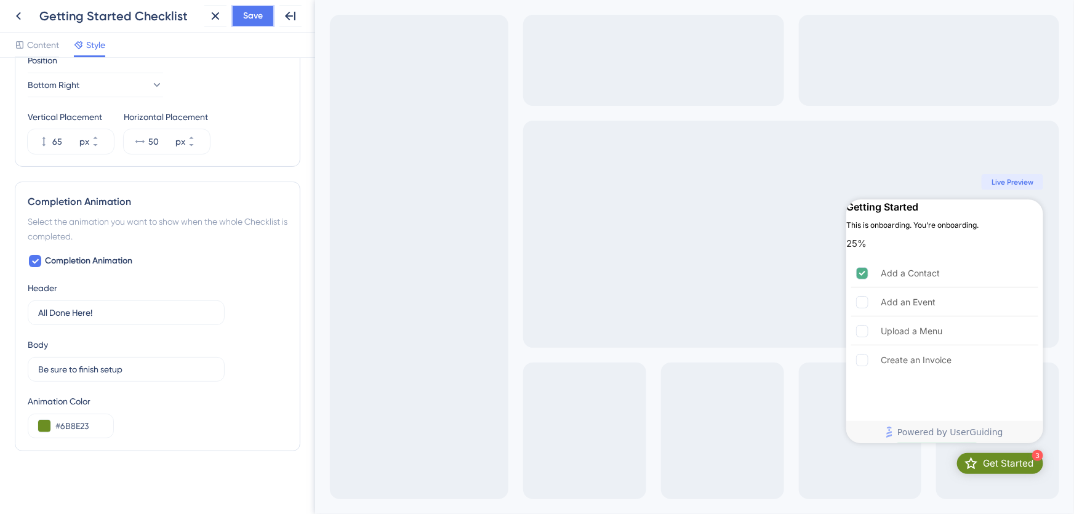
click at [249, 20] on span "Save" at bounding box center [253, 16] width 20 height 15
click at [22, 15] on icon at bounding box center [18, 16] width 15 height 15
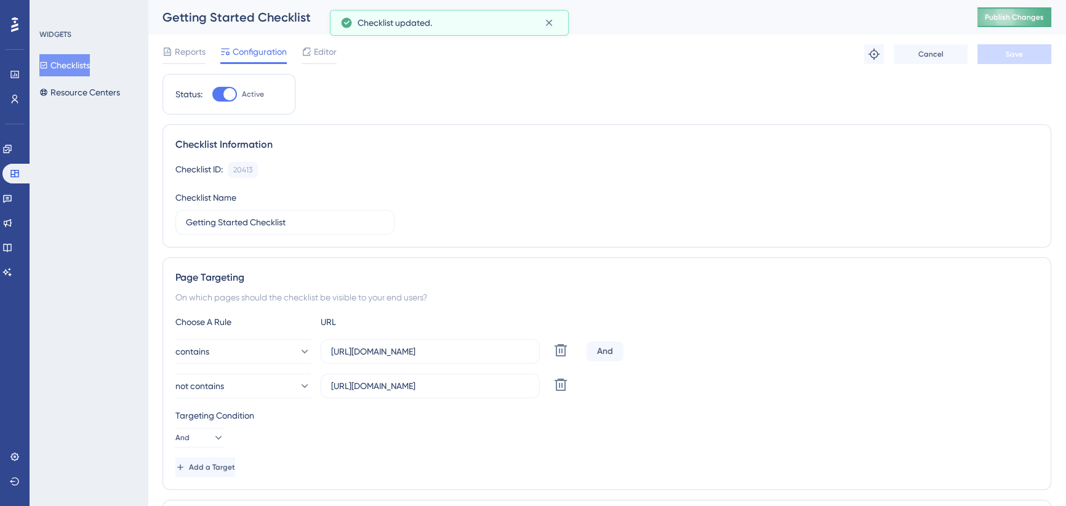
click at [1008, 17] on span "Publish Changes" at bounding box center [1014, 17] width 59 height 10
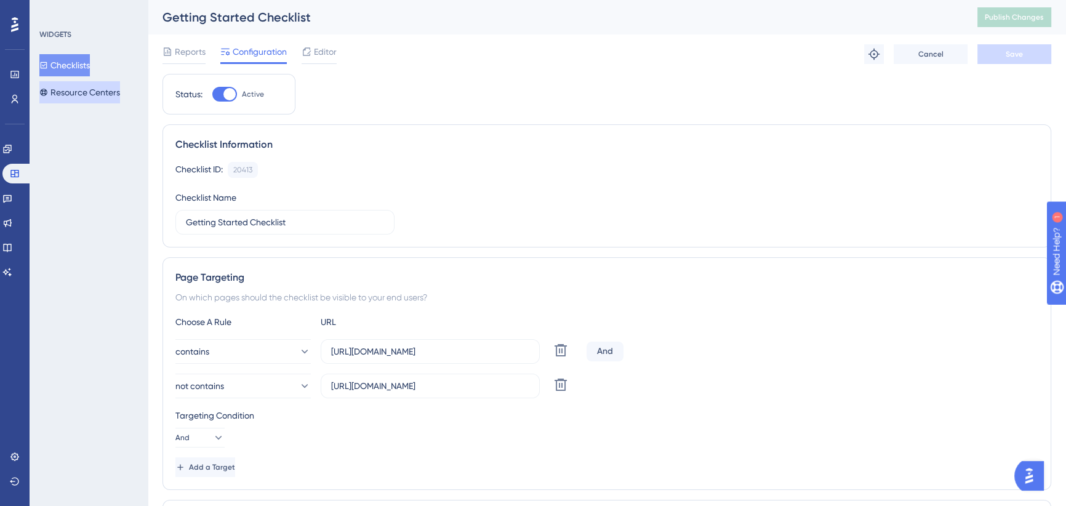
click at [111, 95] on button "Resource Centers" at bounding box center [79, 92] width 81 height 22
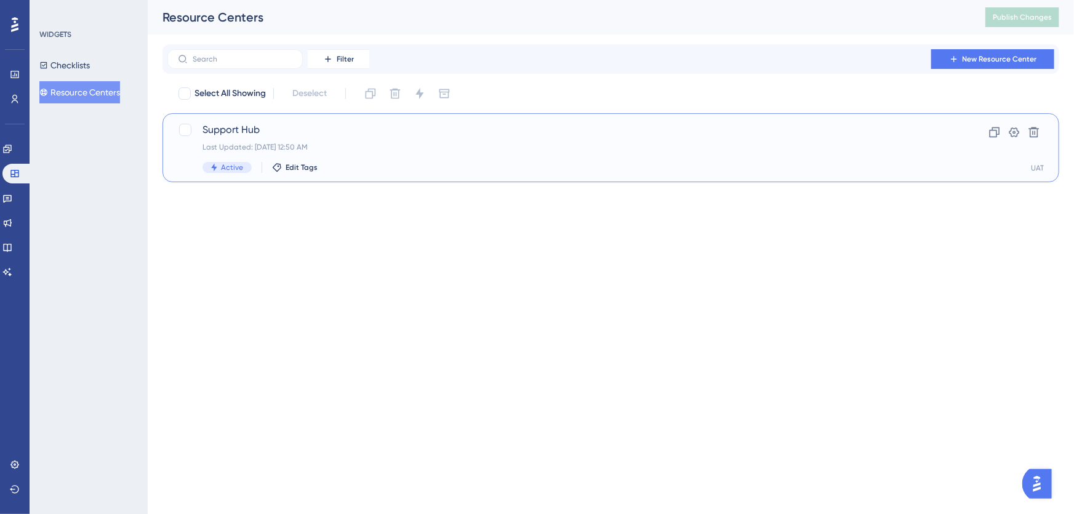
click at [709, 134] on span "Support Hub" at bounding box center [561, 129] width 718 height 15
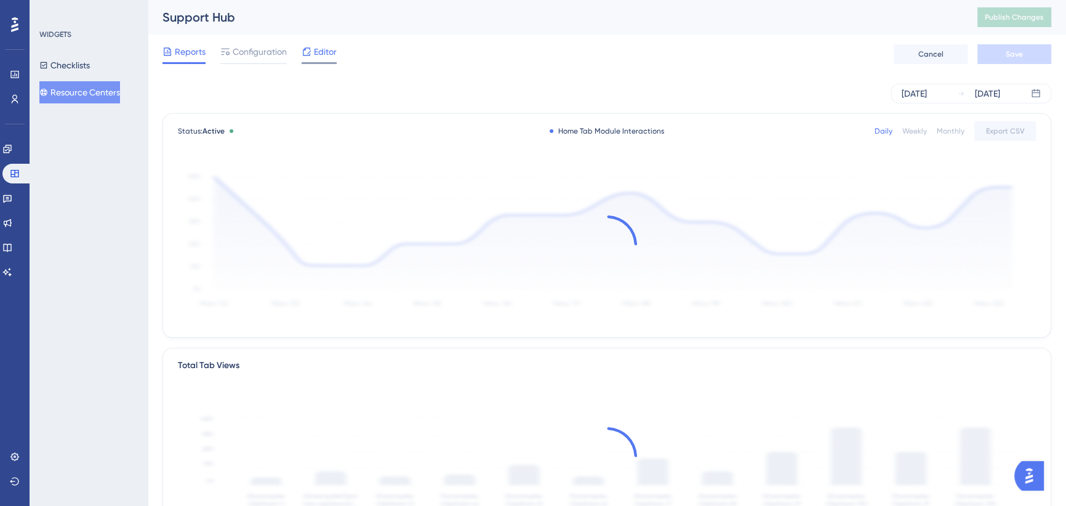
click at [321, 54] on span "Editor" at bounding box center [325, 51] width 23 height 15
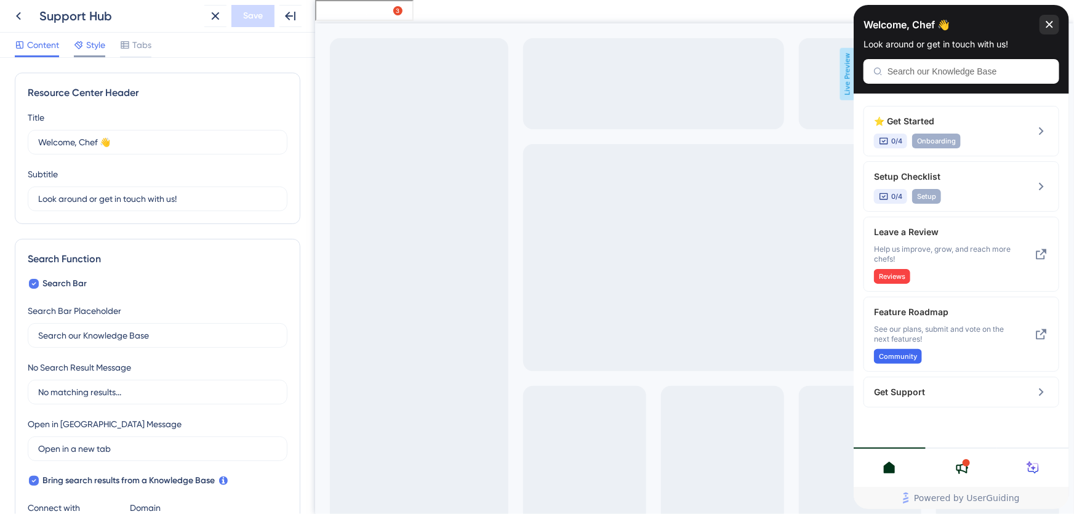
click at [87, 43] on span "Style" at bounding box center [95, 45] width 19 height 15
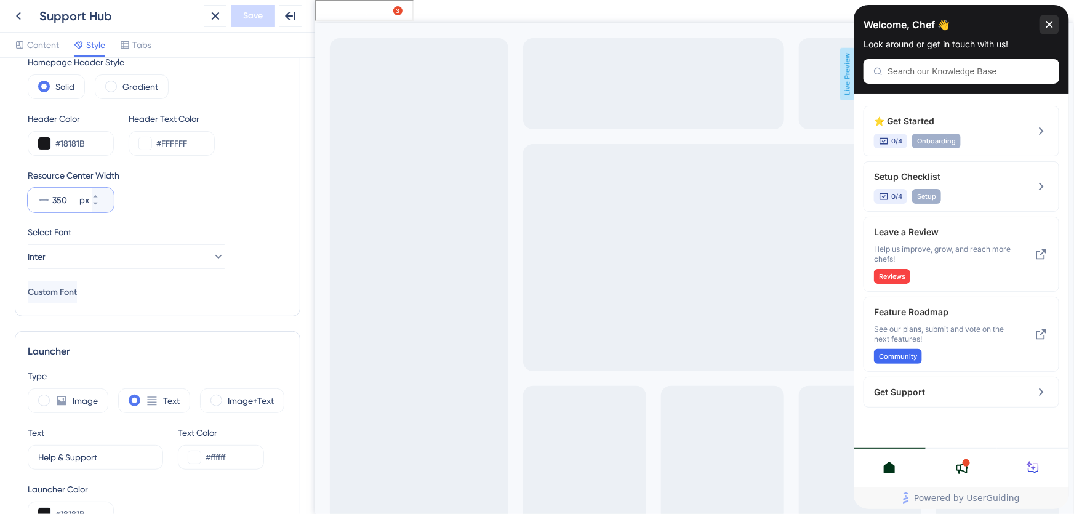
click at [66, 197] on input "350" at bounding box center [64, 200] width 25 height 15
click at [59, 199] on input "350" at bounding box center [64, 200] width 25 height 15
click at [99, 195] on icon at bounding box center [95, 196] width 7 height 7
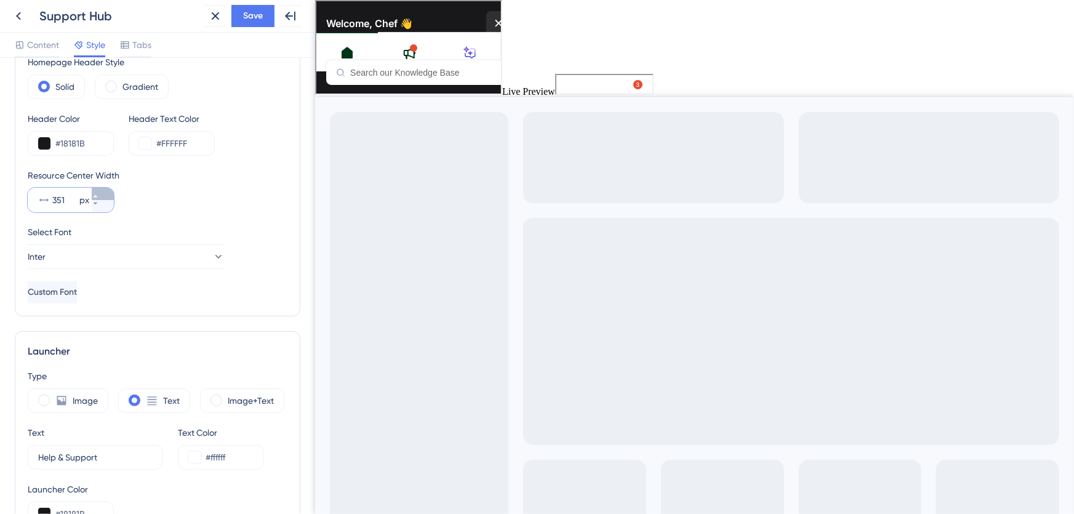
click at [99, 195] on icon at bounding box center [95, 196] width 7 height 7
click at [99, 205] on icon at bounding box center [95, 203] width 7 height 7
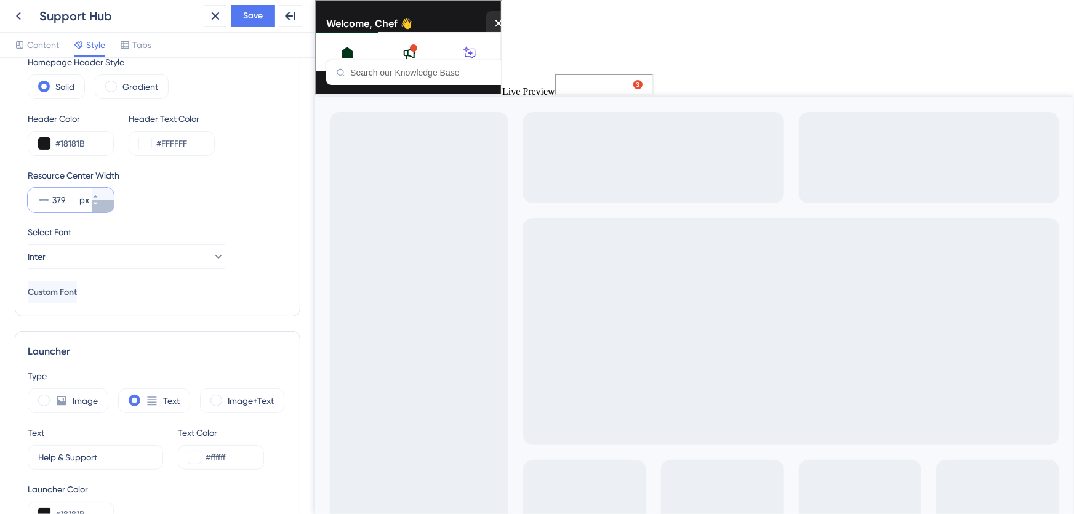
click at [99, 205] on icon at bounding box center [95, 203] width 7 height 7
type input "375"
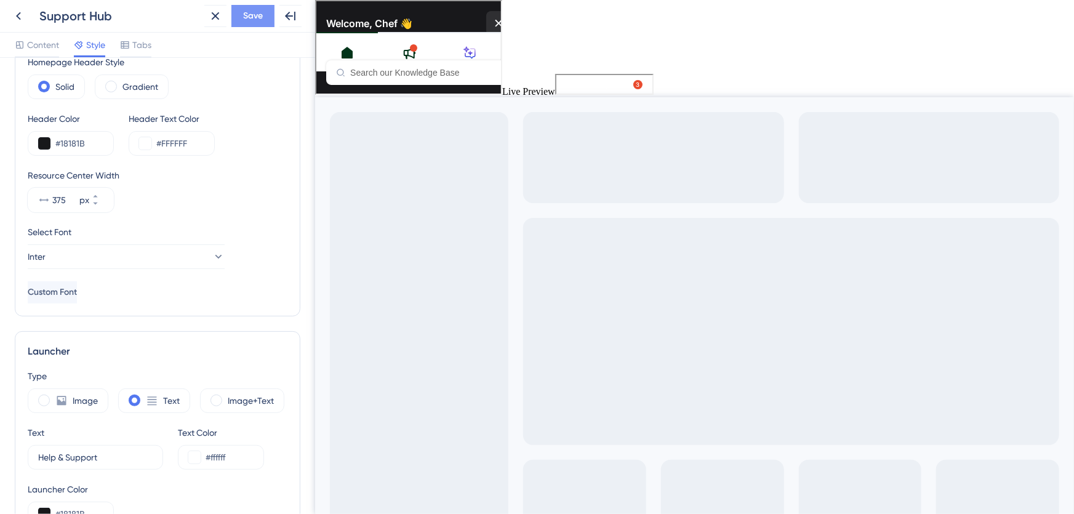
click at [244, 17] on span "Save" at bounding box center [253, 16] width 20 height 15
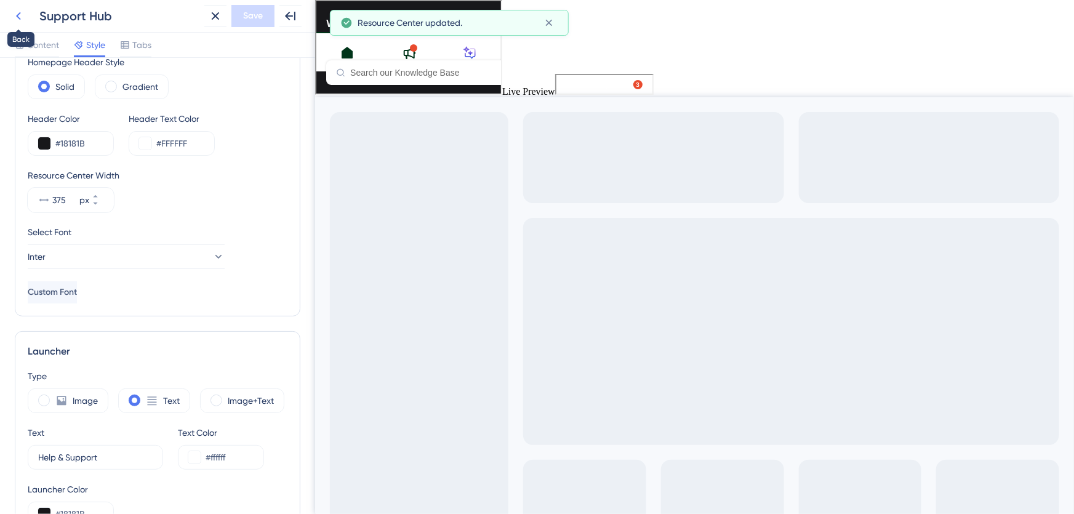
click at [14, 17] on icon at bounding box center [18, 16] width 15 height 15
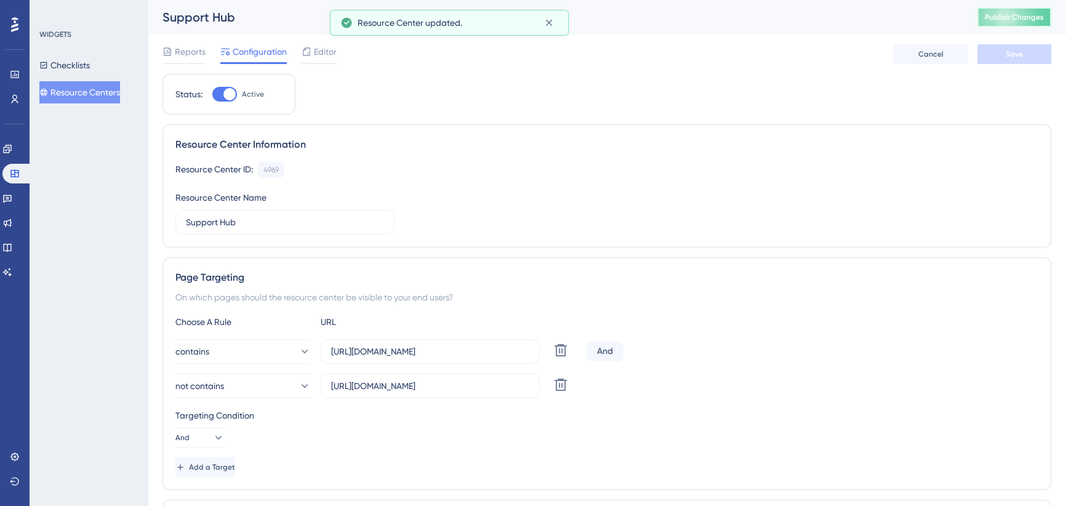
click at [1025, 13] on span "Publish Changes" at bounding box center [1014, 17] width 59 height 10
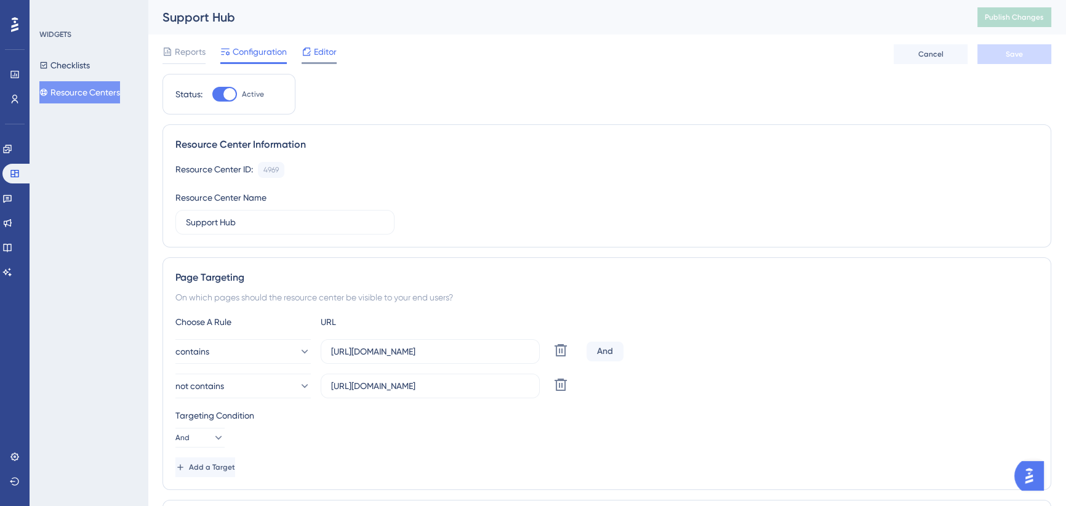
click at [321, 55] on span "Editor" at bounding box center [325, 51] width 23 height 15
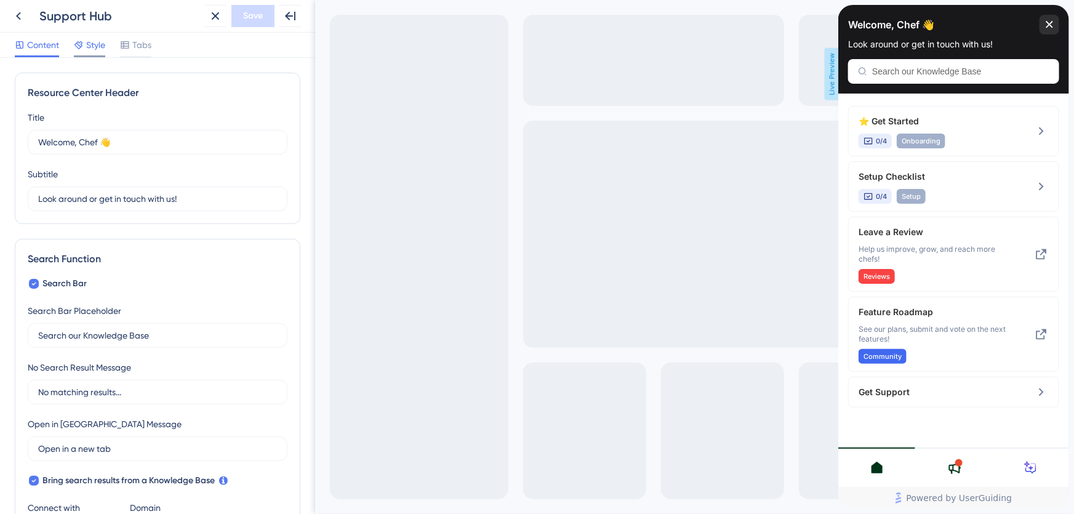
click at [100, 42] on span "Style" at bounding box center [95, 45] width 19 height 15
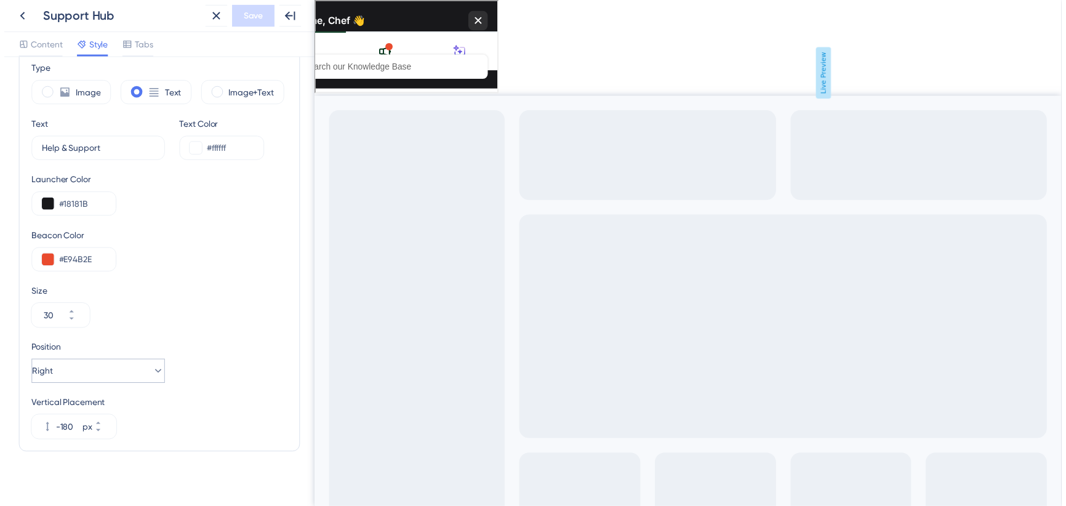
scroll to position [370, 0]
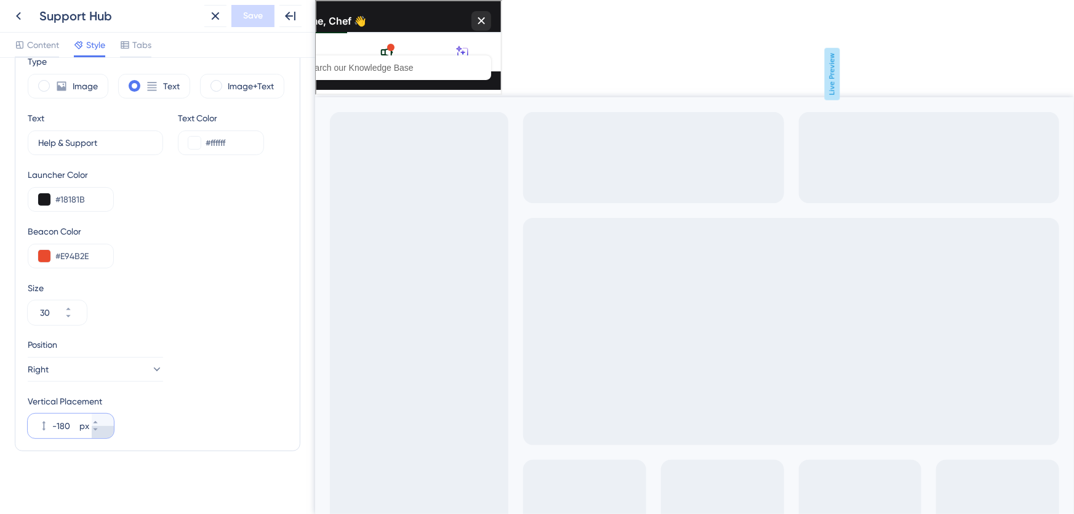
drag, startPoint x: 108, startPoint y: 427, endPoint x: 0, endPoint y: 36, distance: 404.8
click at [108, 427] on button "-180 px" at bounding box center [103, 432] width 22 height 12
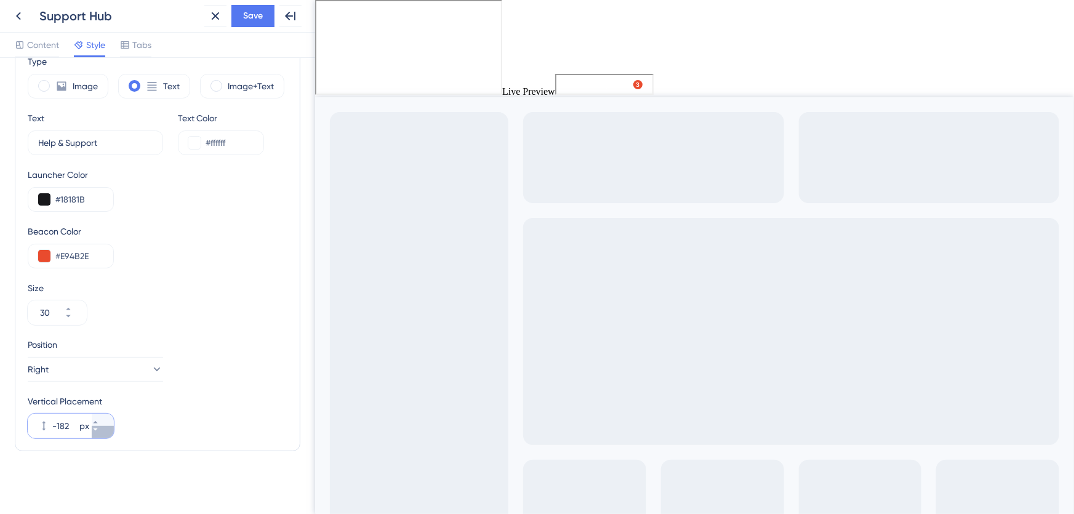
click at [99, 431] on icon at bounding box center [95, 429] width 7 height 7
click at [99, 430] on icon at bounding box center [95, 429] width 7 height 7
click at [103, 414] on button "-64 px" at bounding box center [103, 420] width 22 height 12
click at [99, 430] on icon at bounding box center [95, 429] width 7 height 7
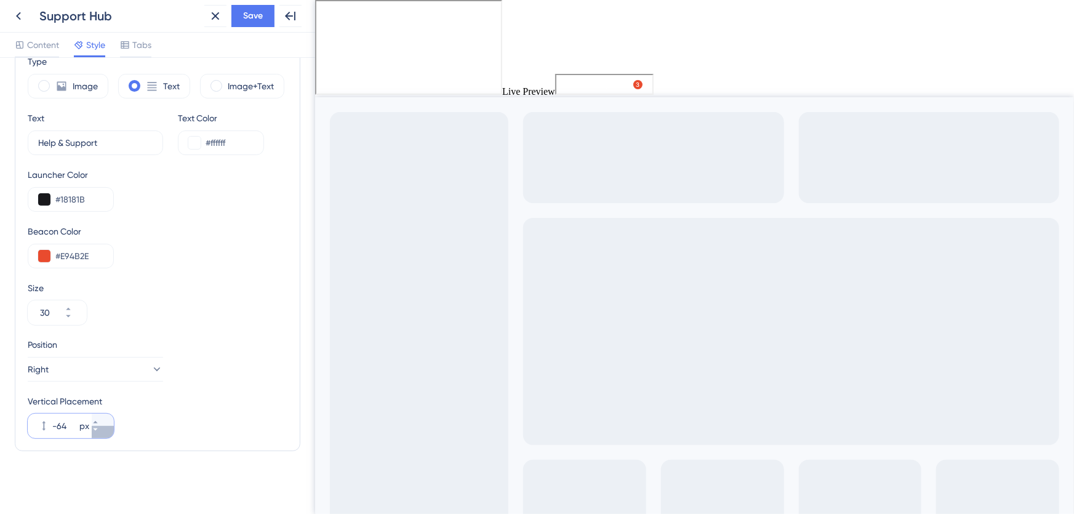
click at [99, 430] on icon at bounding box center [95, 429] width 7 height 7
type input "-65"
click at [246, 12] on span "Save" at bounding box center [253, 16] width 20 height 15
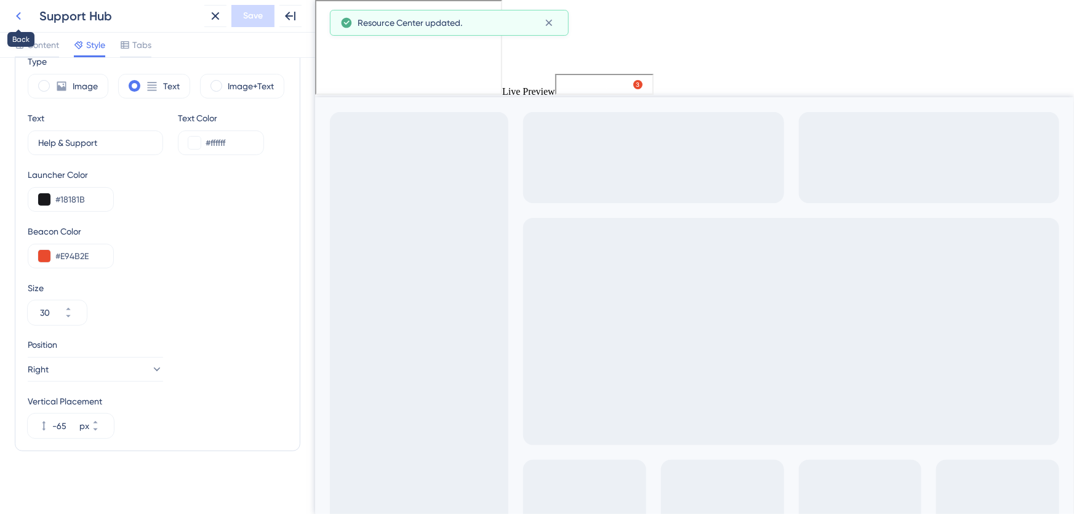
click at [20, 17] on icon at bounding box center [18, 16] width 15 height 15
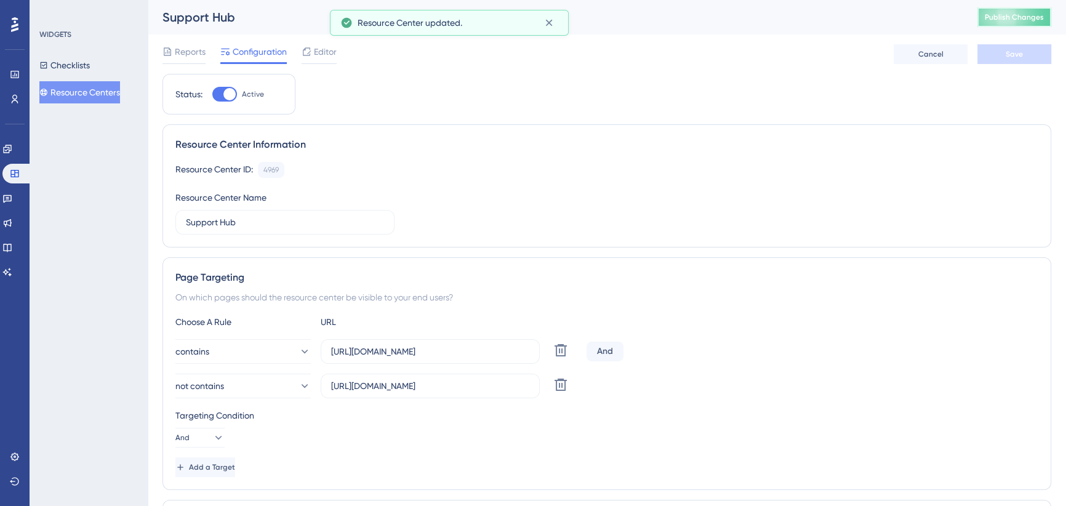
click at [1033, 15] on span "Publish Changes" at bounding box center [1014, 17] width 59 height 10
